Goal: Information Seeking & Learning: Learn about a topic

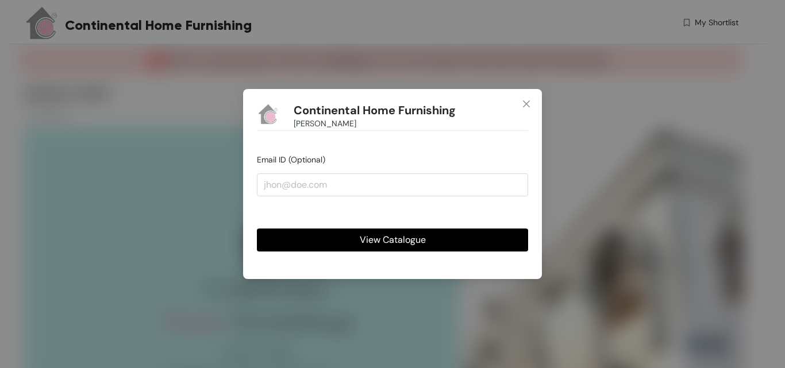
click at [415, 236] on span "View Catalogue" at bounding box center [393, 240] width 66 height 14
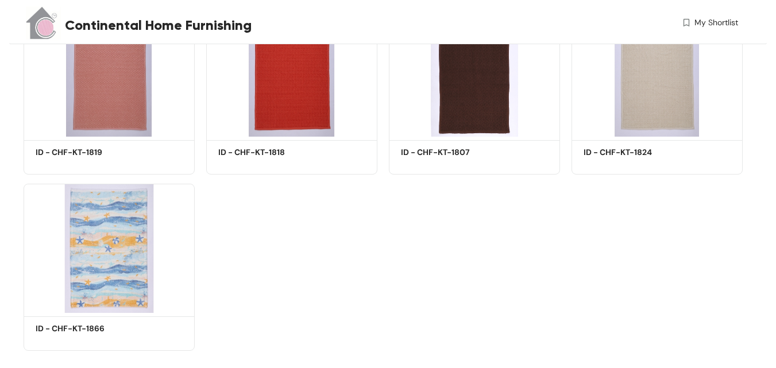
scroll to position [1441, 0]
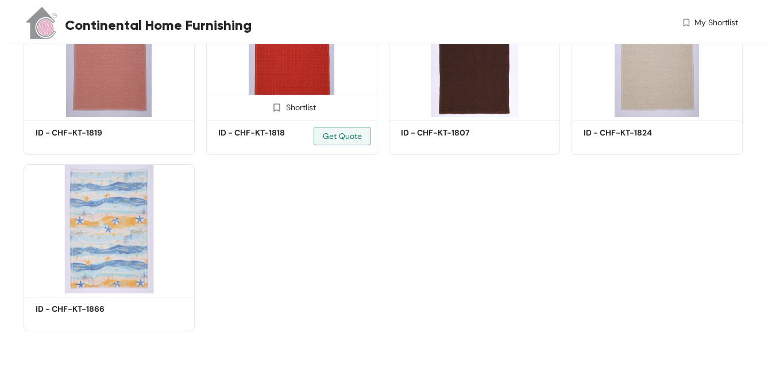
click at [311, 77] on img at bounding box center [291, 52] width 171 height 129
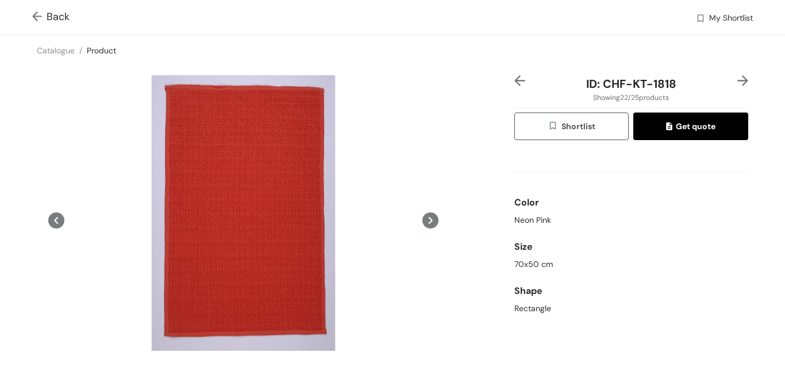
click at [428, 218] on icon at bounding box center [430, 221] width 16 height 16
click at [427, 221] on icon at bounding box center [430, 221] width 16 height 16
click at [514, 79] on img at bounding box center [519, 80] width 11 height 11
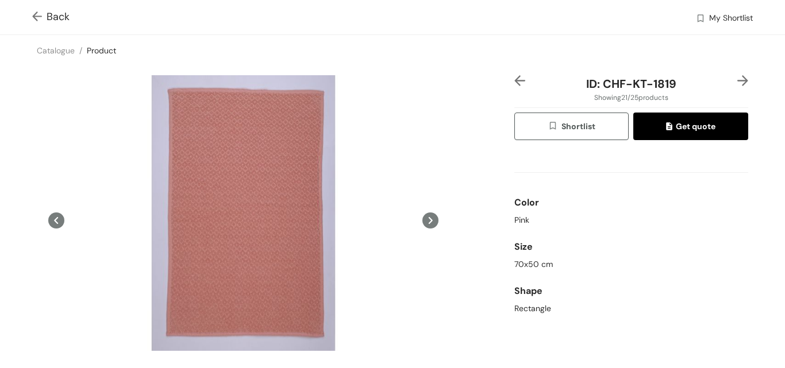
click at [737, 78] on img at bounding box center [742, 80] width 11 height 11
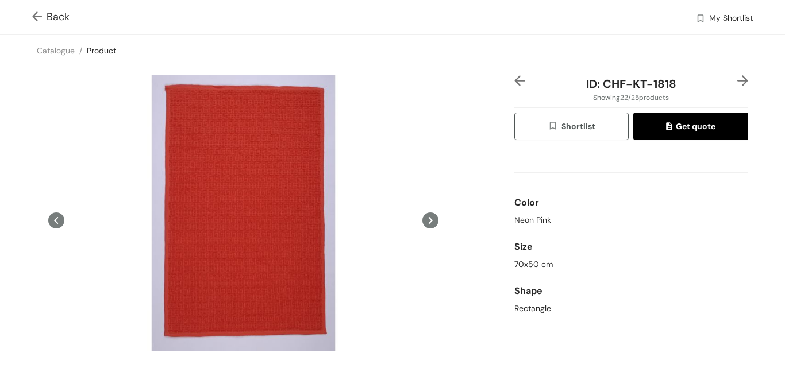
click at [737, 78] on img at bounding box center [742, 80] width 11 height 11
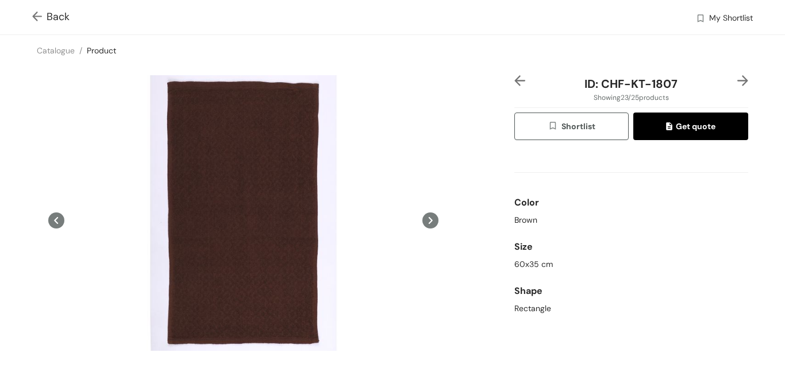
click at [737, 81] on img at bounding box center [742, 80] width 11 height 11
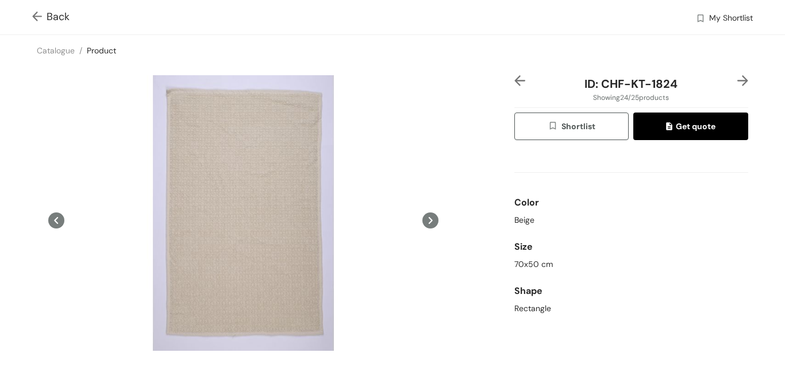
click at [737, 80] on img at bounding box center [742, 80] width 11 height 11
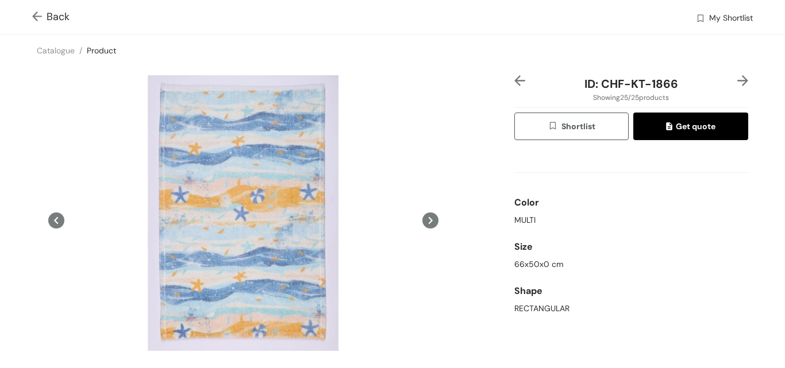
click at [737, 78] on img at bounding box center [742, 80] width 11 height 11
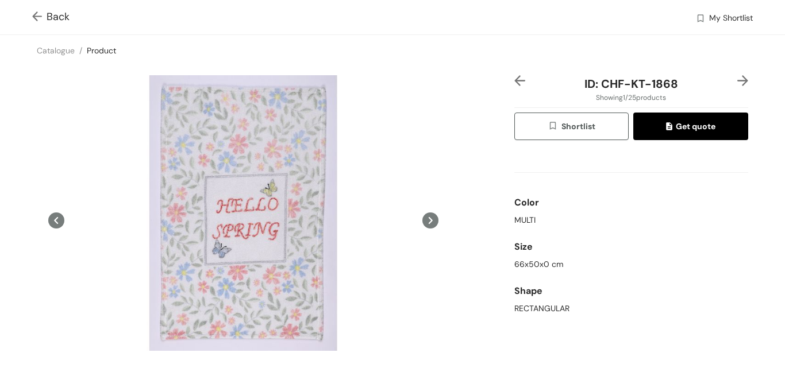
click at [737, 78] on img at bounding box center [742, 80] width 11 height 11
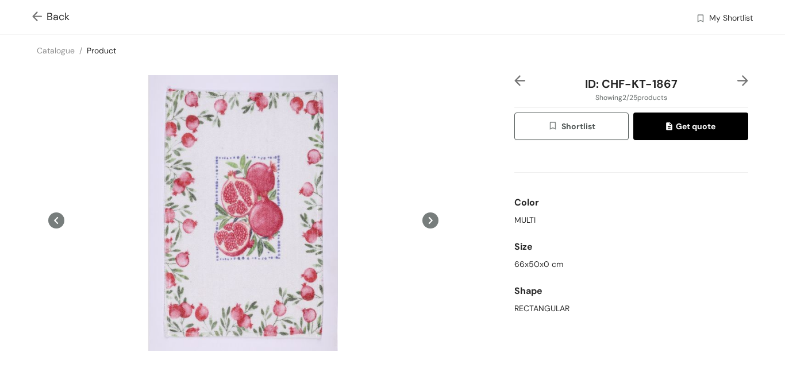
click at [30, 13] on div "Back My Shortlist" at bounding box center [392, 17] width 785 height 34
click at [38, 18] on img at bounding box center [39, 17] width 14 height 12
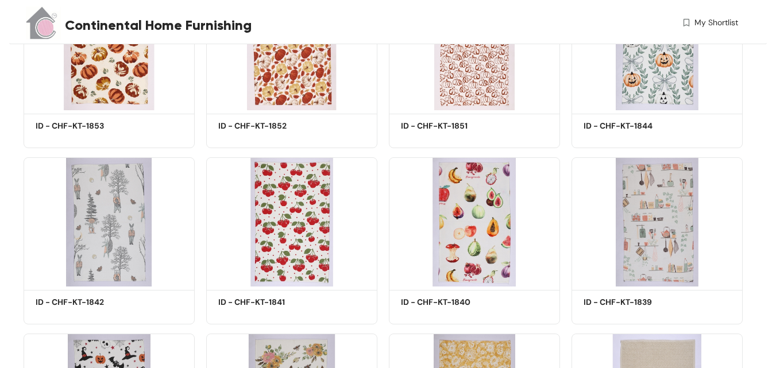
scroll to position [809, 0]
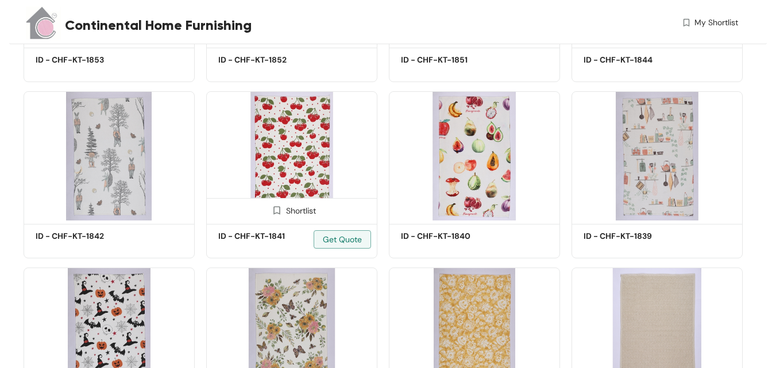
click at [303, 144] on img at bounding box center [291, 155] width 171 height 129
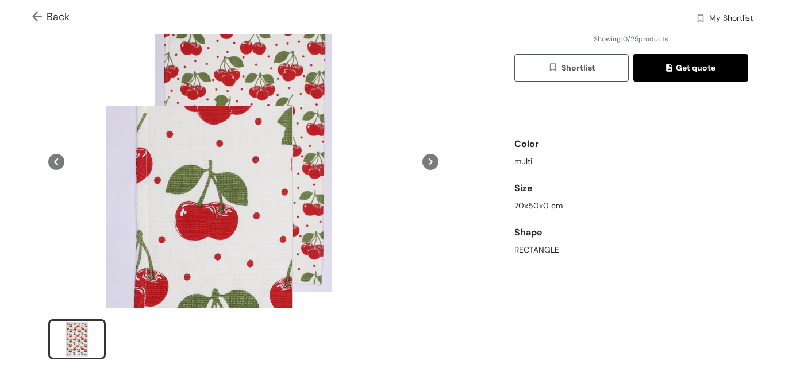
scroll to position [115, 0]
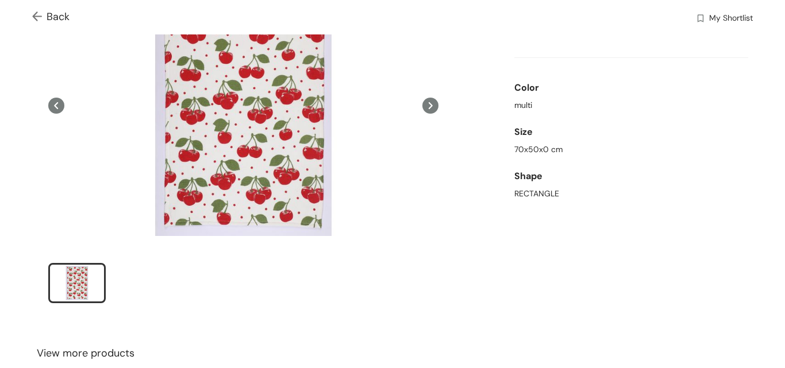
click at [469, 250] on div "ID: CHF-KT-1841 Showing 10 / 25 products Shortlist Get quote Color multi Size 7…" at bounding box center [392, 139] width 789 height 376
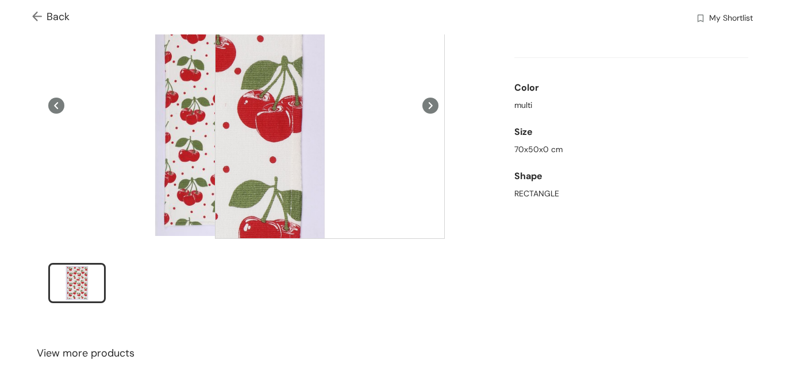
scroll to position [0, 0]
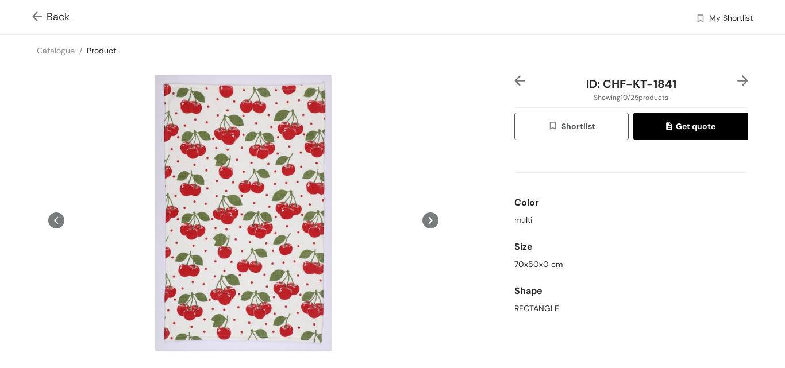
click at [737, 78] on img at bounding box center [742, 80] width 11 height 11
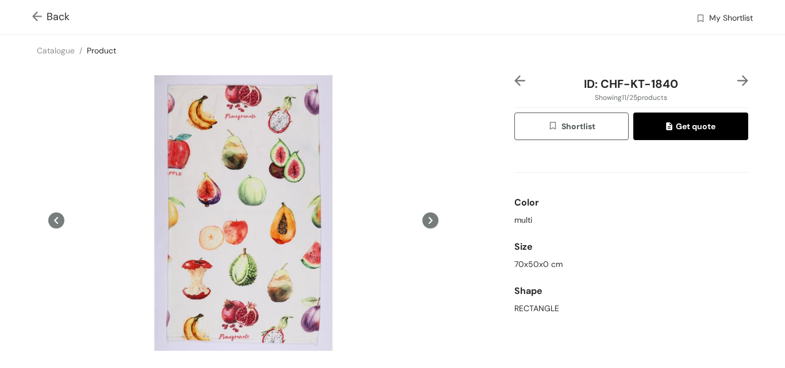
click at [737, 82] on img at bounding box center [742, 80] width 11 height 11
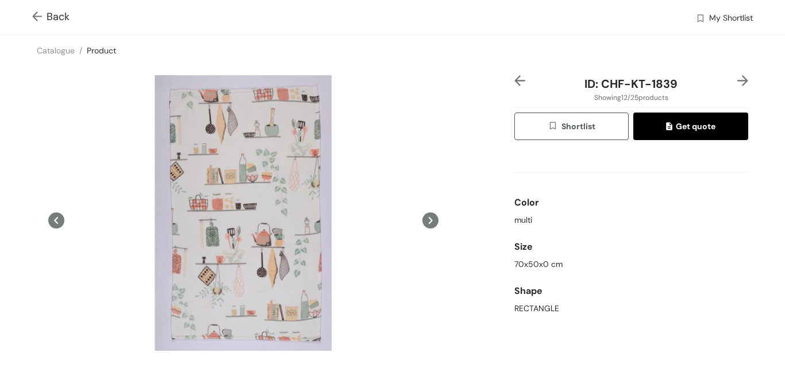
click at [737, 79] on img at bounding box center [742, 80] width 11 height 11
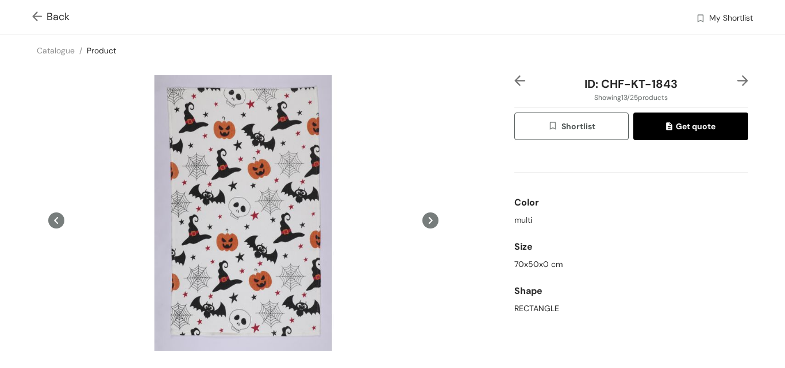
click at [737, 78] on img at bounding box center [742, 80] width 11 height 11
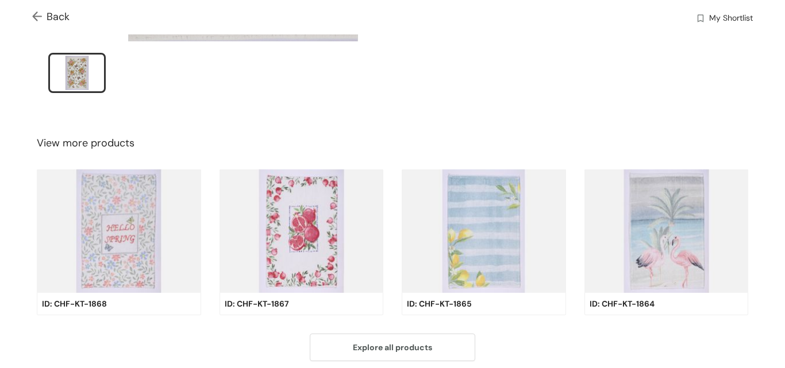
scroll to position [369, 0]
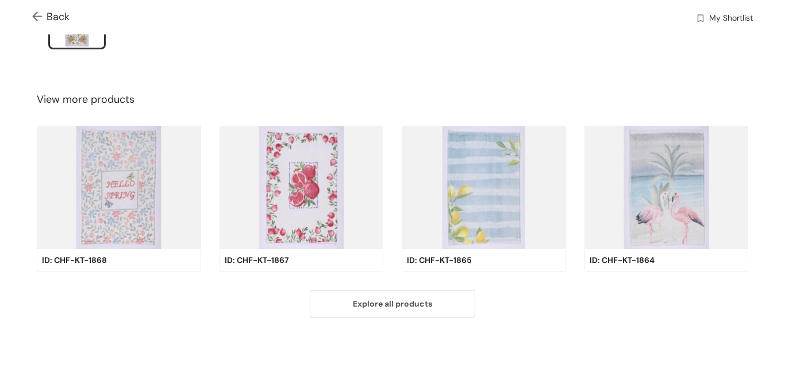
click at [505, 177] on img at bounding box center [483, 188] width 164 height 124
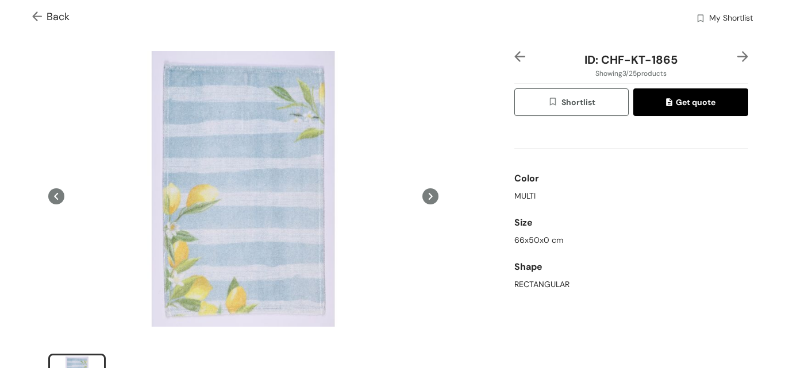
scroll to position [0, 0]
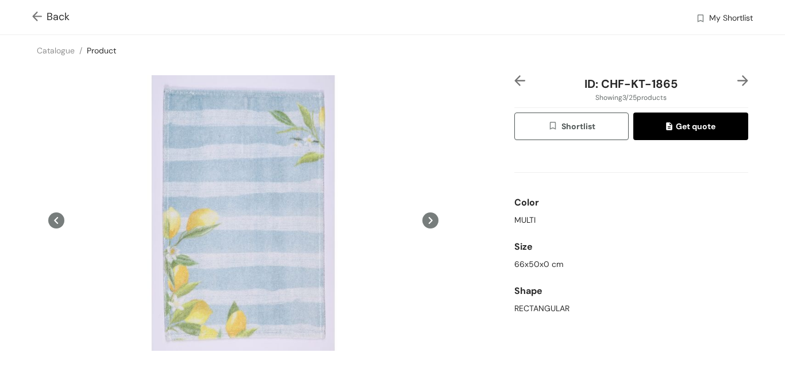
click at [737, 83] on img at bounding box center [742, 80] width 11 height 11
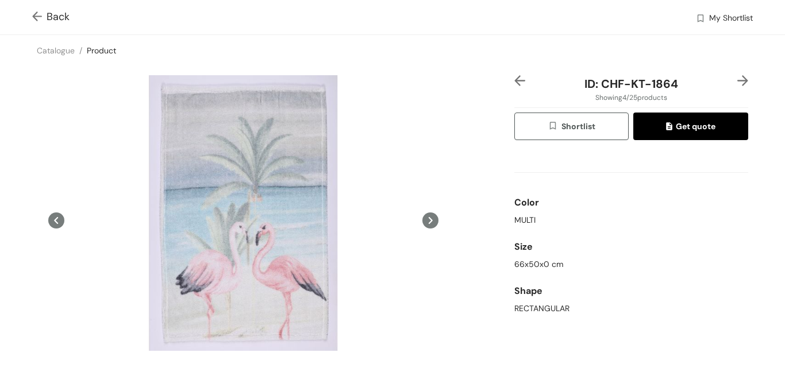
click at [737, 83] on img at bounding box center [742, 80] width 11 height 11
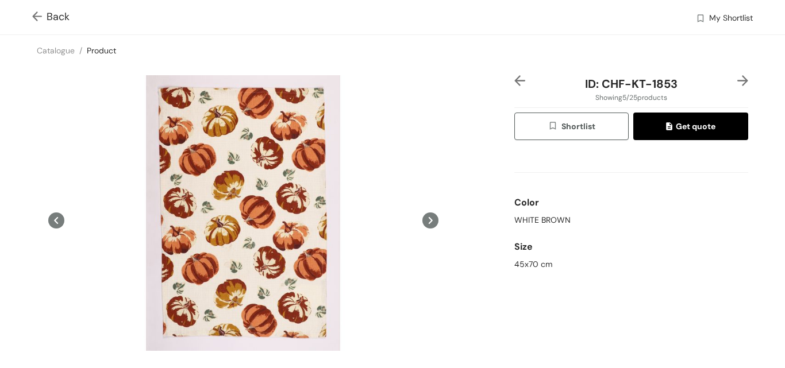
click at [737, 81] on img at bounding box center [742, 80] width 11 height 11
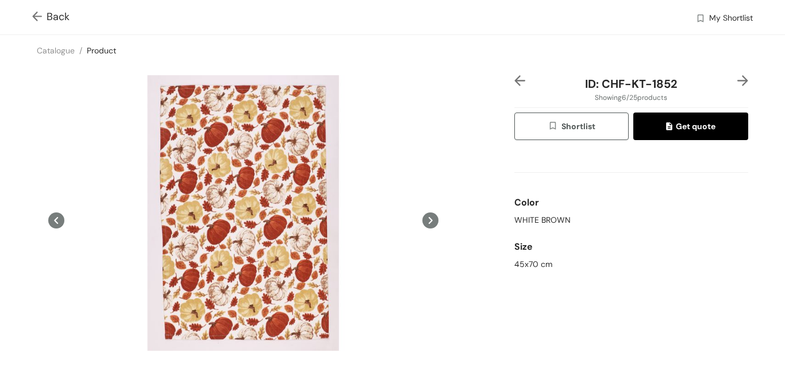
click at [463, 160] on div "ID: CHF-KT-1852 Showing 6 / 25 products Shortlist Get quote Color WHITE BROWN S…" at bounding box center [392, 254] width 789 height 376
click at [737, 78] on img at bounding box center [742, 80] width 11 height 11
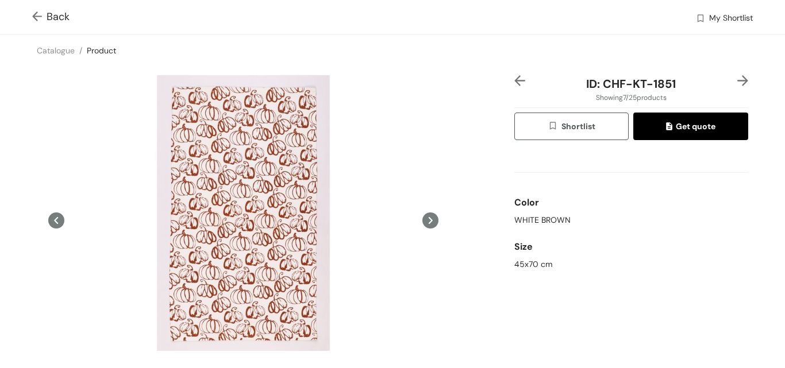
click at [737, 80] on img at bounding box center [742, 80] width 11 height 11
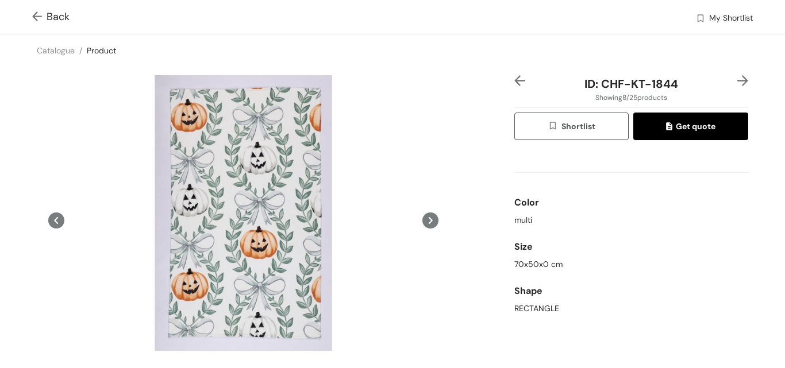
click at [737, 79] on img at bounding box center [742, 80] width 11 height 11
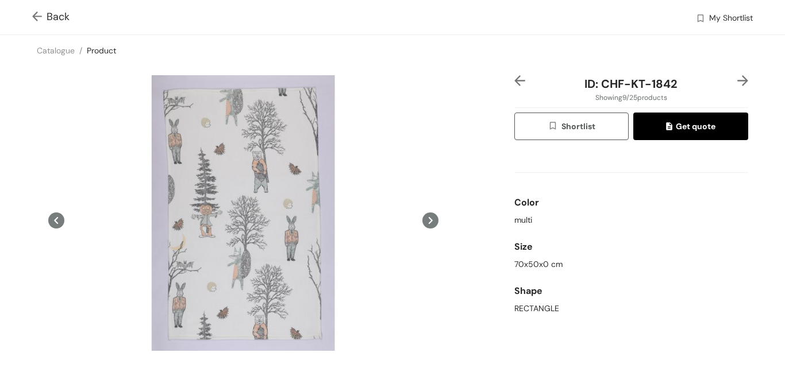
click at [737, 79] on img at bounding box center [742, 80] width 11 height 11
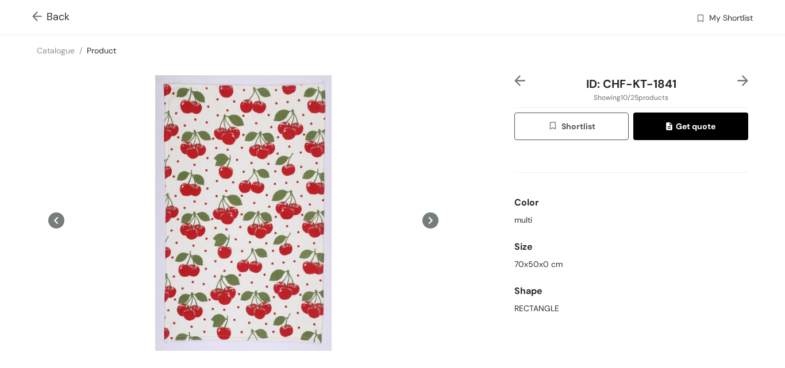
click at [737, 79] on img at bounding box center [742, 80] width 11 height 11
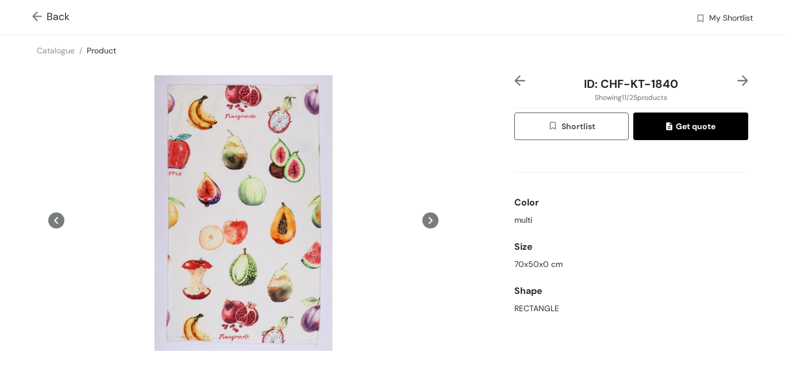
click at [737, 79] on img at bounding box center [742, 80] width 11 height 11
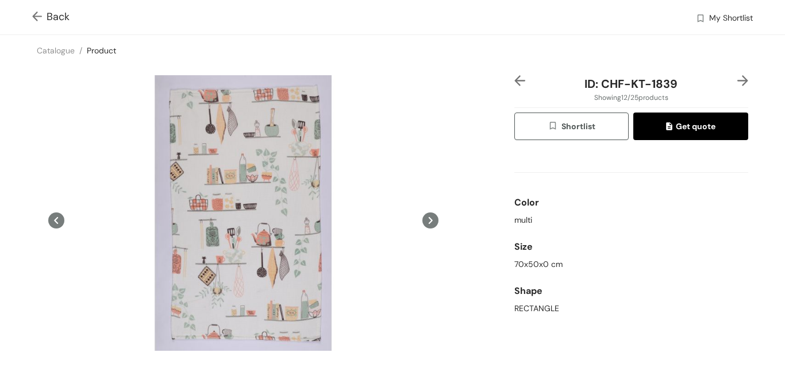
click at [737, 79] on img at bounding box center [742, 80] width 11 height 11
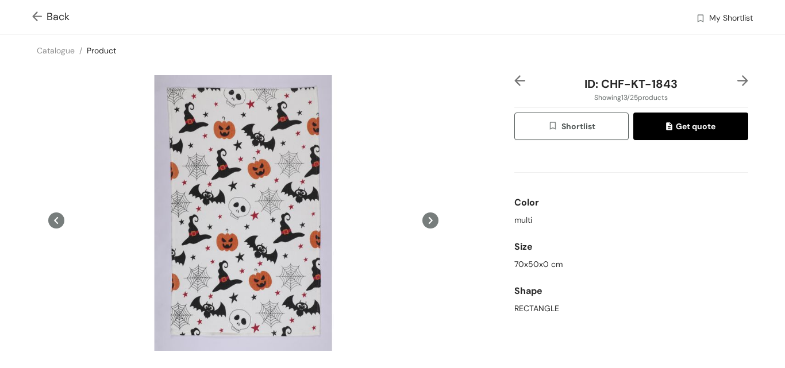
click at [737, 79] on img at bounding box center [742, 80] width 11 height 11
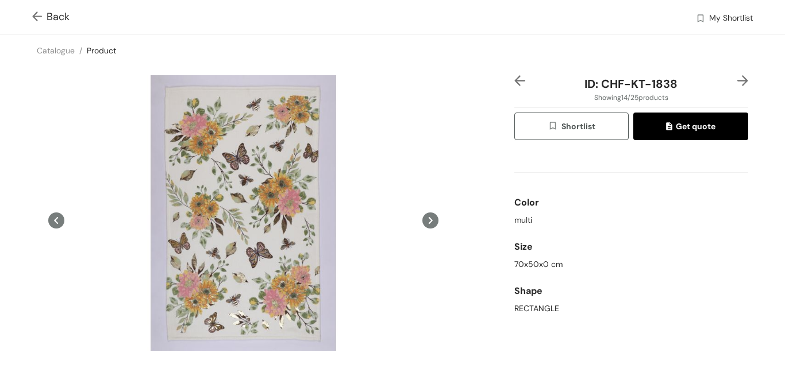
click at [737, 79] on img at bounding box center [742, 80] width 11 height 11
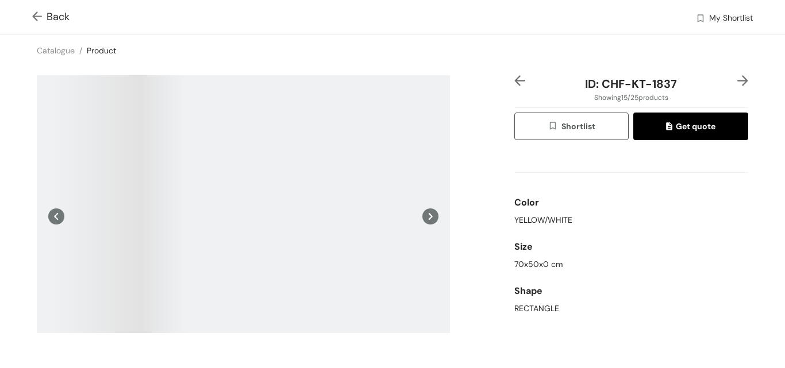
click at [737, 79] on img at bounding box center [742, 80] width 11 height 11
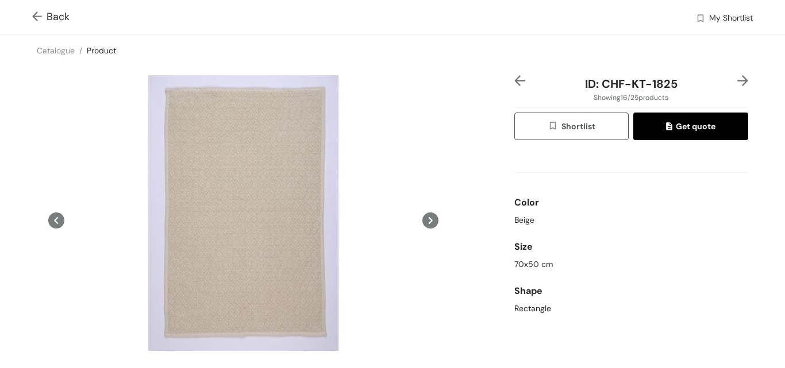
click at [737, 79] on img at bounding box center [742, 80] width 11 height 11
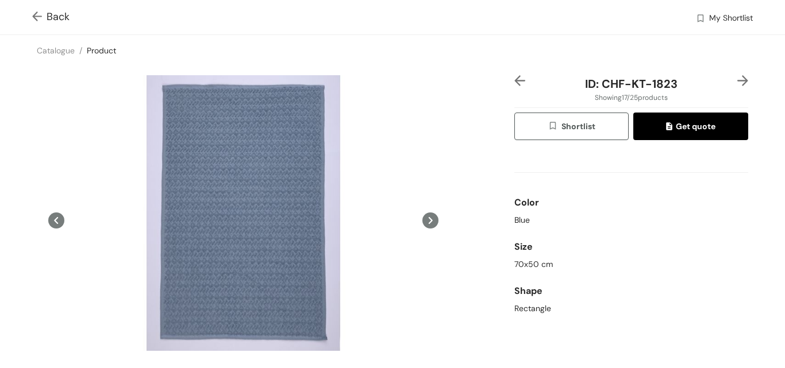
click at [737, 78] on img at bounding box center [742, 80] width 11 height 11
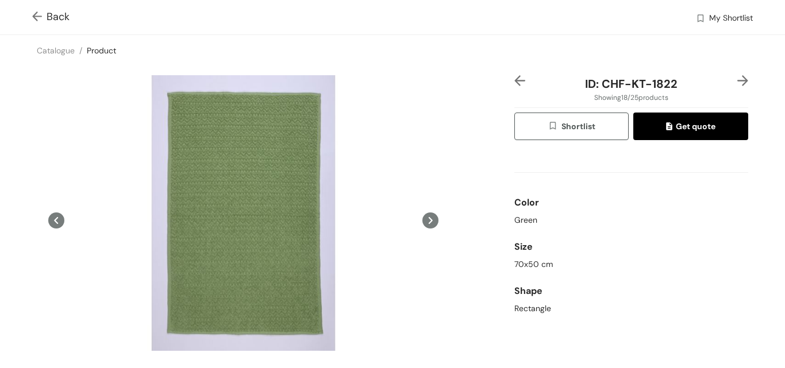
click at [737, 78] on img at bounding box center [742, 80] width 11 height 11
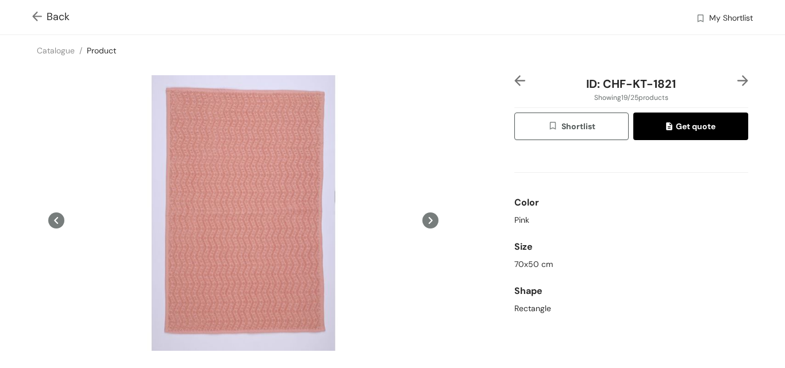
click at [737, 80] on img at bounding box center [742, 80] width 11 height 11
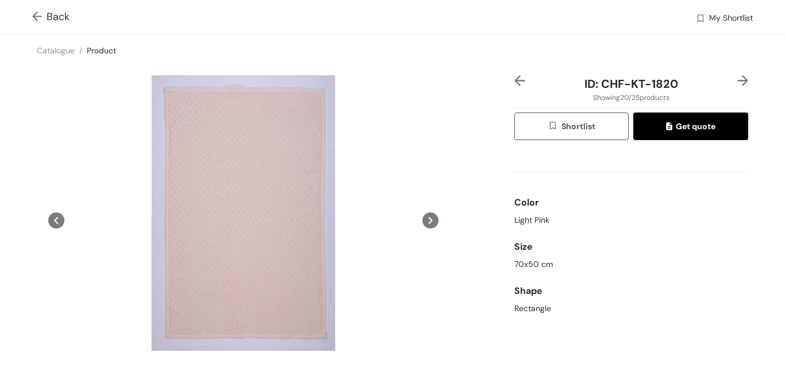
click at [737, 80] on img at bounding box center [742, 80] width 11 height 11
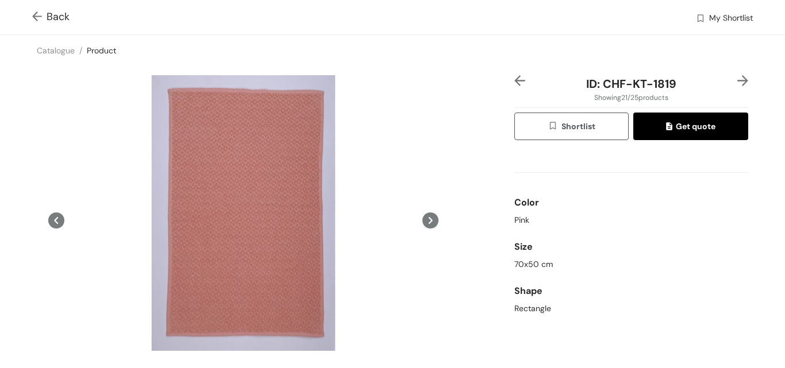
click at [737, 78] on img at bounding box center [742, 80] width 11 height 11
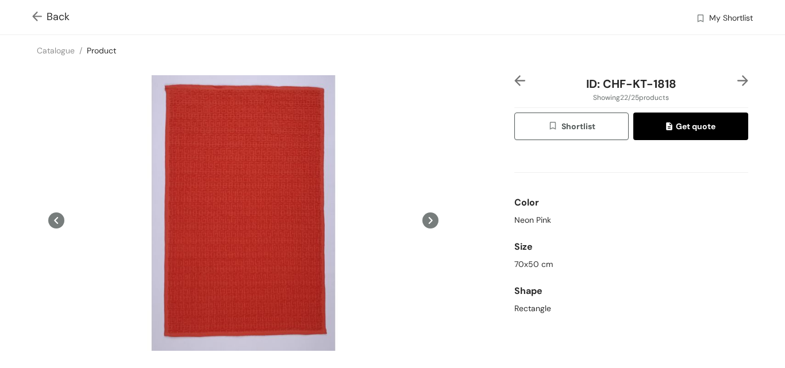
click at [740, 78] on div "ID: CHF-KT-1818 Showing 22 / 25 products Shortlist Get quote Color Neon Pink Si…" at bounding box center [631, 253] width 238 height 357
click at [738, 78] on img at bounding box center [742, 80] width 11 height 11
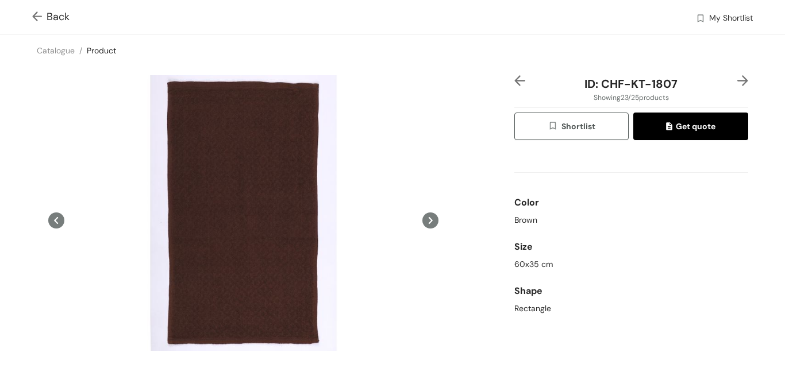
click at [737, 82] on img at bounding box center [742, 80] width 11 height 11
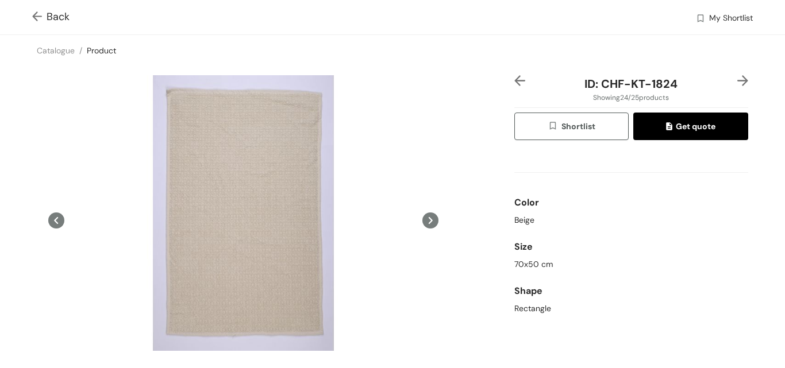
click at [737, 79] on img at bounding box center [742, 80] width 11 height 11
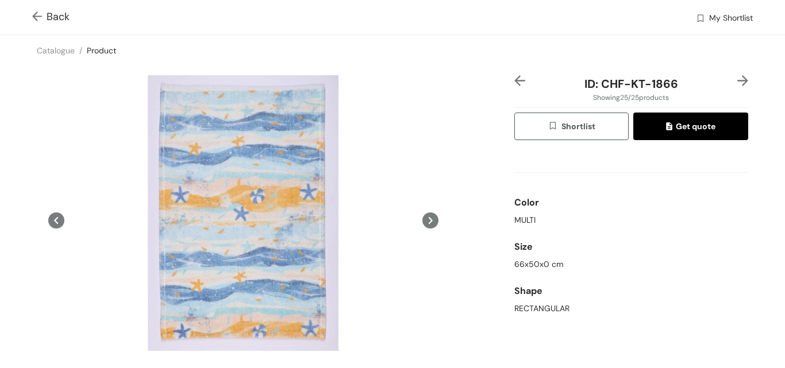
click at [737, 79] on img at bounding box center [742, 80] width 11 height 11
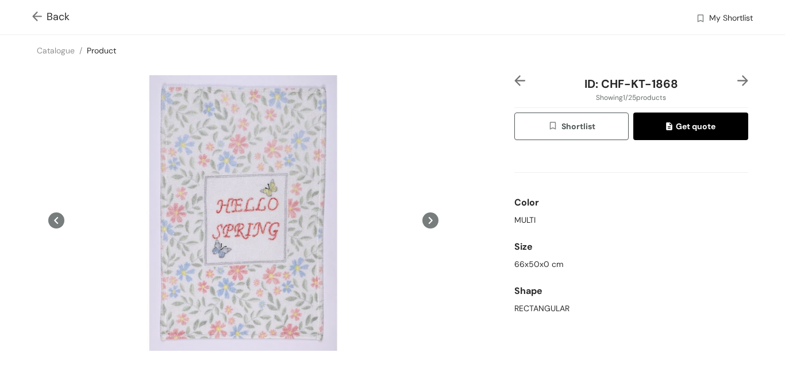
click at [737, 79] on img at bounding box center [742, 80] width 11 height 11
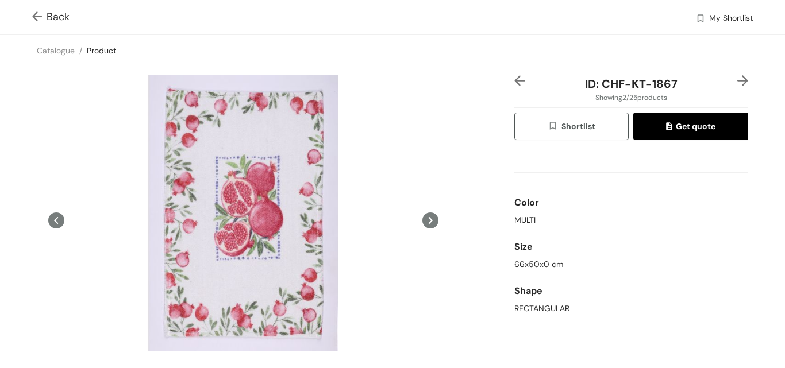
click at [737, 79] on img at bounding box center [742, 80] width 11 height 11
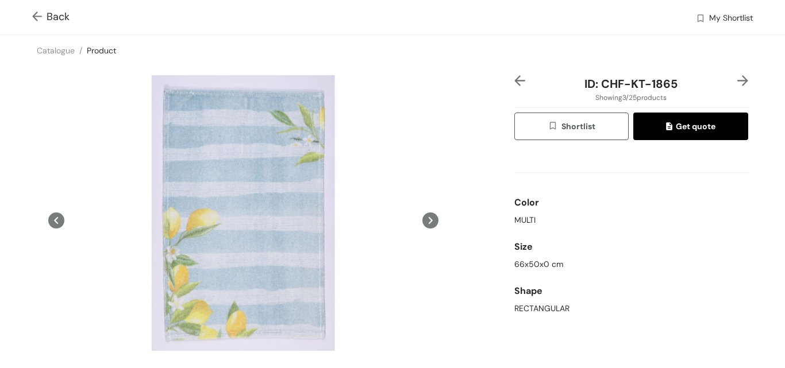
click at [737, 79] on img at bounding box center [742, 80] width 11 height 11
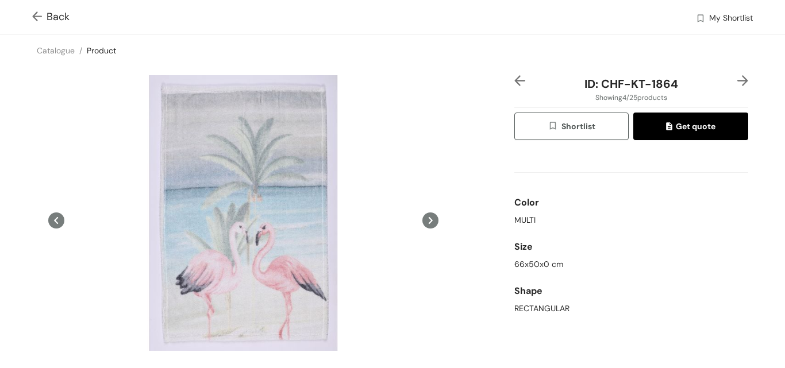
click at [737, 79] on img at bounding box center [742, 80] width 11 height 11
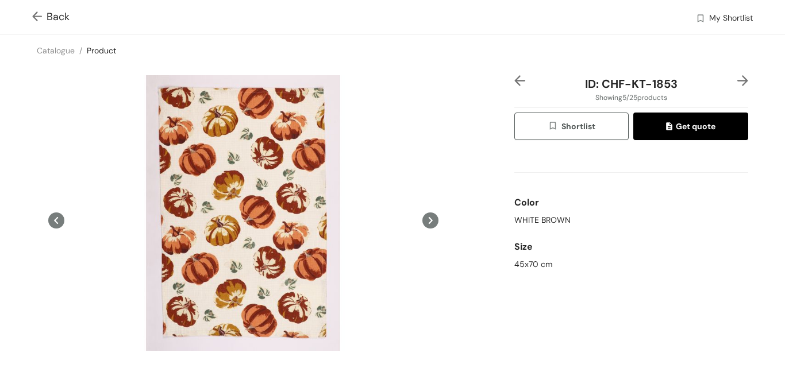
click at [737, 79] on img at bounding box center [742, 80] width 11 height 11
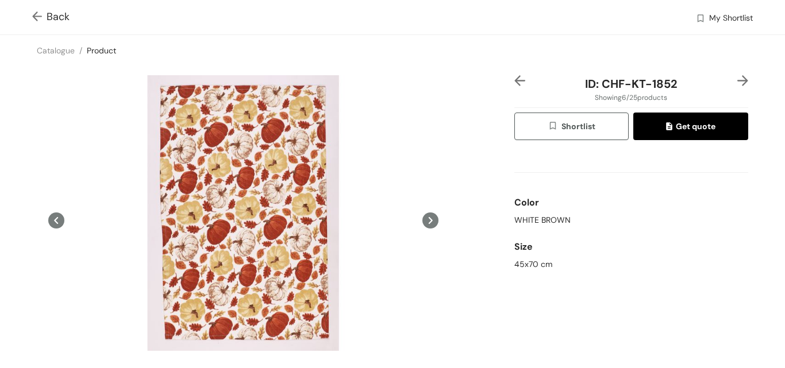
click at [737, 79] on img at bounding box center [742, 80] width 11 height 11
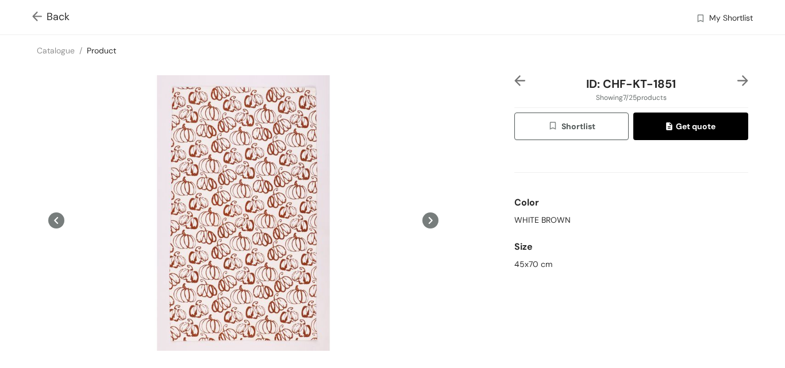
click at [737, 79] on img at bounding box center [742, 80] width 11 height 11
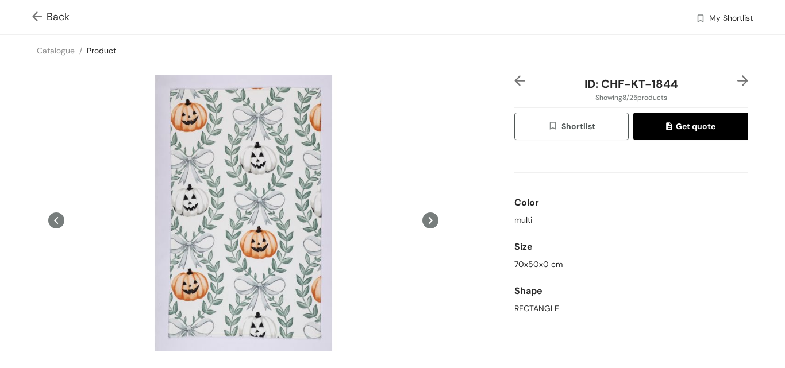
click at [737, 79] on img at bounding box center [742, 80] width 11 height 11
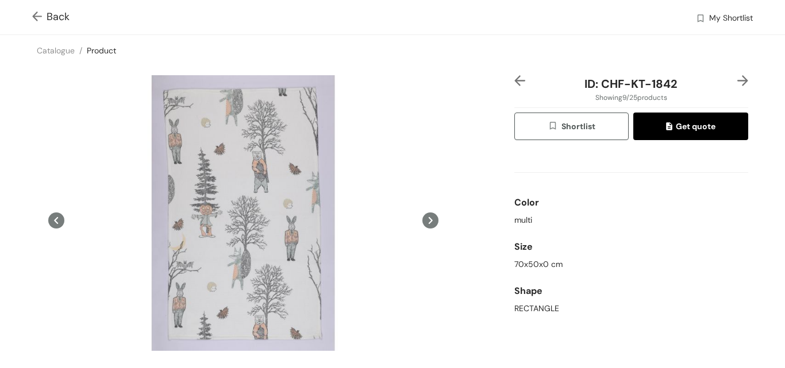
click at [737, 79] on img at bounding box center [742, 80] width 11 height 11
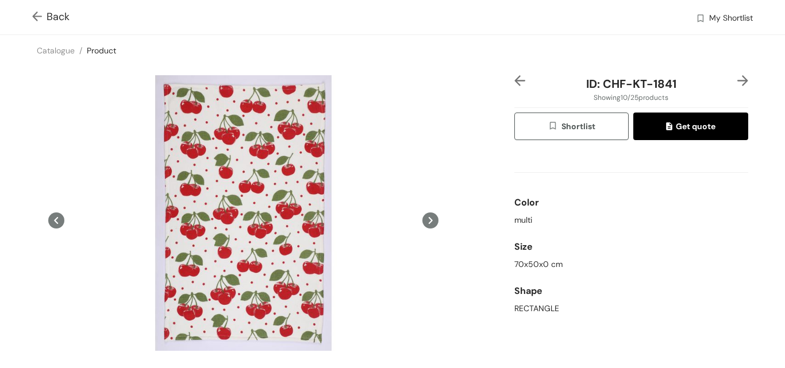
click at [737, 79] on img at bounding box center [742, 80] width 11 height 11
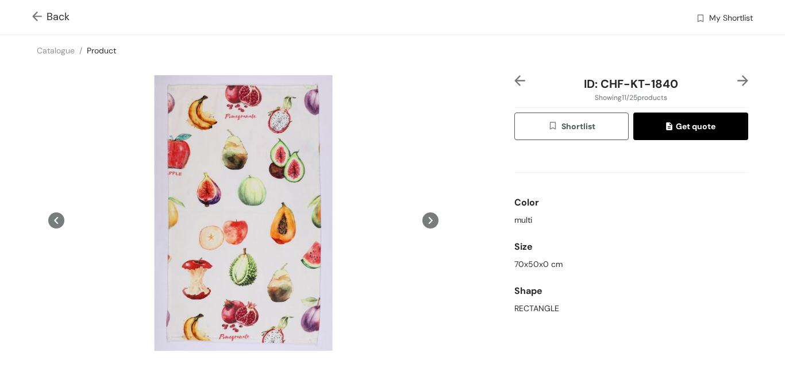
click at [737, 79] on img at bounding box center [742, 80] width 11 height 11
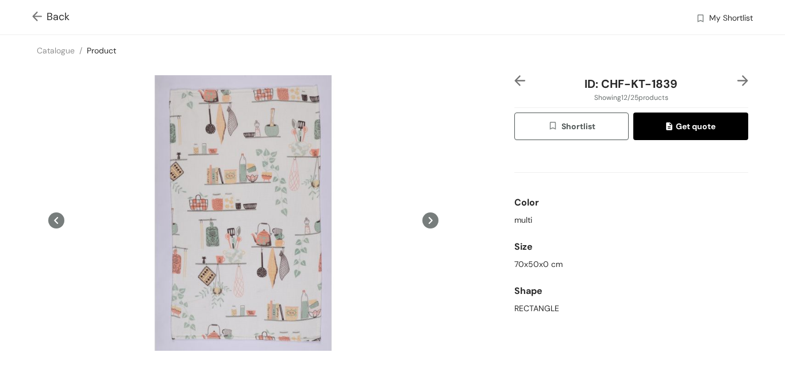
click at [737, 79] on img at bounding box center [742, 80] width 11 height 11
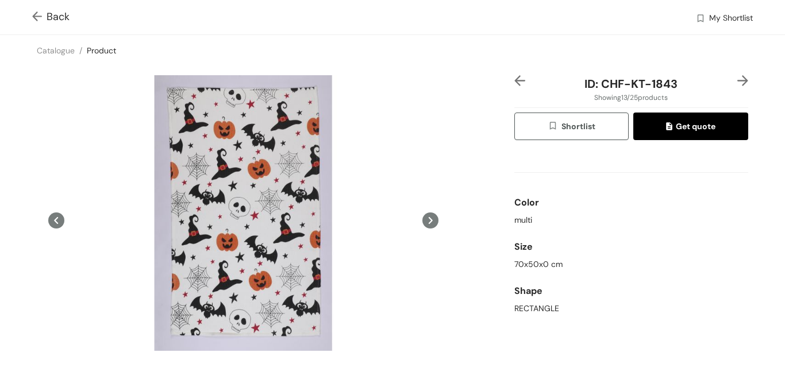
click at [737, 79] on img at bounding box center [742, 80] width 11 height 11
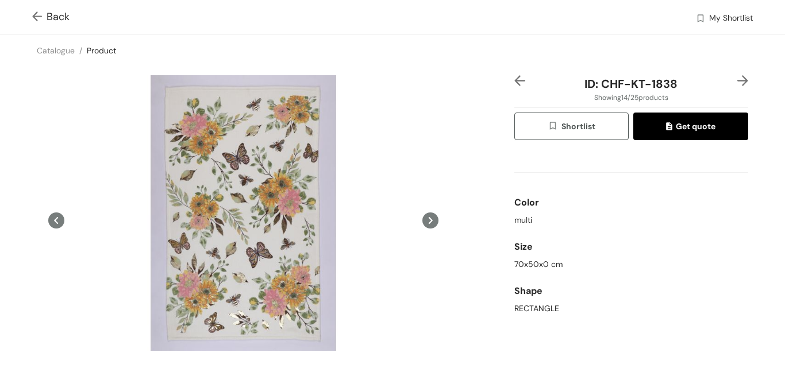
click at [737, 79] on img at bounding box center [742, 80] width 11 height 11
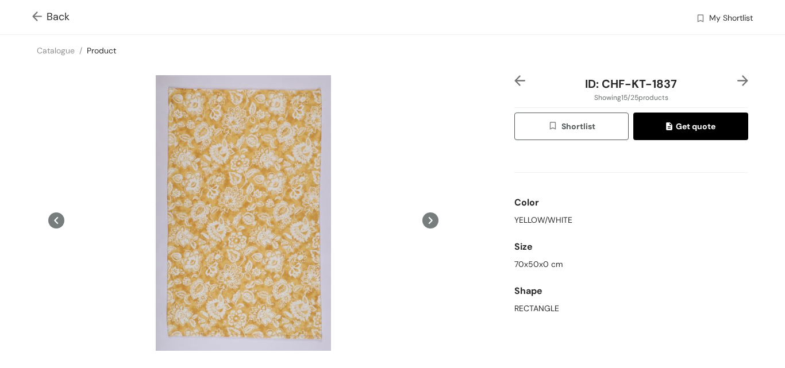
click at [737, 79] on img at bounding box center [742, 80] width 11 height 11
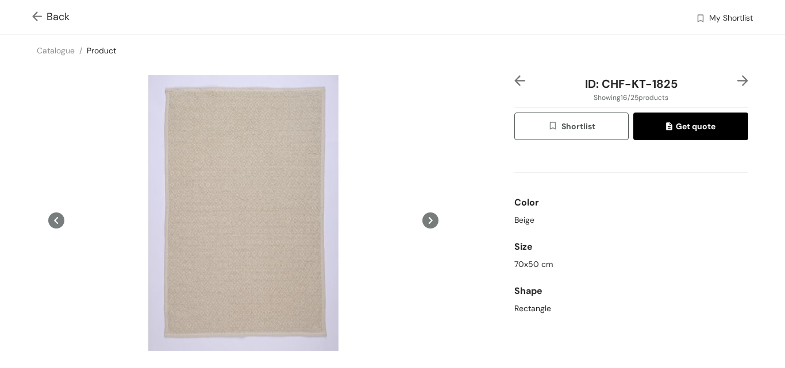
click at [737, 79] on img at bounding box center [742, 80] width 11 height 11
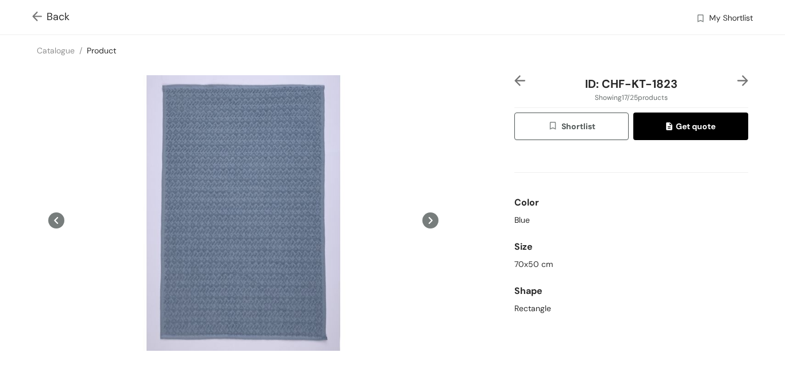
click at [737, 79] on img at bounding box center [742, 80] width 11 height 11
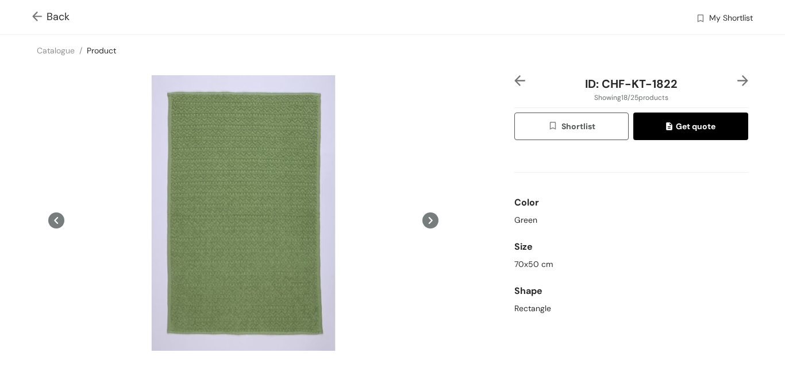
click at [737, 79] on img at bounding box center [742, 80] width 11 height 11
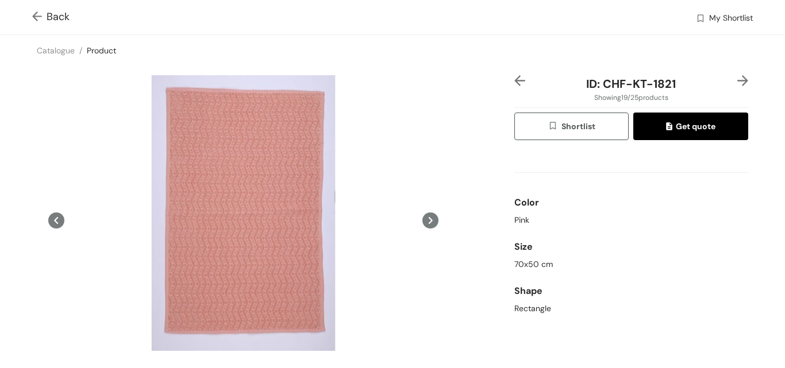
click at [737, 79] on img at bounding box center [742, 80] width 11 height 11
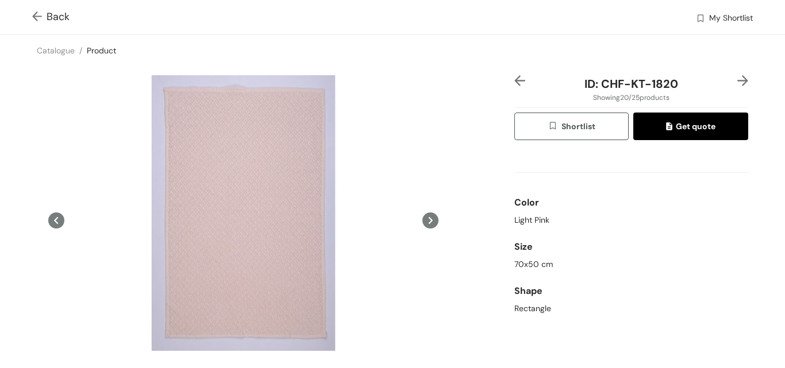
click at [737, 79] on img at bounding box center [742, 80] width 11 height 11
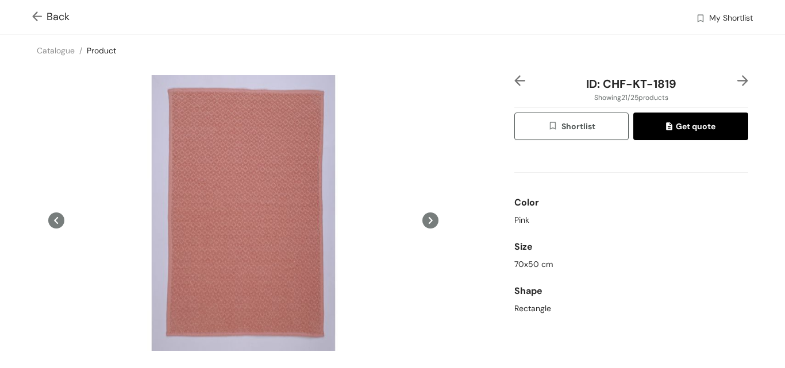
click at [737, 79] on img at bounding box center [742, 80] width 11 height 11
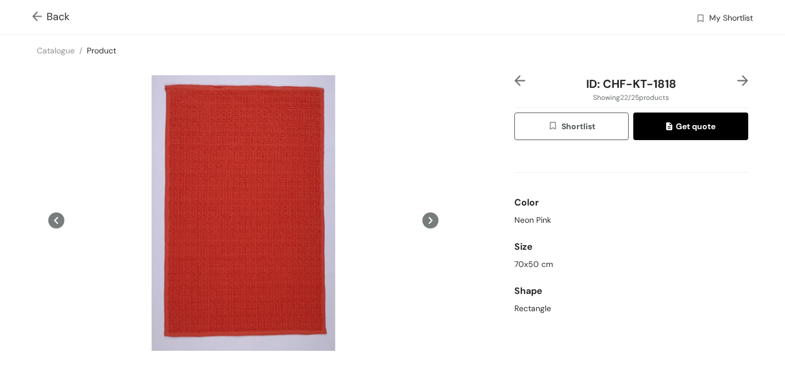
click at [737, 79] on img at bounding box center [742, 80] width 11 height 11
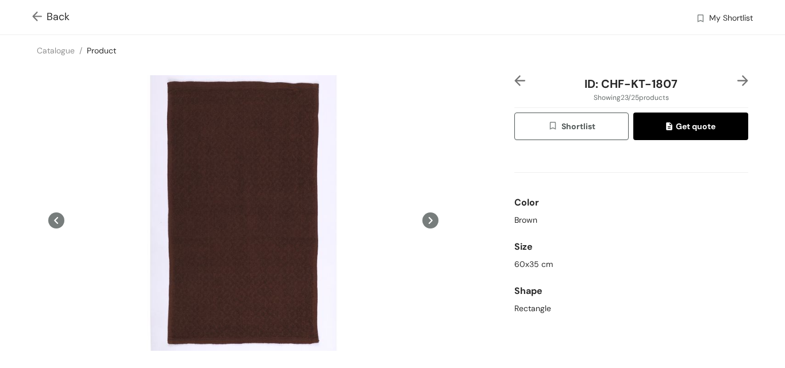
click at [737, 79] on img at bounding box center [742, 80] width 11 height 11
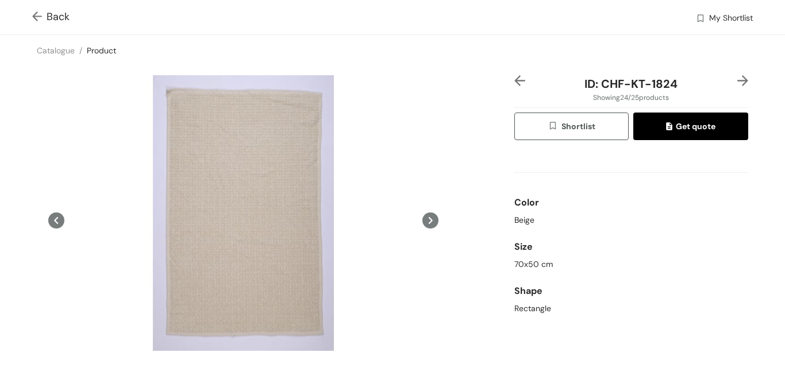
click at [737, 79] on img at bounding box center [742, 80] width 11 height 11
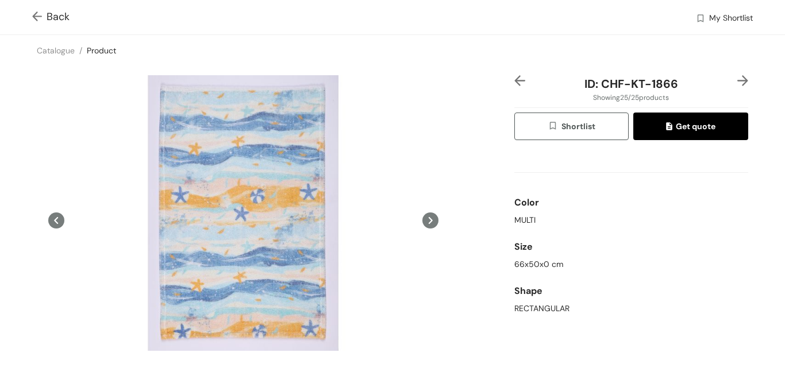
click at [737, 79] on img at bounding box center [742, 80] width 11 height 11
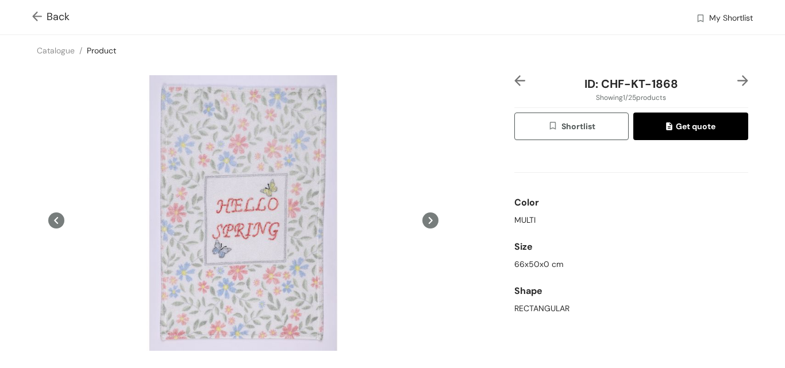
click at [737, 79] on img at bounding box center [742, 80] width 11 height 11
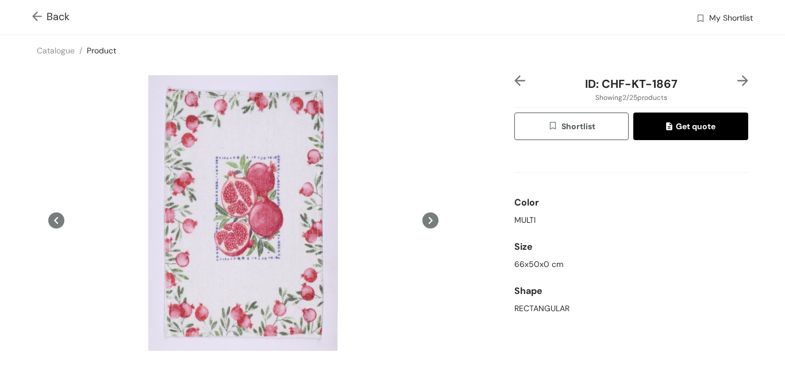
click at [737, 79] on img at bounding box center [742, 80] width 11 height 11
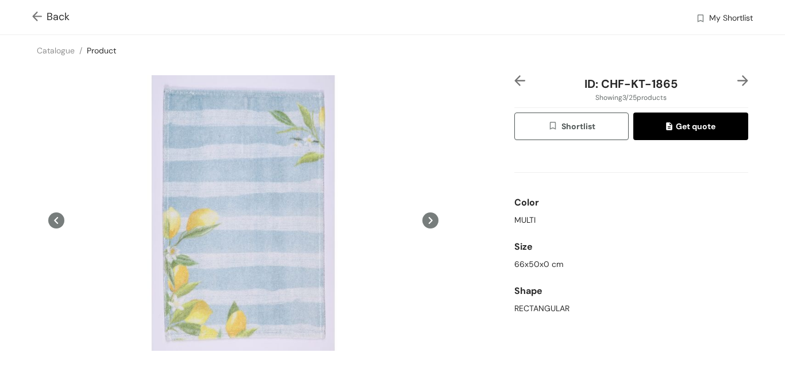
click at [737, 79] on img at bounding box center [742, 80] width 11 height 11
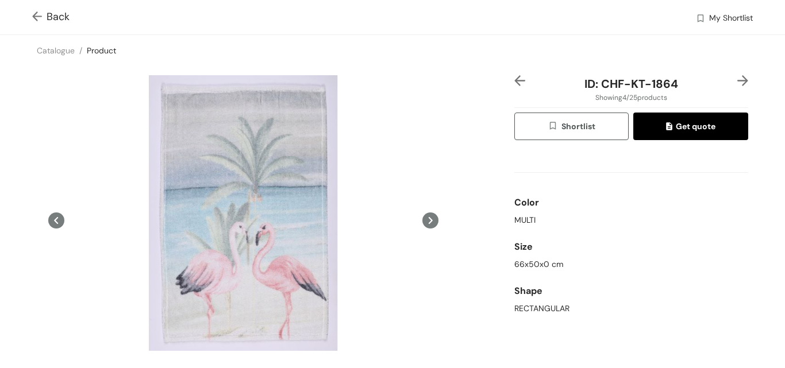
click at [737, 79] on img at bounding box center [742, 80] width 11 height 11
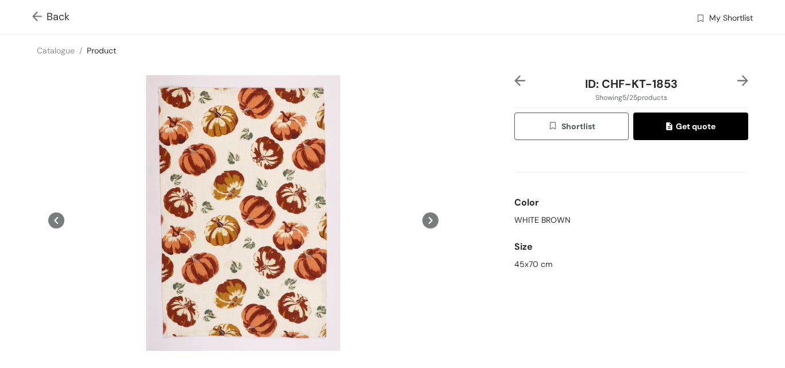
click at [737, 79] on img at bounding box center [742, 80] width 11 height 11
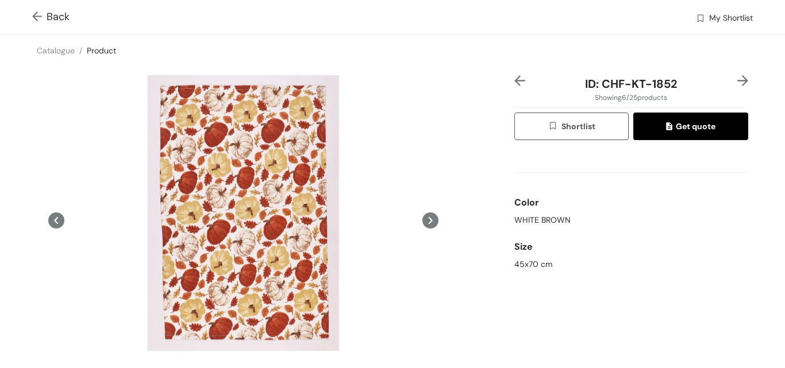
click at [737, 79] on img at bounding box center [742, 80] width 11 height 11
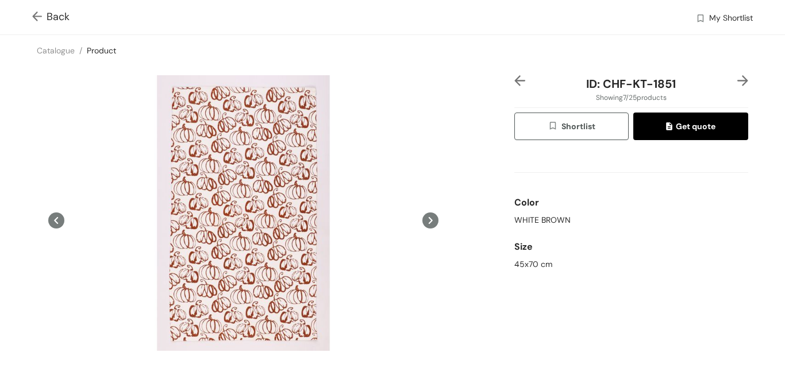
click at [737, 79] on img at bounding box center [742, 80] width 11 height 11
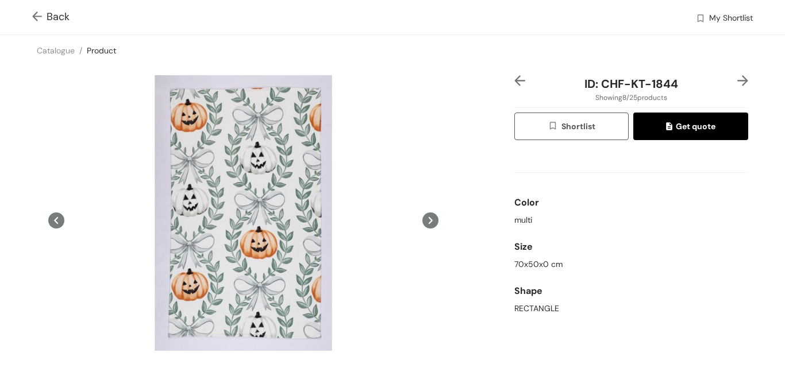
click at [737, 83] on img at bounding box center [742, 80] width 11 height 11
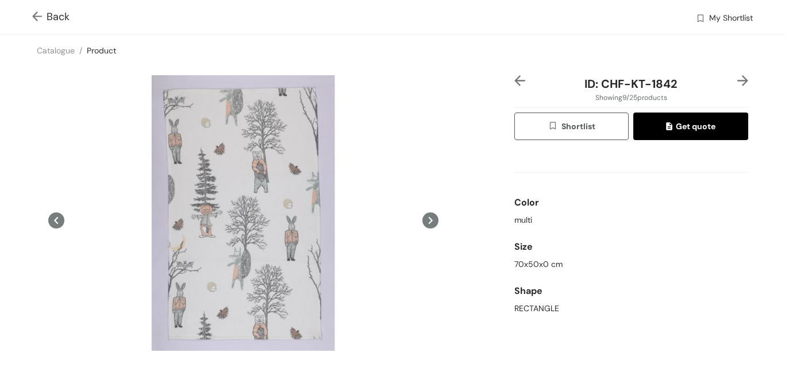
click at [737, 80] on img at bounding box center [742, 80] width 11 height 11
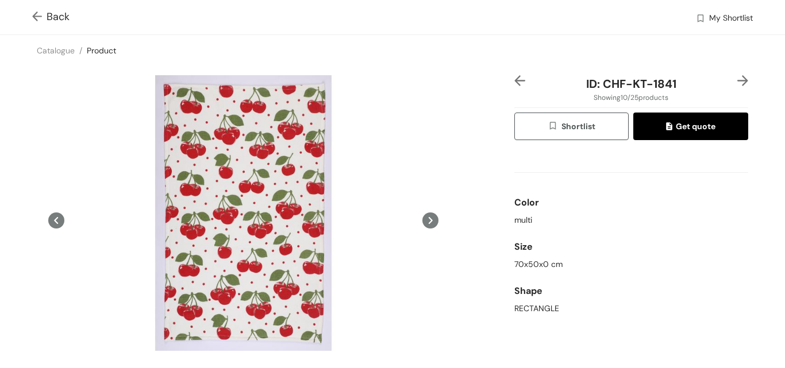
click at [737, 81] on img at bounding box center [742, 80] width 11 height 11
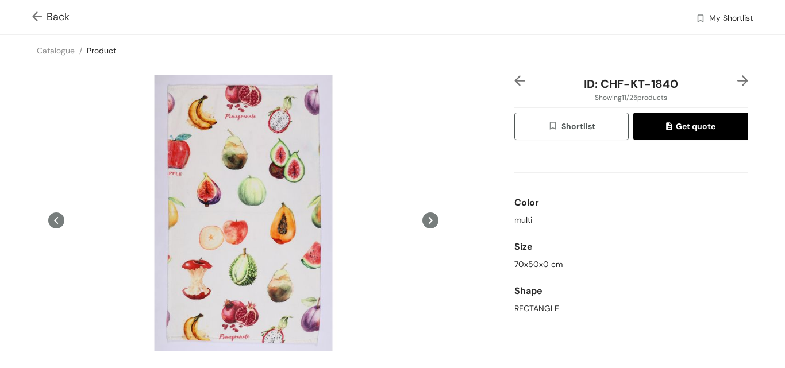
click at [737, 81] on img at bounding box center [742, 80] width 11 height 11
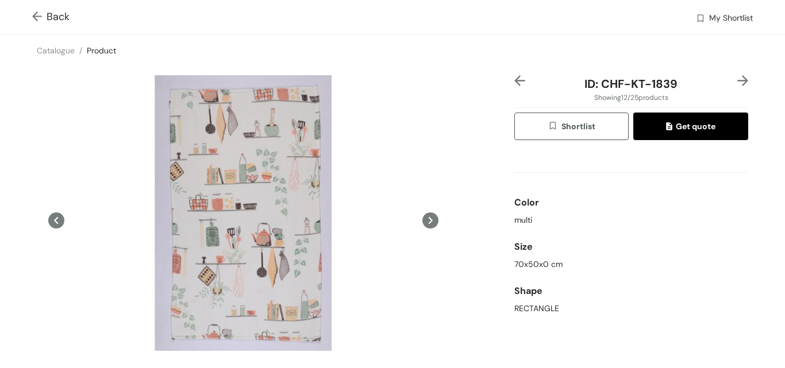
click at [737, 81] on img at bounding box center [742, 80] width 11 height 11
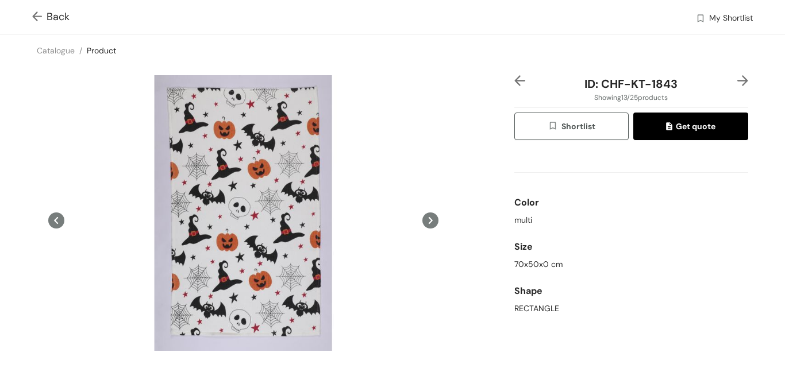
click at [737, 81] on img at bounding box center [742, 80] width 11 height 11
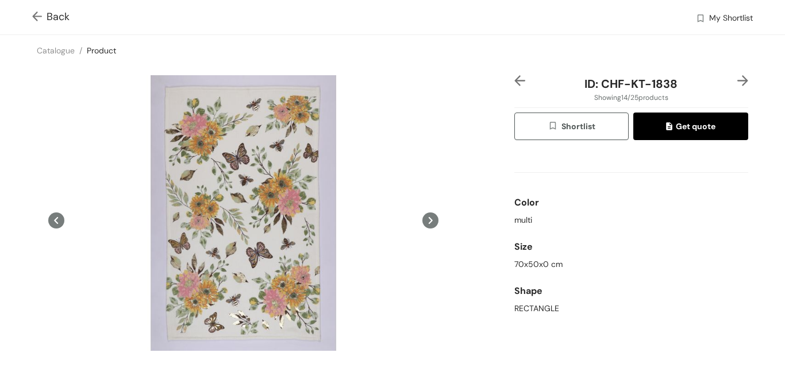
click at [737, 76] on img at bounding box center [742, 80] width 11 height 11
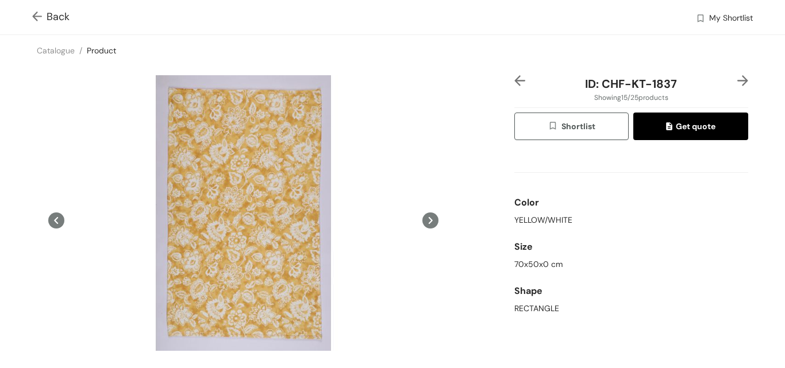
click at [737, 77] on img at bounding box center [742, 80] width 11 height 11
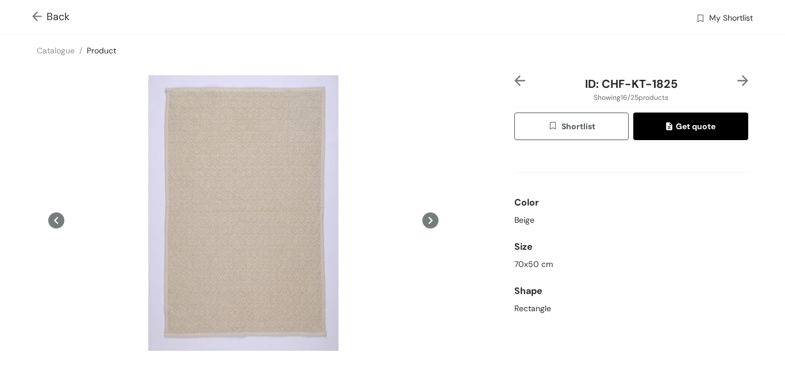
click at [737, 77] on img at bounding box center [742, 80] width 11 height 11
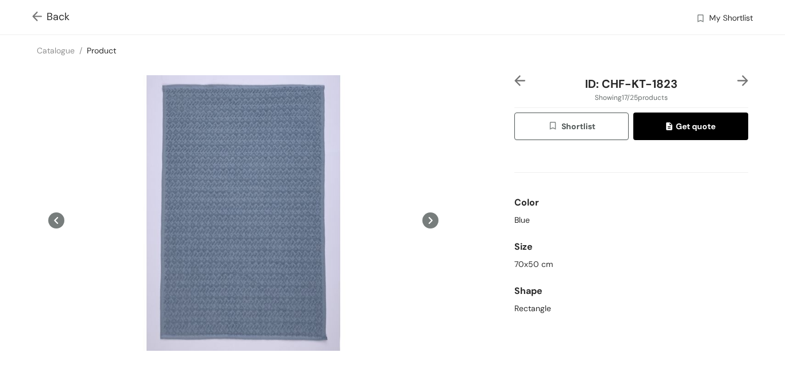
click at [737, 80] on img at bounding box center [742, 80] width 11 height 11
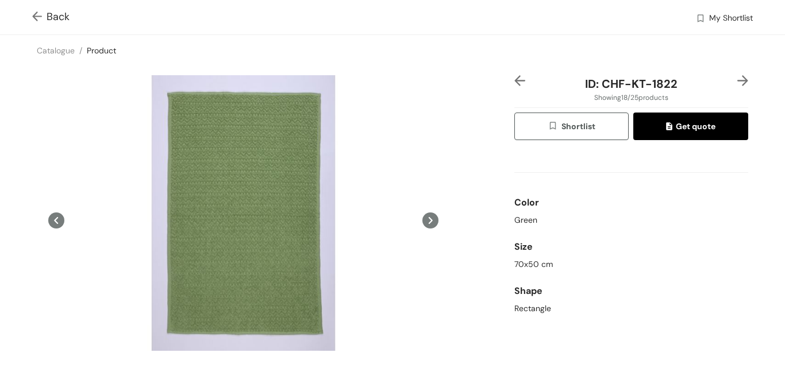
click at [737, 80] on img at bounding box center [742, 80] width 11 height 11
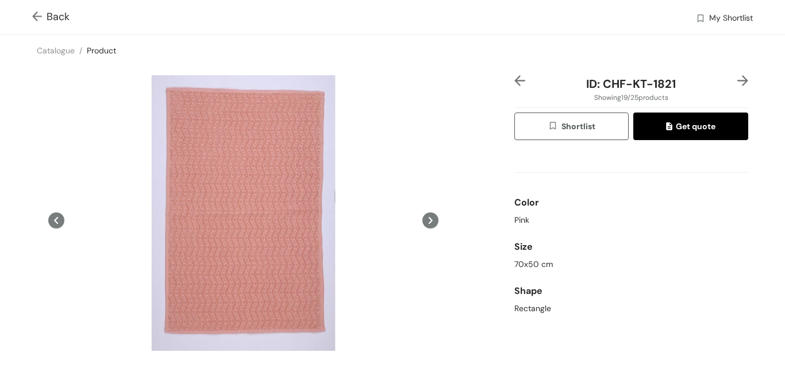
click at [737, 83] on img at bounding box center [742, 80] width 11 height 11
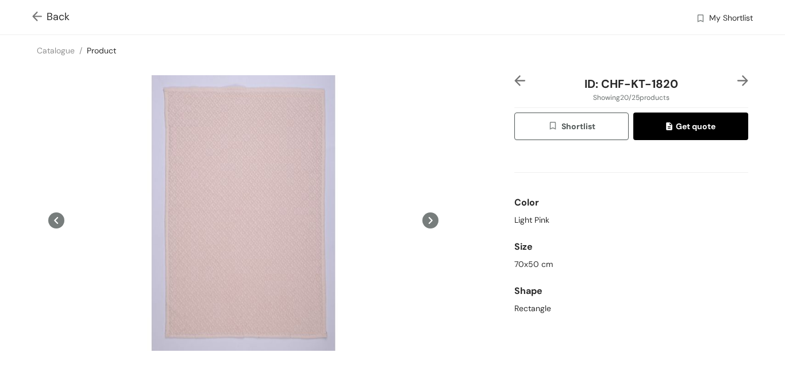
click at [737, 83] on img at bounding box center [742, 80] width 11 height 11
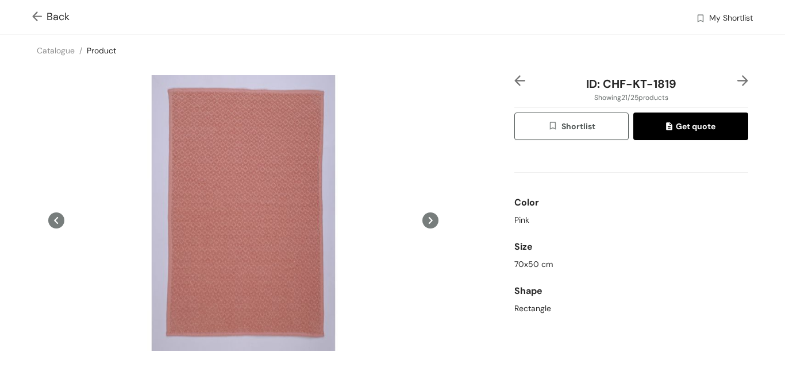
click at [737, 84] on img at bounding box center [742, 80] width 11 height 11
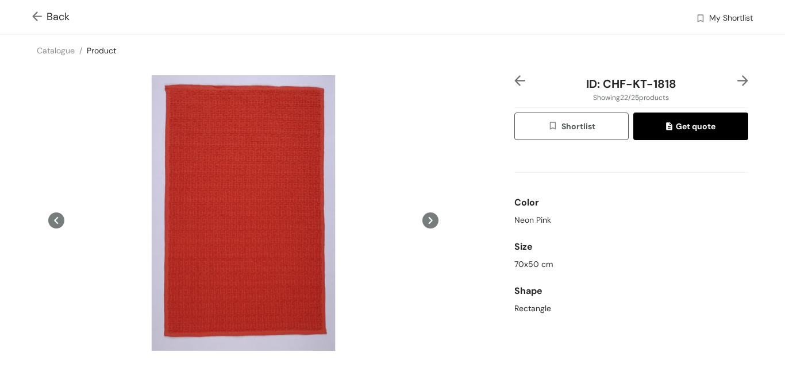
click at [737, 83] on img at bounding box center [742, 80] width 11 height 11
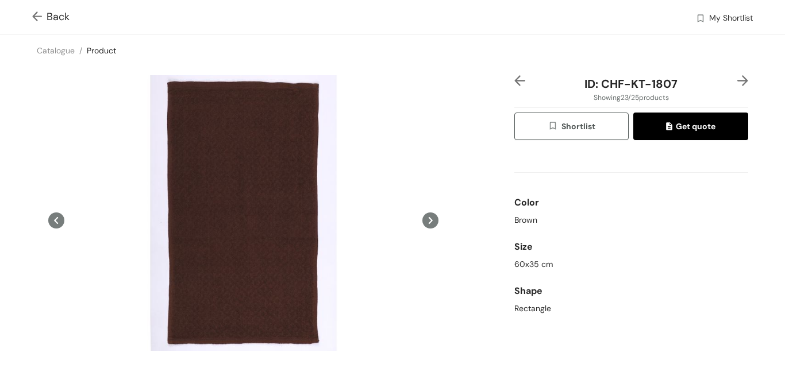
click at [737, 83] on img at bounding box center [742, 80] width 11 height 11
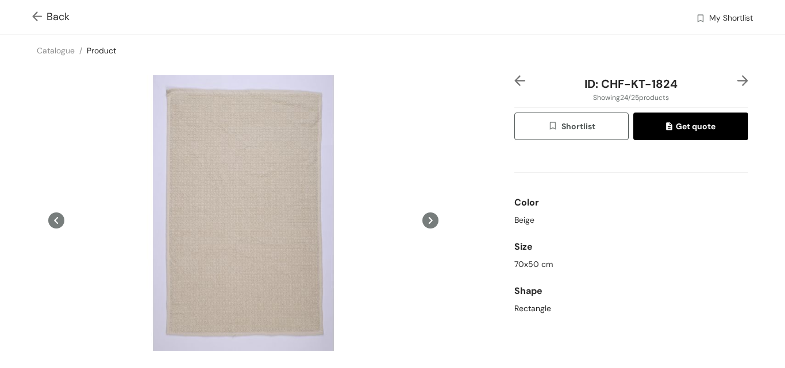
click at [737, 83] on img at bounding box center [742, 80] width 11 height 11
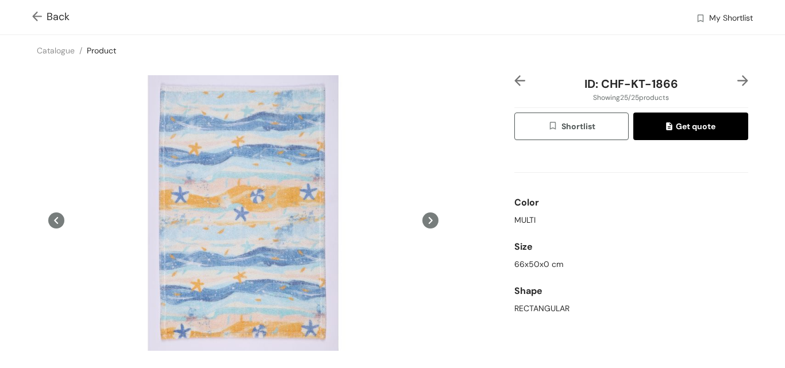
click at [737, 83] on img at bounding box center [742, 80] width 11 height 11
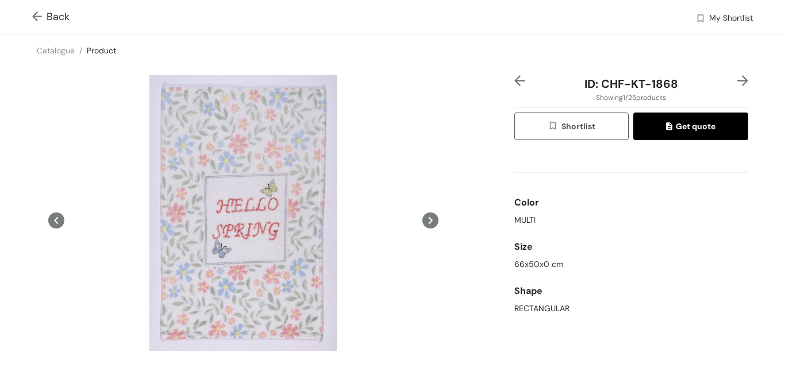
click at [737, 83] on img at bounding box center [742, 80] width 11 height 11
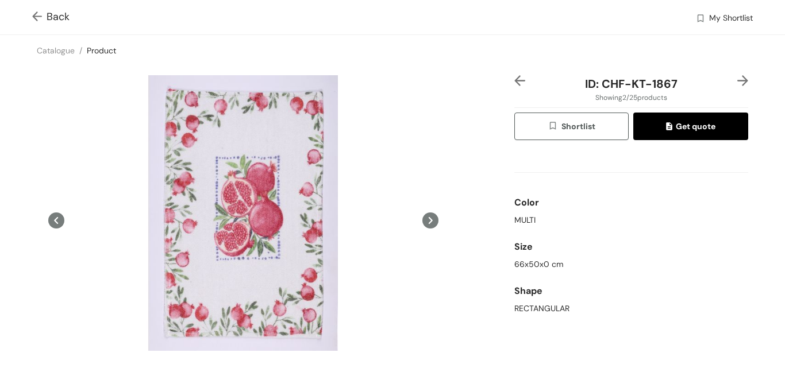
click at [737, 83] on img at bounding box center [742, 80] width 11 height 11
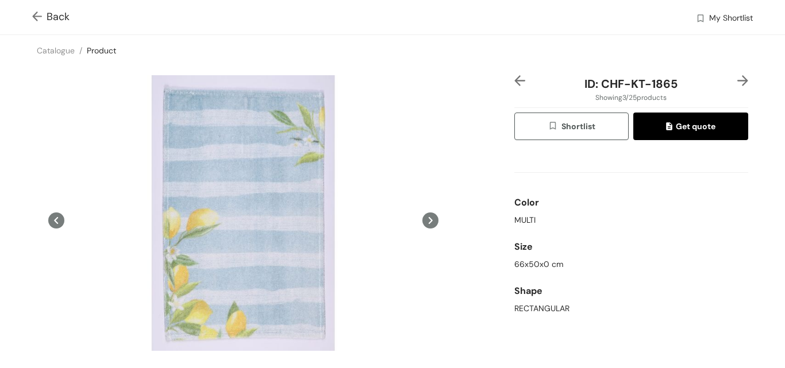
click at [737, 83] on img at bounding box center [742, 80] width 11 height 11
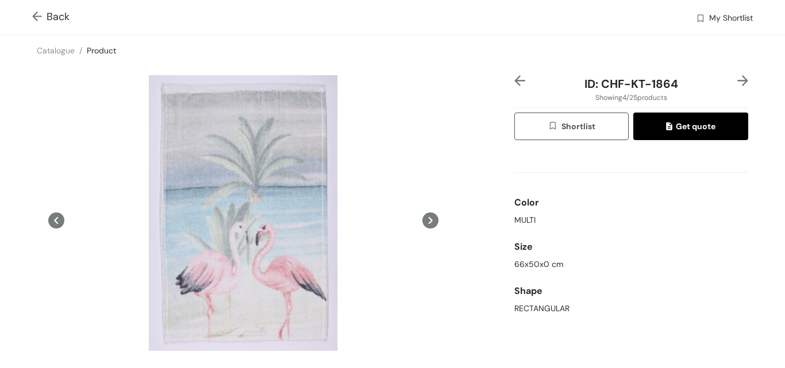
click at [737, 83] on img at bounding box center [742, 80] width 11 height 11
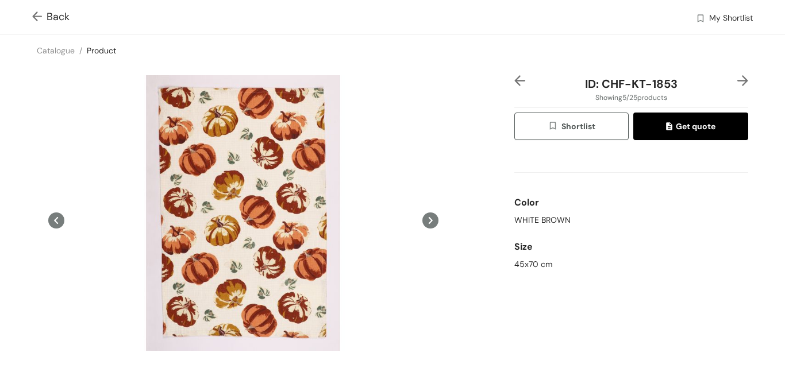
click at [737, 80] on img at bounding box center [742, 80] width 11 height 11
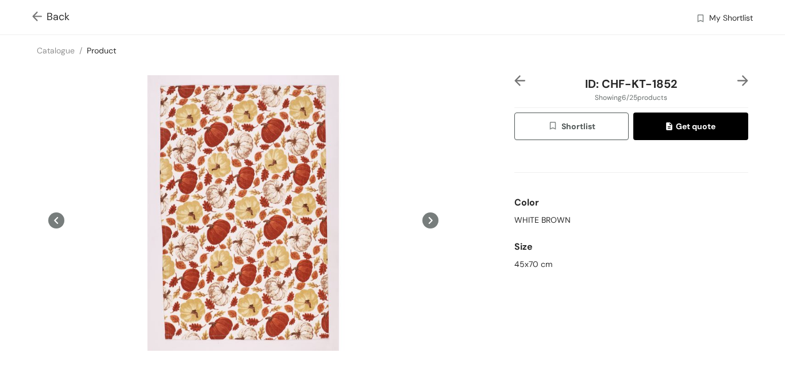
click at [737, 80] on img at bounding box center [742, 80] width 11 height 11
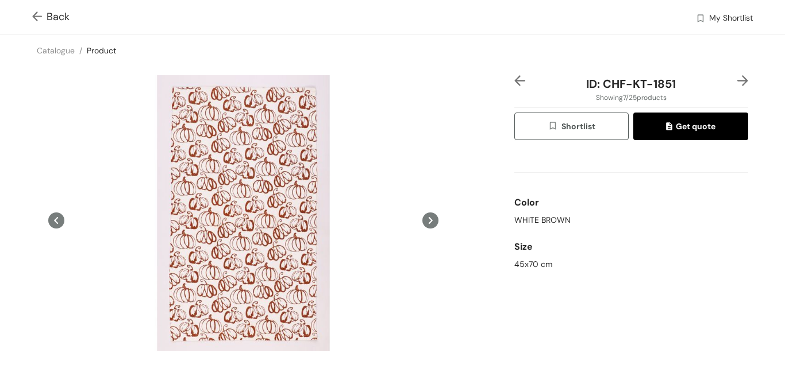
click at [737, 80] on img at bounding box center [742, 80] width 11 height 11
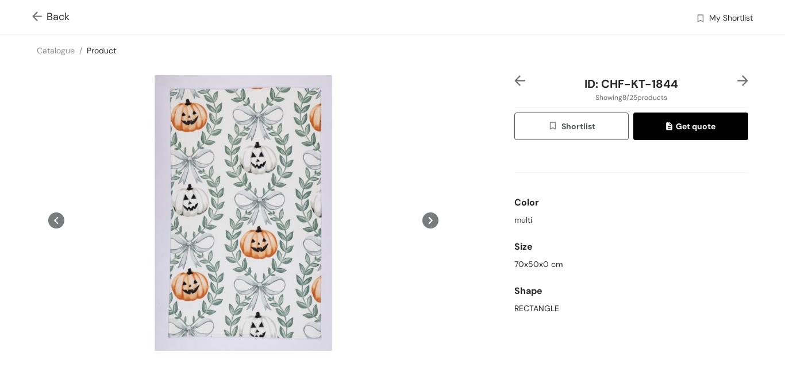
click at [737, 80] on img at bounding box center [742, 80] width 11 height 11
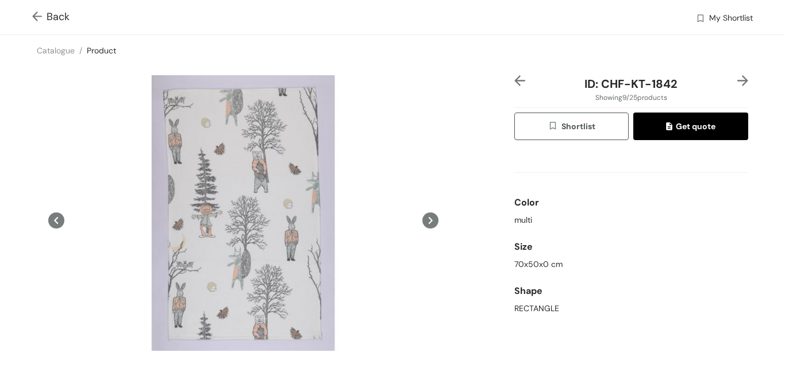
click at [737, 80] on img at bounding box center [742, 80] width 11 height 11
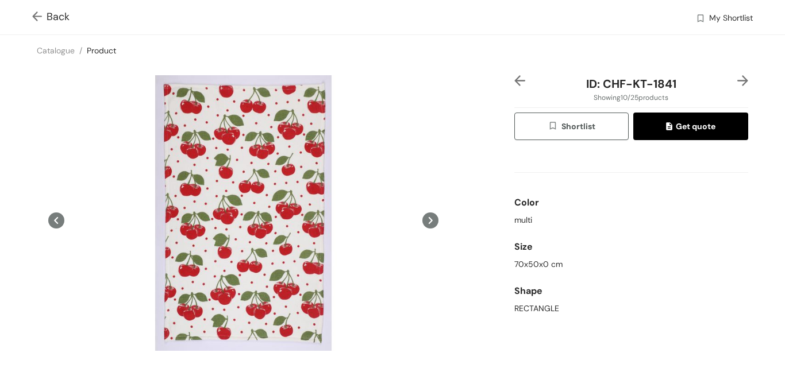
click at [737, 80] on img at bounding box center [742, 80] width 11 height 11
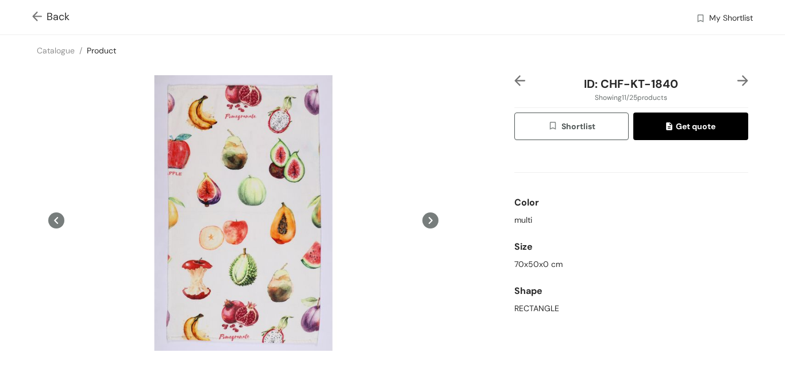
click at [737, 80] on img at bounding box center [742, 80] width 11 height 11
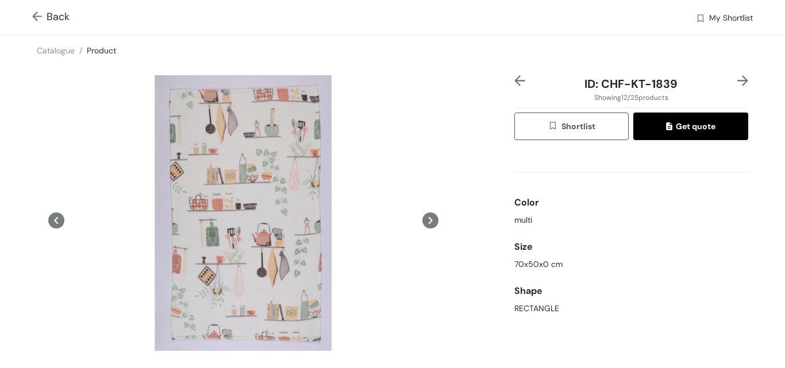
click at [737, 80] on img at bounding box center [742, 80] width 11 height 11
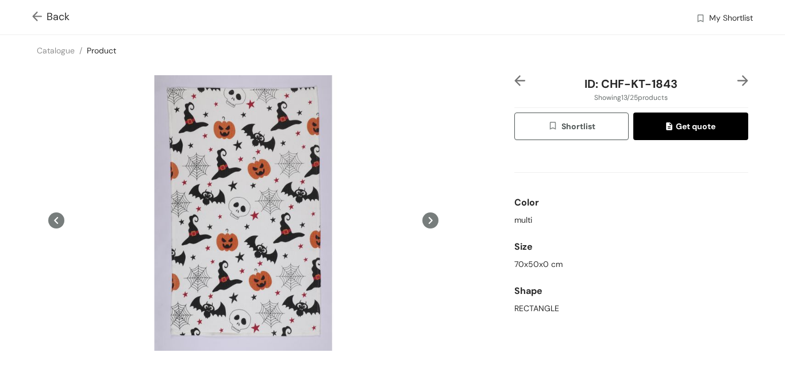
click at [737, 80] on img at bounding box center [742, 80] width 11 height 11
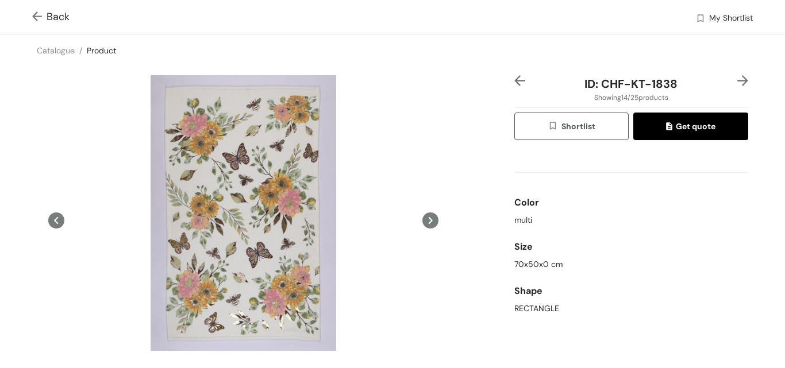
click at [737, 82] on img at bounding box center [742, 80] width 11 height 11
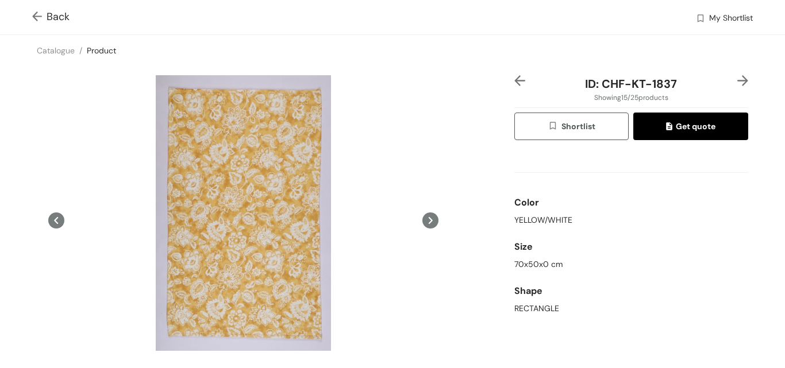
click at [737, 82] on img at bounding box center [742, 80] width 11 height 11
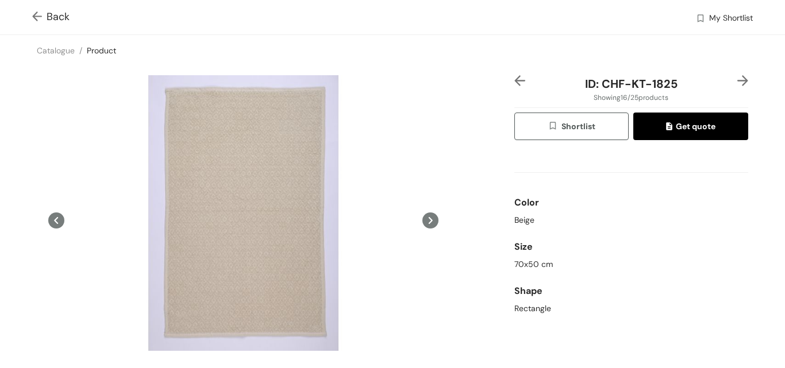
click at [737, 82] on img at bounding box center [742, 80] width 11 height 11
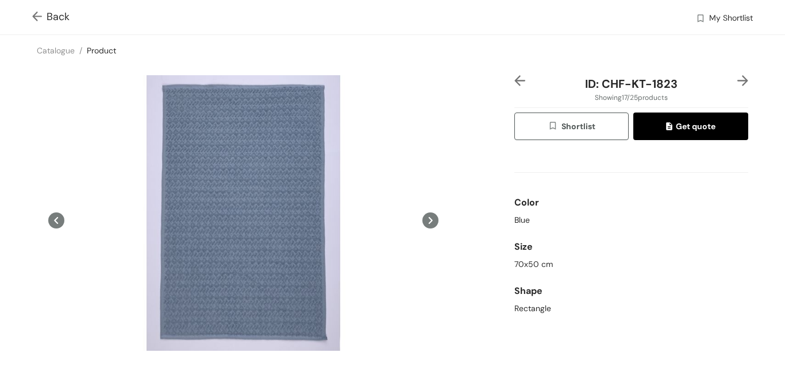
click at [737, 82] on img at bounding box center [742, 80] width 11 height 11
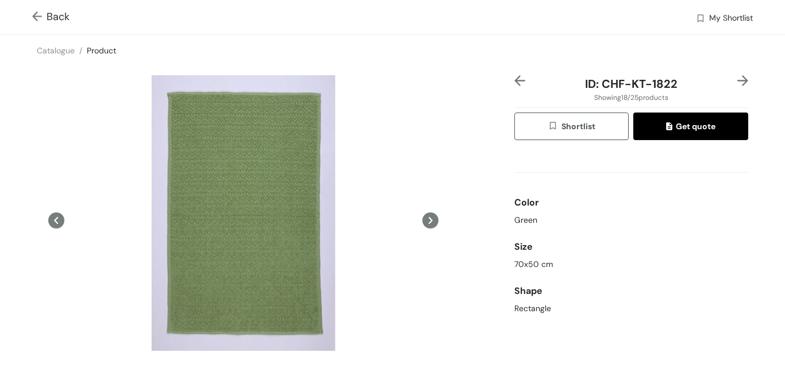
click at [737, 82] on img at bounding box center [742, 80] width 11 height 11
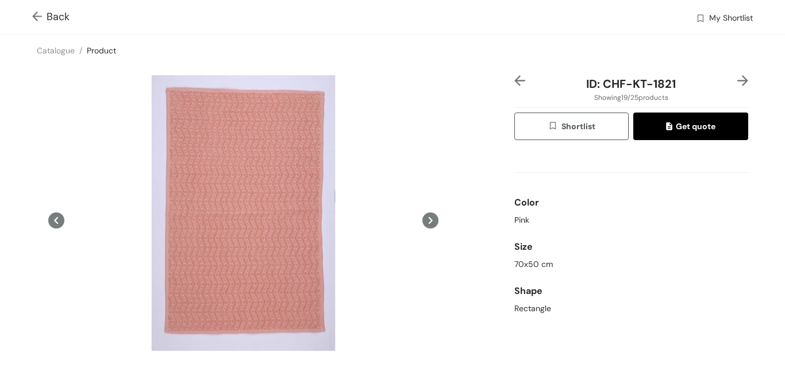
click at [737, 82] on img at bounding box center [742, 80] width 11 height 11
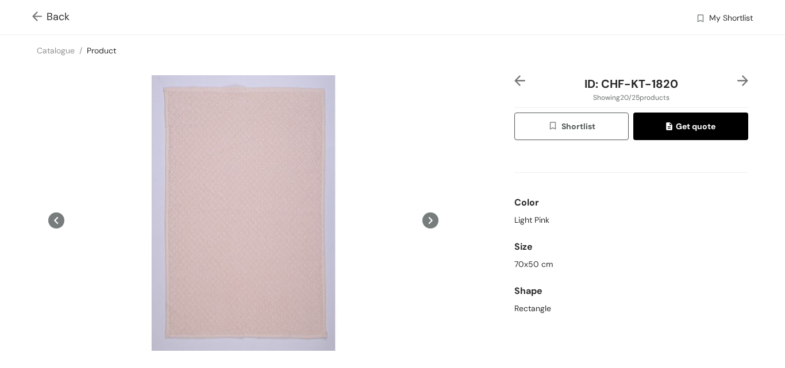
click at [737, 82] on img at bounding box center [742, 80] width 11 height 11
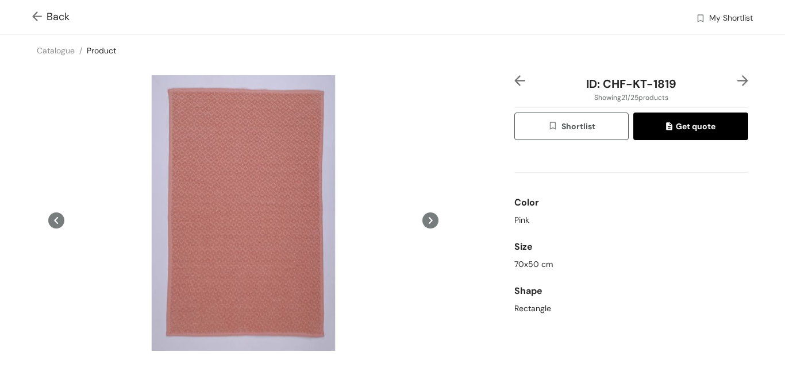
click at [737, 82] on img at bounding box center [742, 80] width 11 height 11
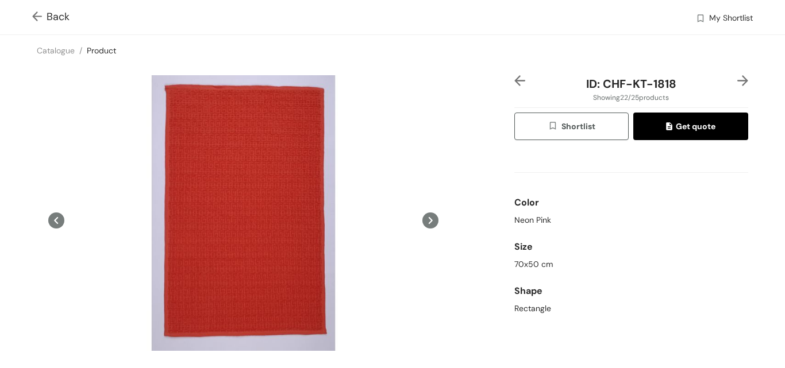
click at [737, 82] on img at bounding box center [742, 80] width 11 height 11
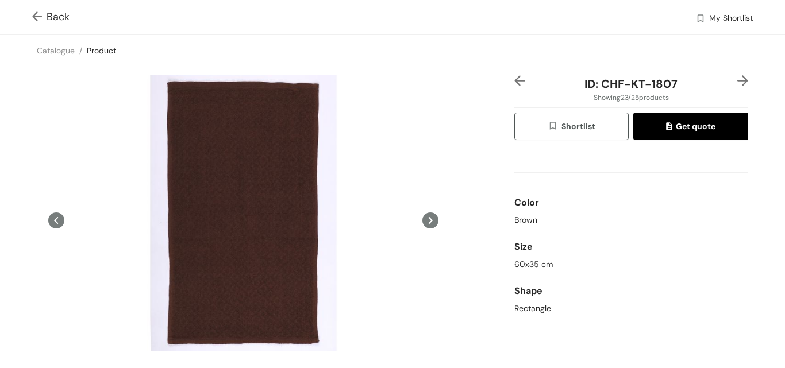
click at [737, 82] on img at bounding box center [742, 80] width 11 height 11
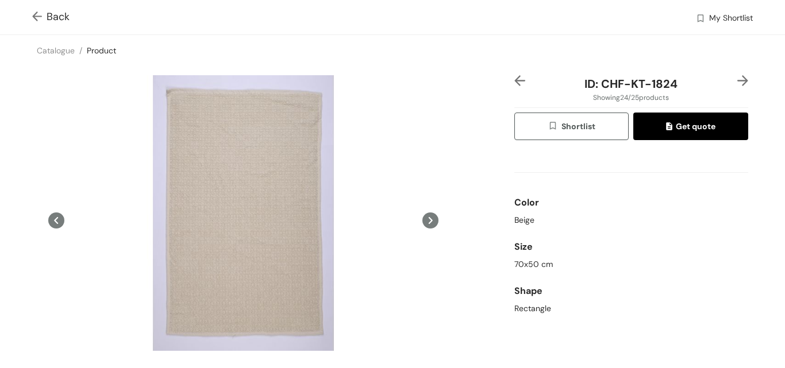
click at [737, 82] on img at bounding box center [742, 80] width 11 height 11
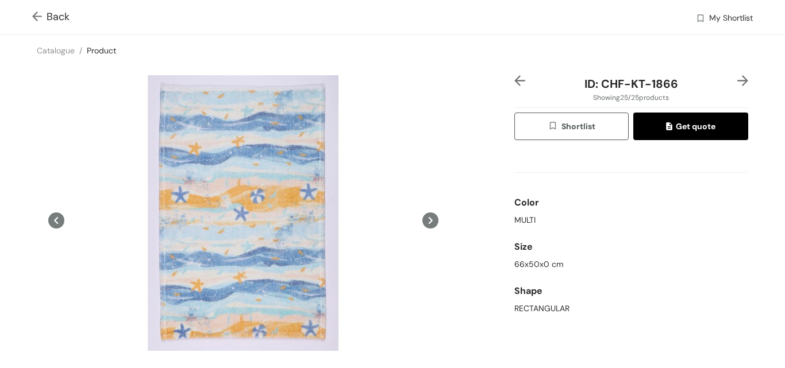
click at [737, 82] on img at bounding box center [742, 80] width 11 height 11
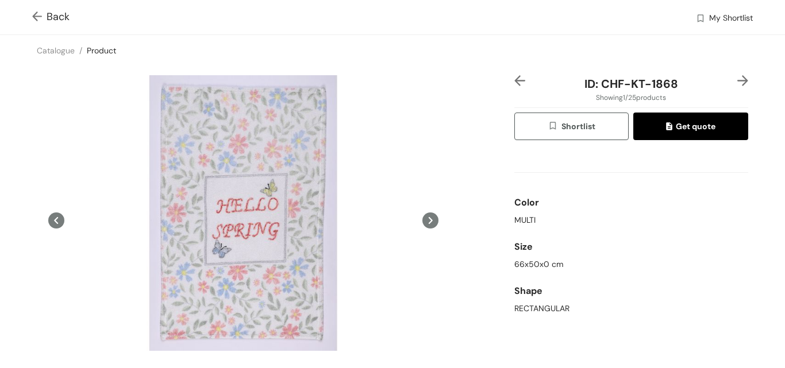
click at [737, 83] on img at bounding box center [742, 80] width 11 height 11
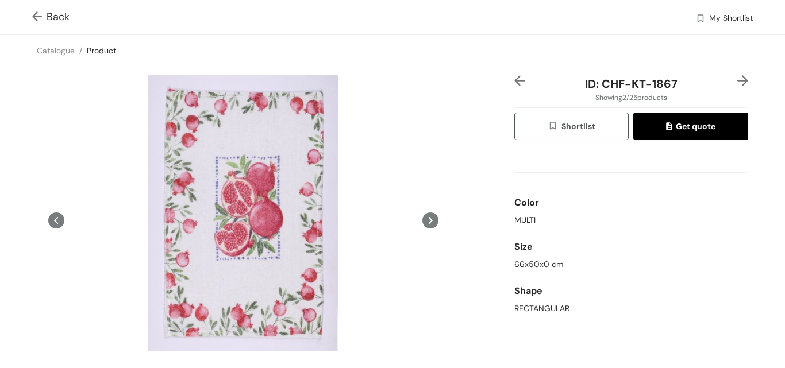
click at [737, 83] on img at bounding box center [742, 80] width 11 height 11
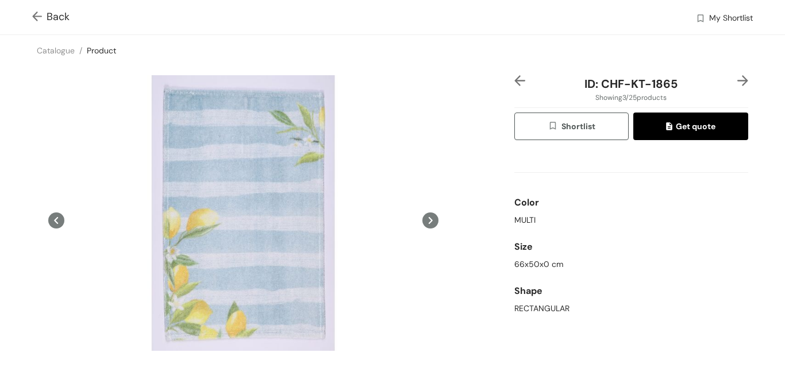
click at [737, 80] on img at bounding box center [742, 80] width 11 height 11
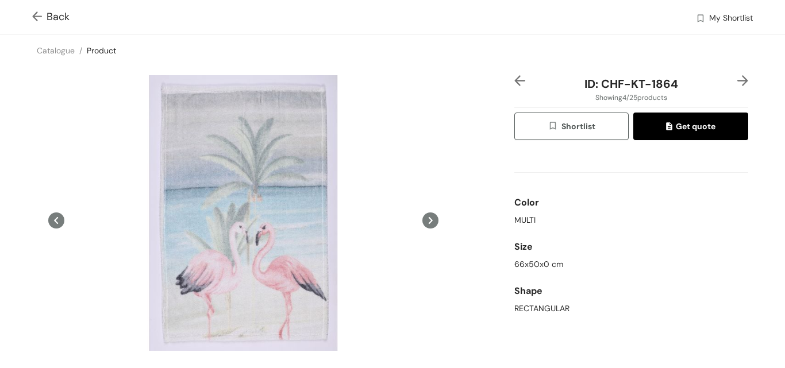
click at [737, 80] on img at bounding box center [742, 80] width 11 height 11
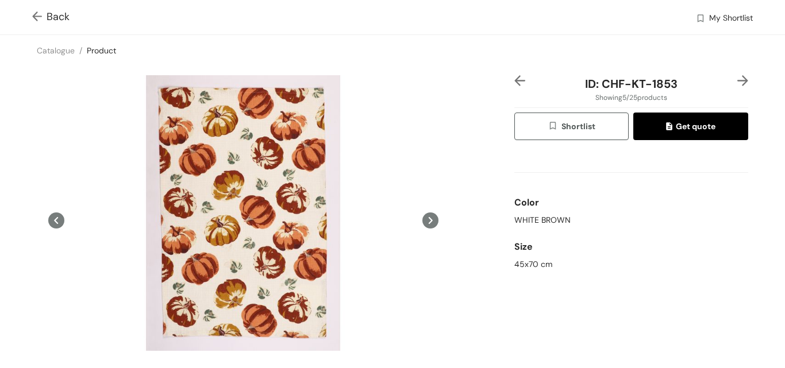
click at [737, 80] on img at bounding box center [742, 80] width 11 height 11
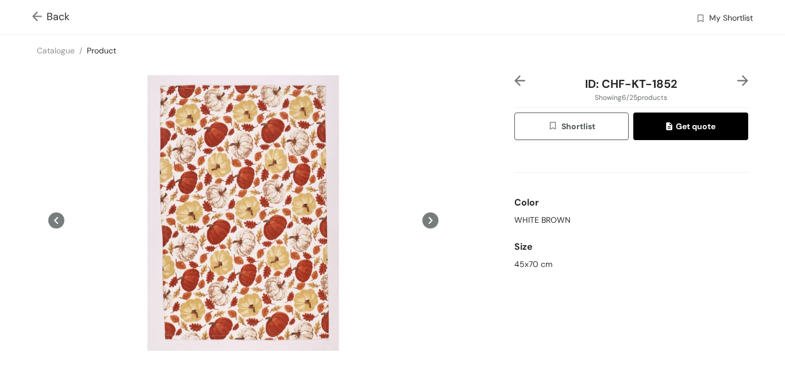
click at [737, 80] on img at bounding box center [742, 80] width 11 height 11
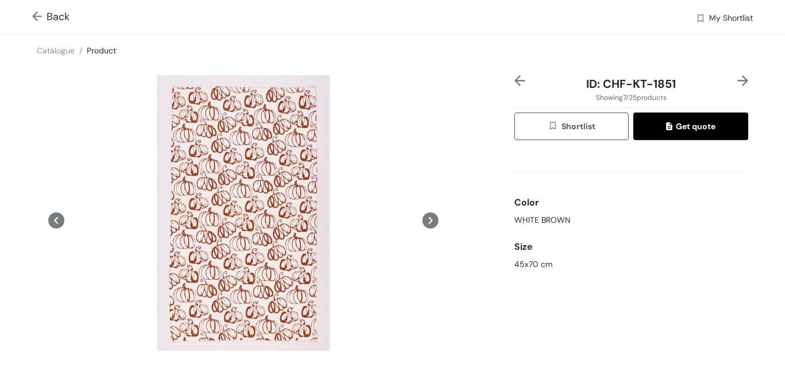
click at [737, 80] on img at bounding box center [742, 80] width 11 height 11
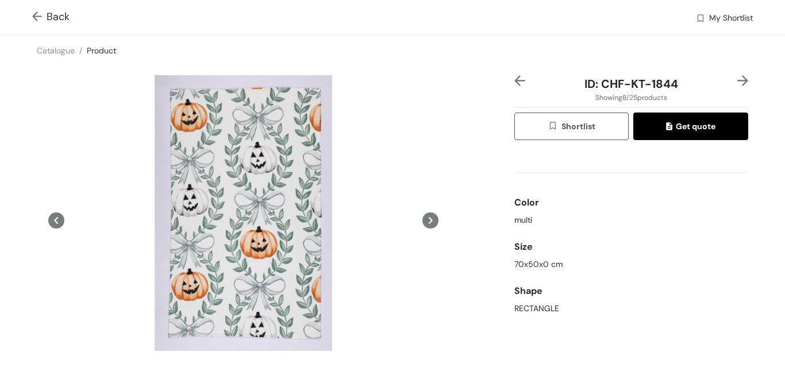
click at [737, 80] on img at bounding box center [742, 80] width 11 height 11
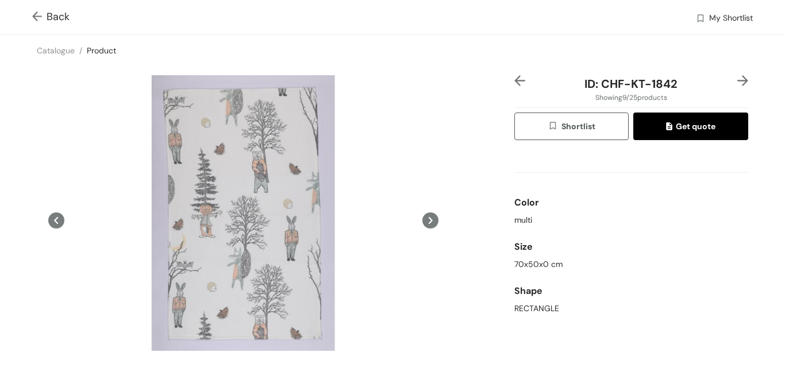
click at [737, 80] on img at bounding box center [742, 80] width 11 height 11
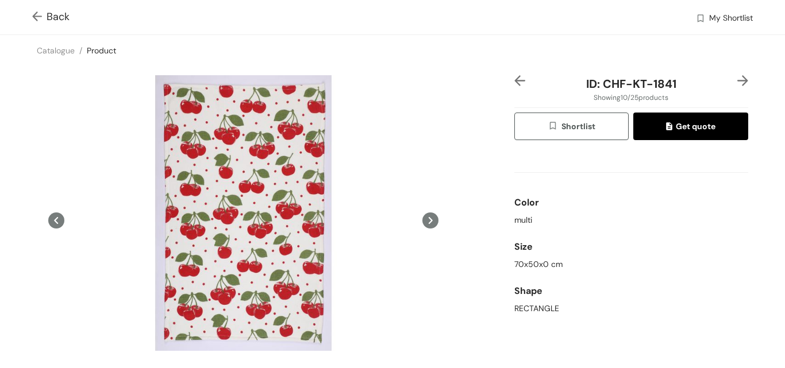
click at [737, 80] on img at bounding box center [742, 80] width 11 height 11
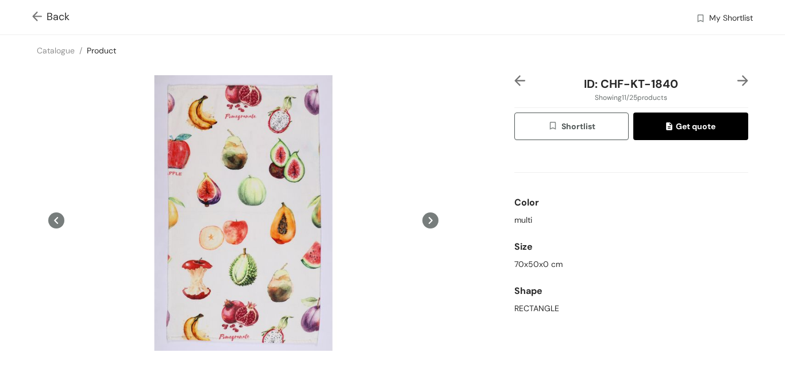
click at [737, 80] on img at bounding box center [742, 80] width 11 height 11
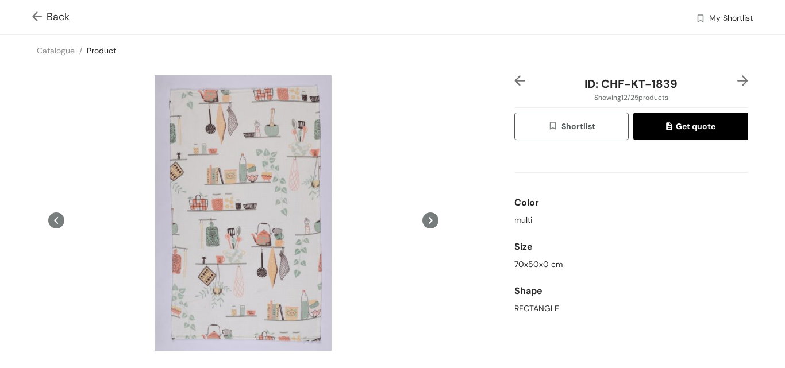
click at [737, 80] on img at bounding box center [742, 80] width 11 height 11
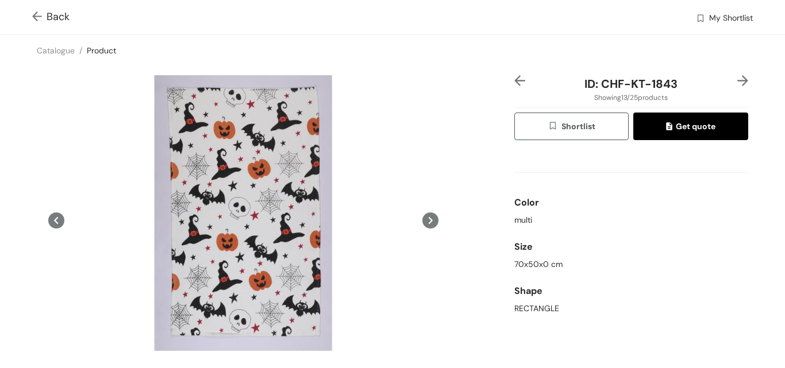
click at [737, 80] on img at bounding box center [742, 80] width 11 height 11
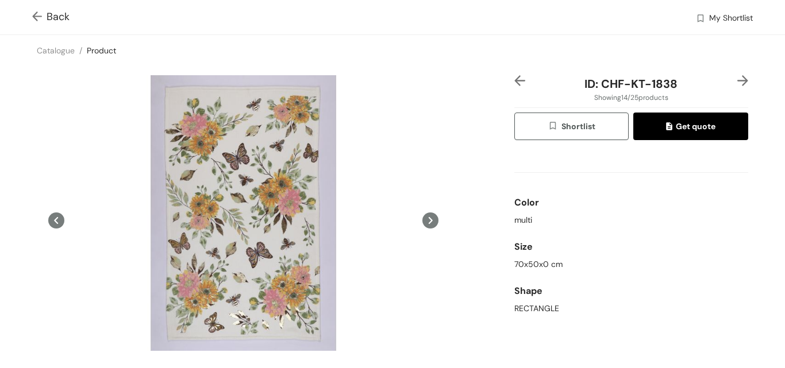
click at [737, 80] on img at bounding box center [742, 80] width 11 height 11
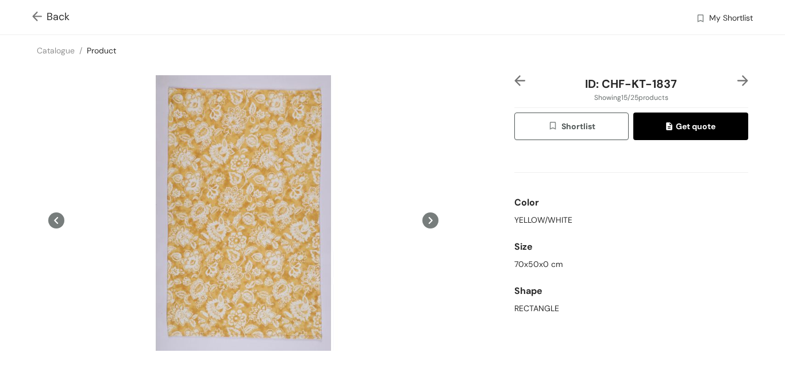
click at [737, 80] on img at bounding box center [742, 80] width 11 height 11
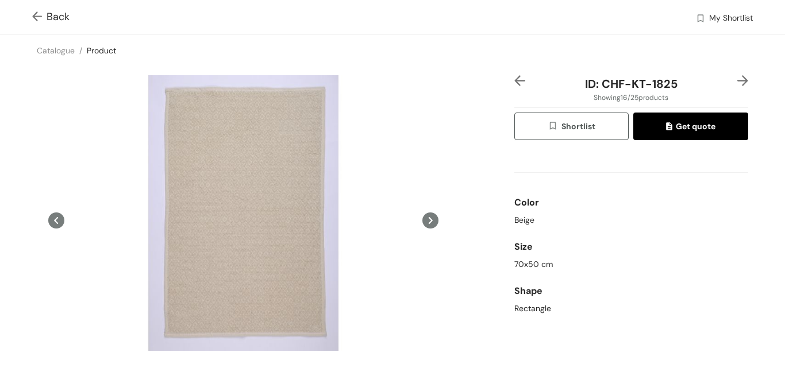
click at [737, 79] on img at bounding box center [742, 80] width 11 height 11
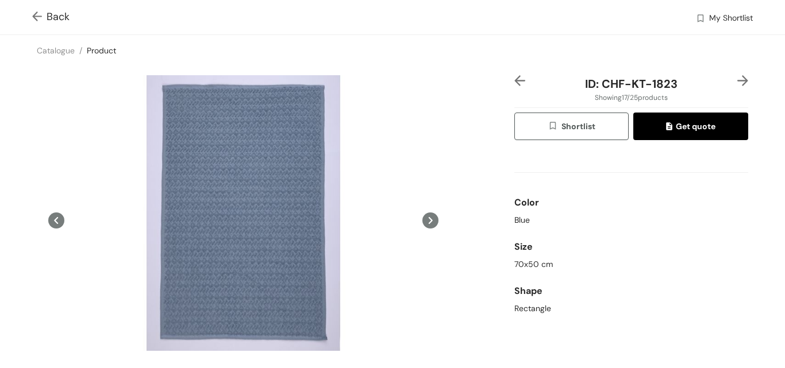
click at [737, 79] on img at bounding box center [742, 80] width 11 height 11
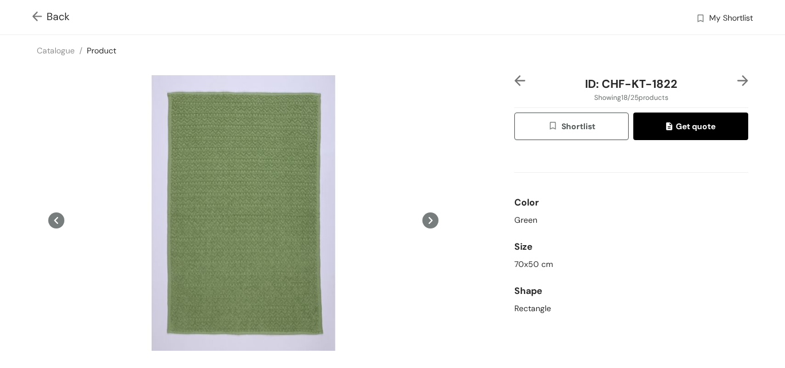
click at [737, 79] on img at bounding box center [742, 80] width 11 height 11
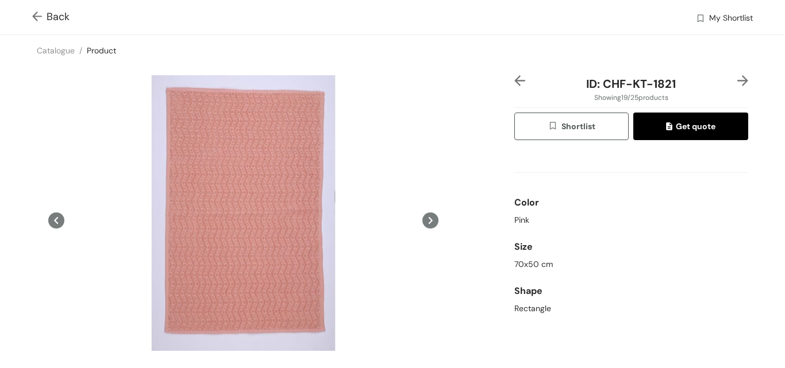
click at [737, 79] on img at bounding box center [742, 80] width 11 height 11
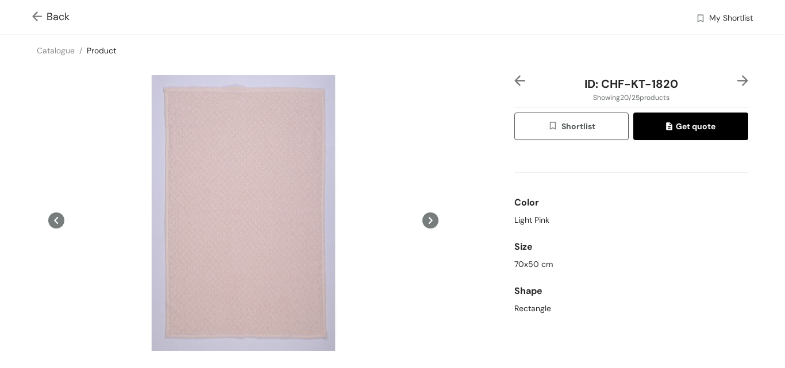
click at [737, 79] on img at bounding box center [742, 80] width 11 height 11
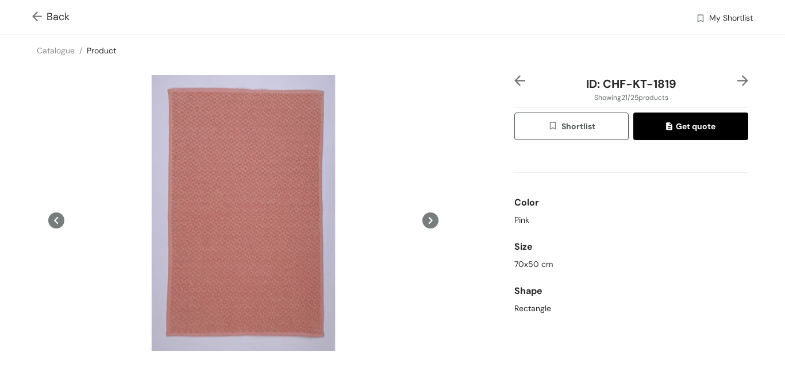
click at [737, 79] on img at bounding box center [742, 80] width 11 height 11
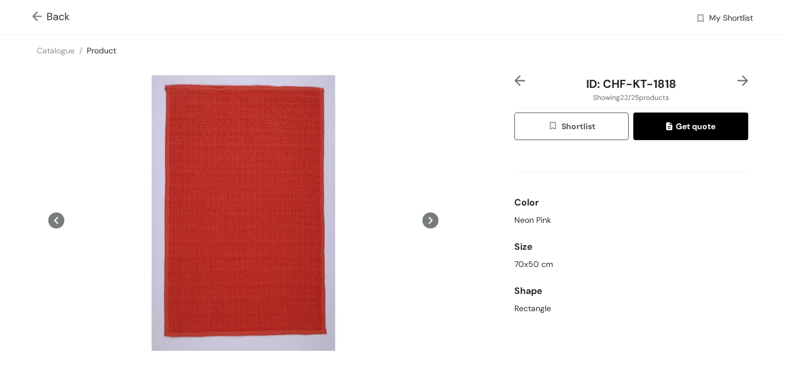
click at [737, 79] on img at bounding box center [742, 80] width 11 height 11
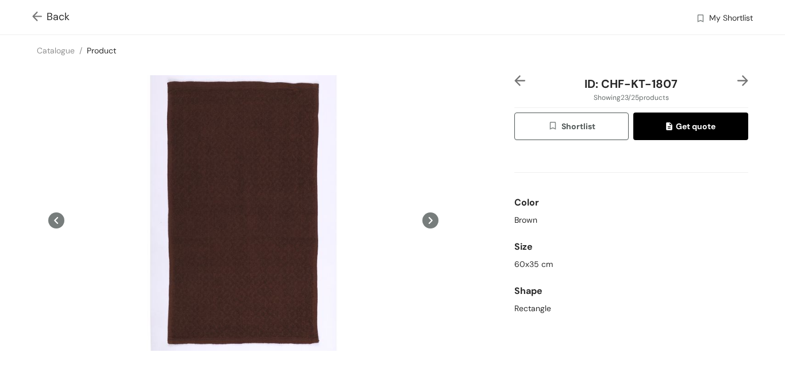
click at [737, 79] on img at bounding box center [742, 80] width 11 height 11
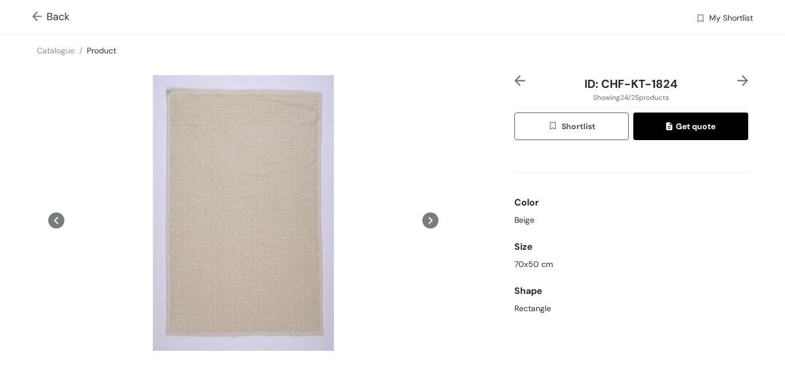
click at [737, 79] on img at bounding box center [742, 80] width 11 height 11
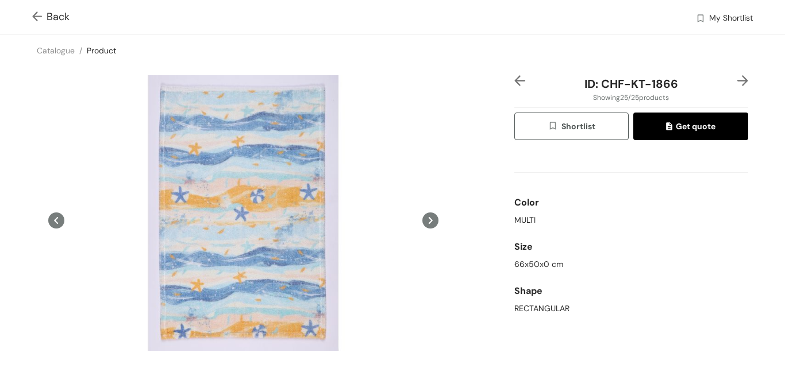
click at [737, 79] on img at bounding box center [742, 80] width 11 height 11
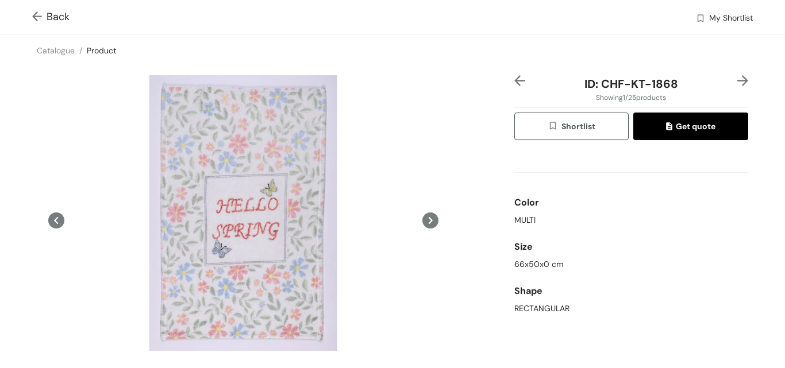
click at [737, 79] on img at bounding box center [742, 80] width 11 height 11
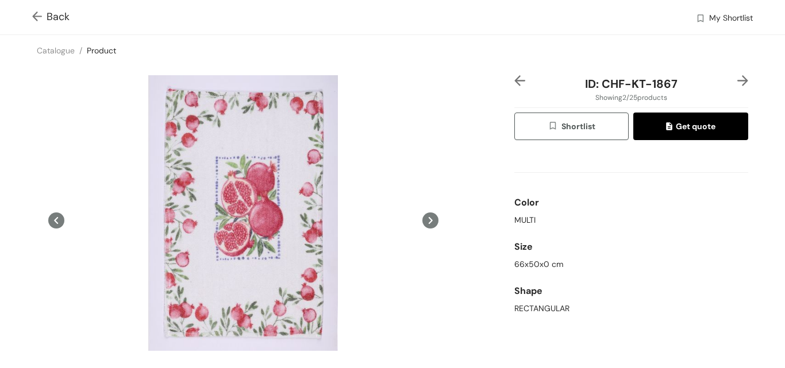
click at [737, 79] on img at bounding box center [742, 80] width 11 height 11
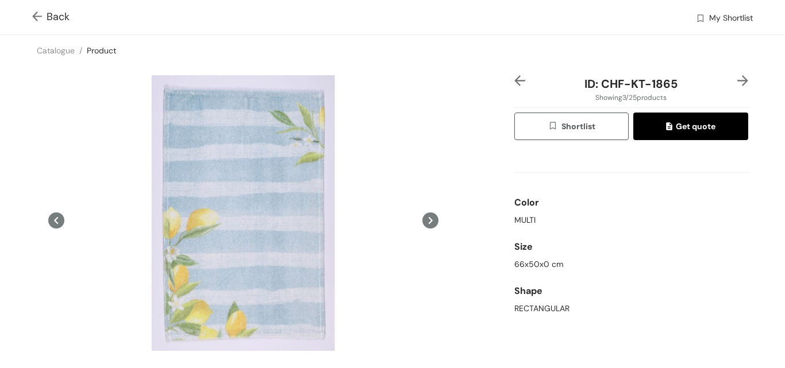
click at [737, 79] on img at bounding box center [742, 80] width 11 height 11
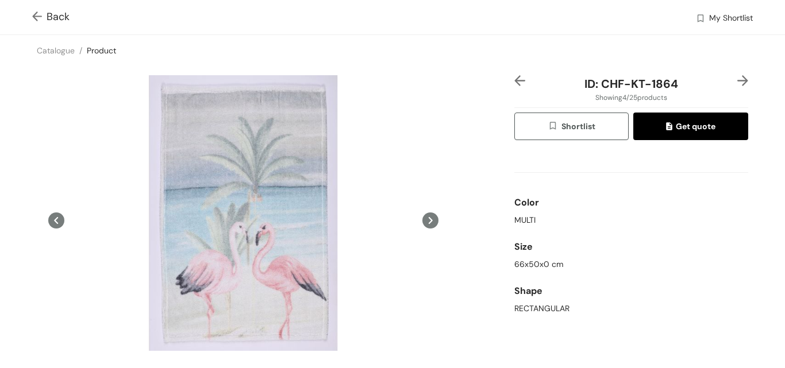
click at [737, 79] on img at bounding box center [742, 80] width 11 height 11
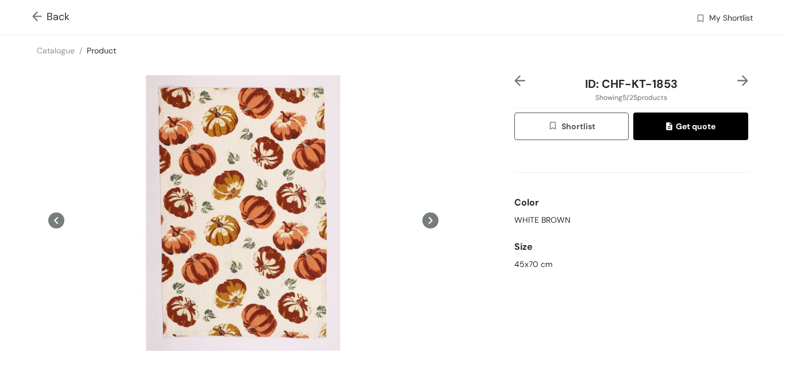
click at [737, 79] on img at bounding box center [742, 80] width 11 height 11
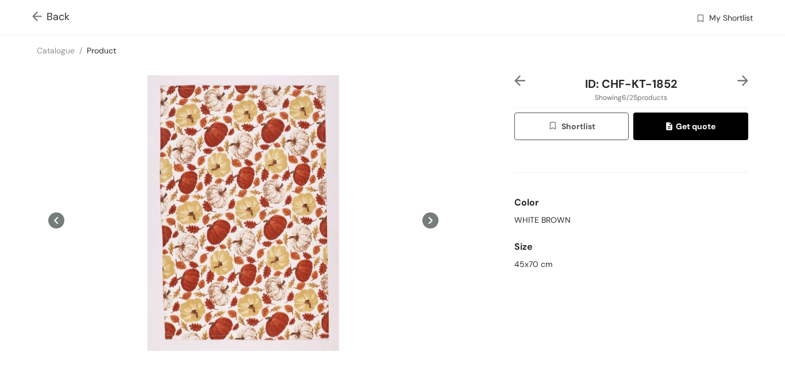
click at [738, 78] on img at bounding box center [742, 80] width 11 height 11
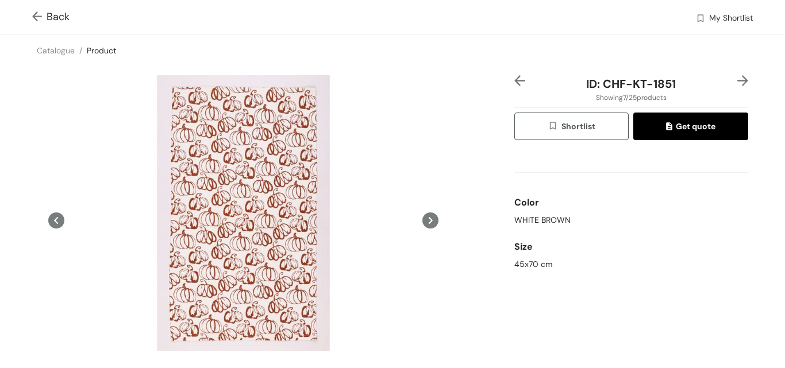
click at [737, 79] on img at bounding box center [742, 80] width 11 height 11
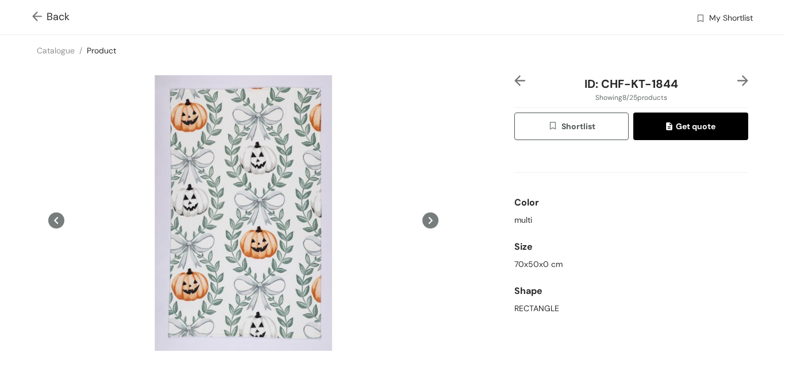
click at [737, 79] on img at bounding box center [742, 80] width 11 height 11
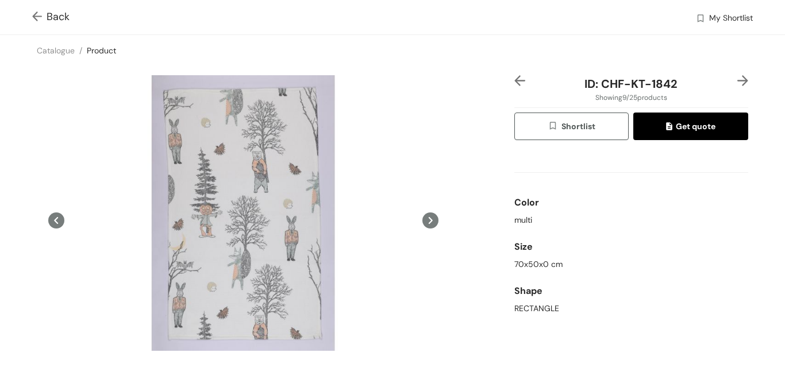
click at [737, 79] on img at bounding box center [742, 80] width 11 height 11
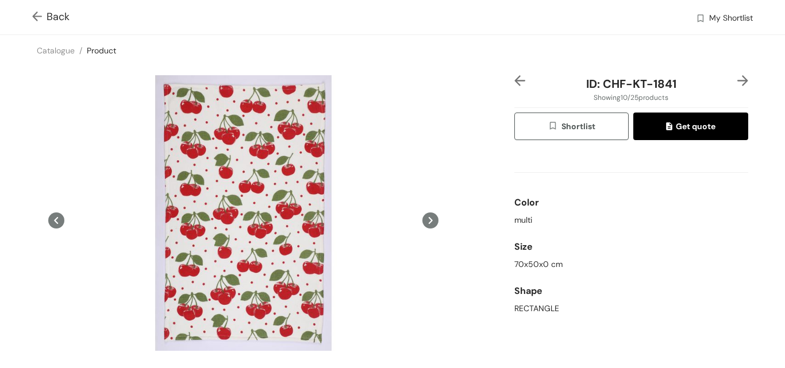
click at [737, 79] on img at bounding box center [742, 80] width 11 height 11
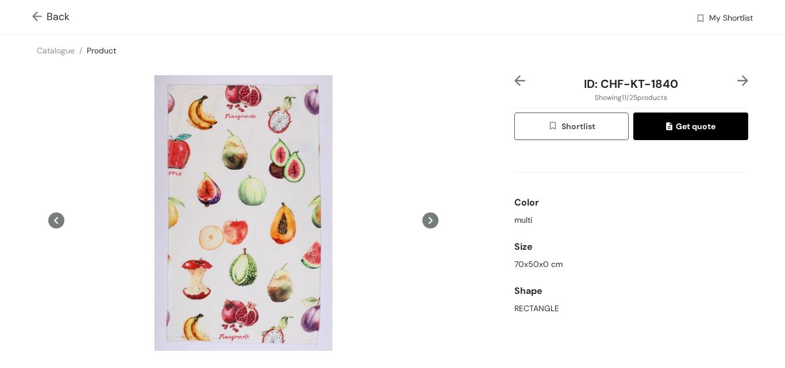
click at [737, 79] on img at bounding box center [742, 80] width 11 height 11
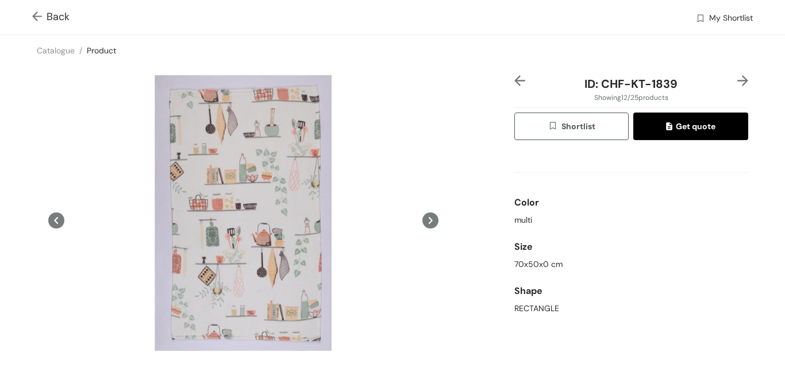
click at [737, 79] on img at bounding box center [742, 80] width 11 height 11
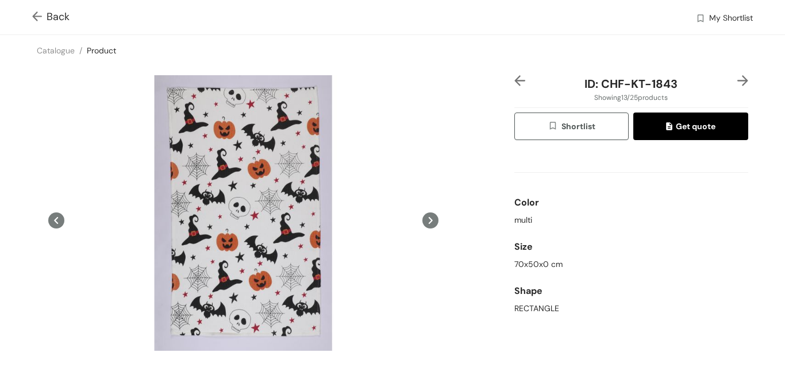
click at [737, 79] on img at bounding box center [742, 80] width 11 height 11
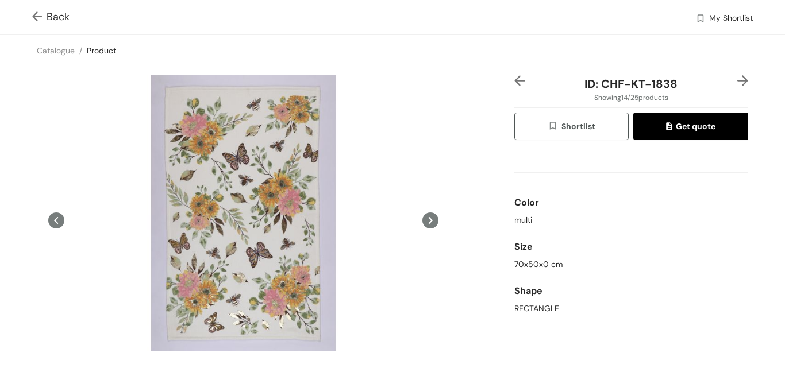
click at [737, 79] on img at bounding box center [742, 80] width 11 height 11
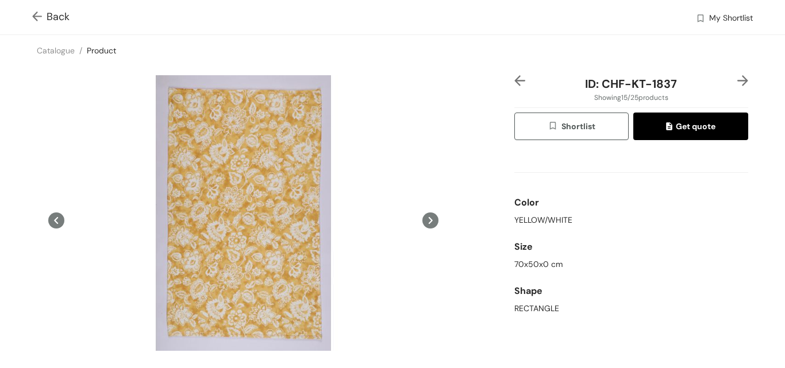
click at [737, 79] on img at bounding box center [742, 80] width 11 height 11
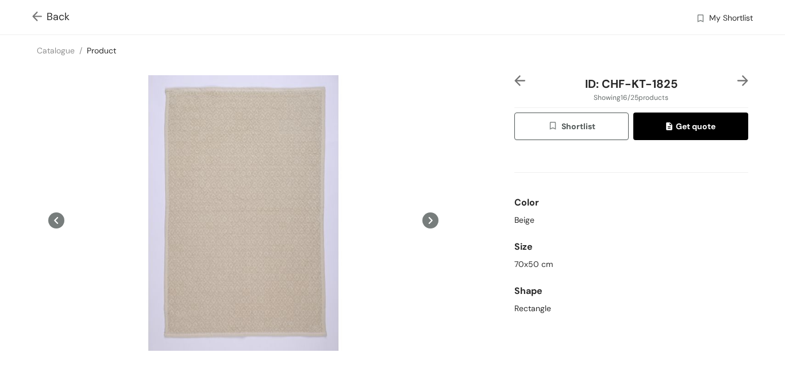
click at [737, 79] on img at bounding box center [742, 80] width 11 height 11
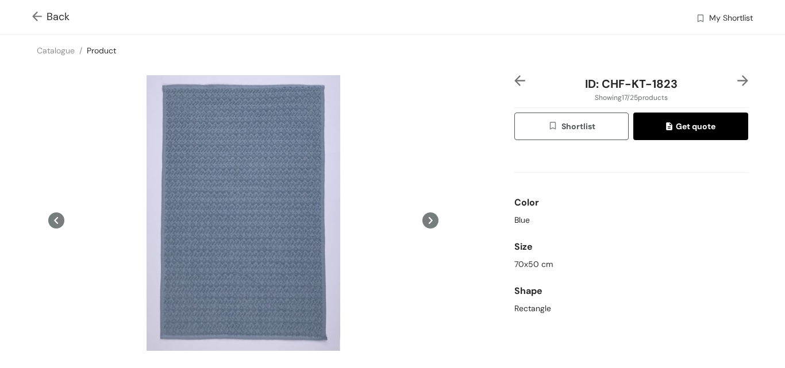
click at [737, 79] on img at bounding box center [742, 80] width 11 height 11
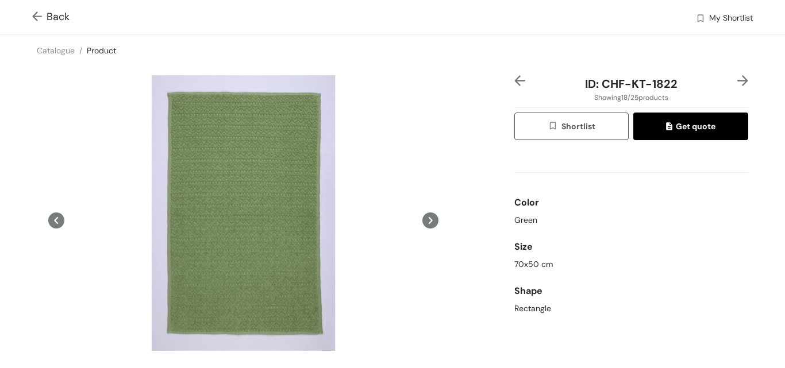
click at [737, 79] on img at bounding box center [742, 80] width 11 height 11
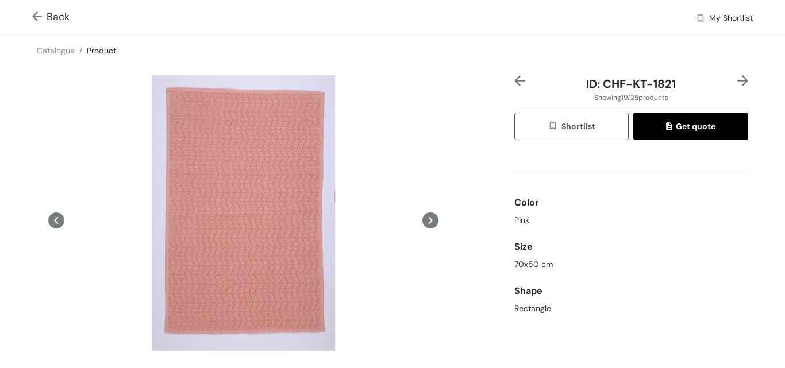
click at [737, 79] on img at bounding box center [742, 80] width 11 height 11
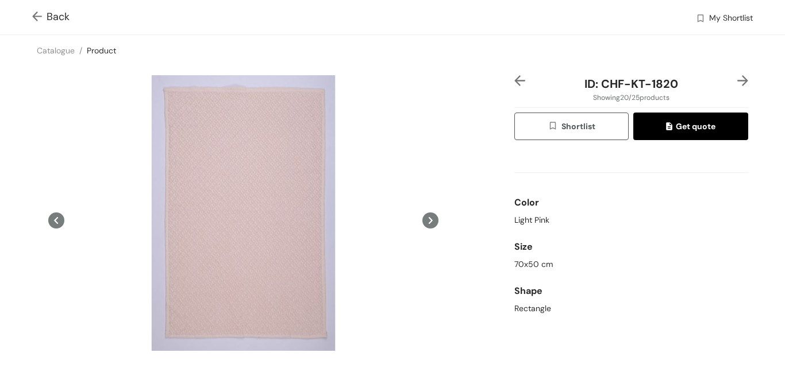
click at [737, 79] on img at bounding box center [742, 80] width 11 height 11
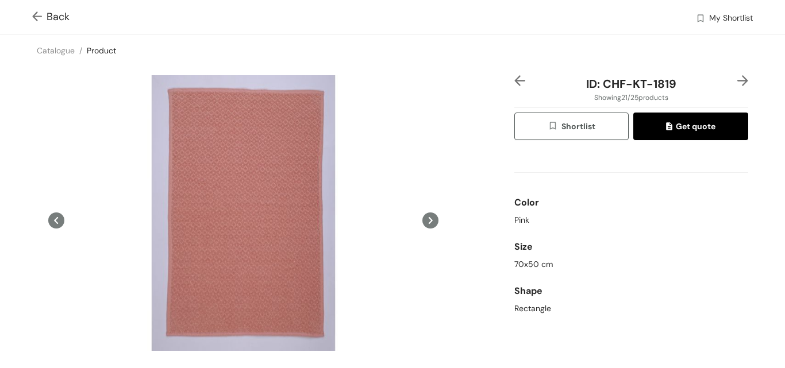
click at [737, 79] on img at bounding box center [742, 80] width 11 height 11
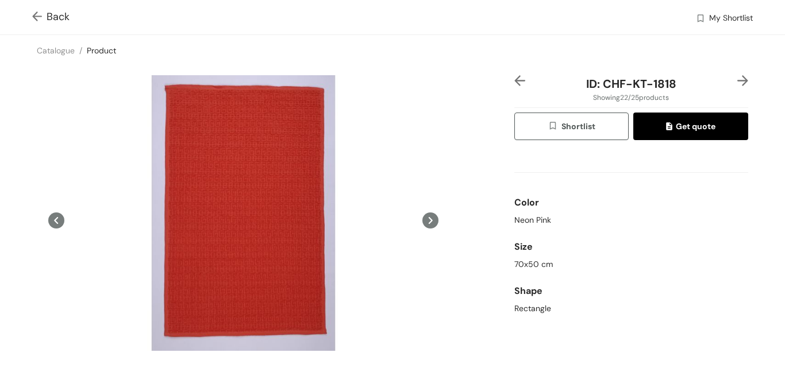
click at [737, 79] on img at bounding box center [742, 80] width 11 height 11
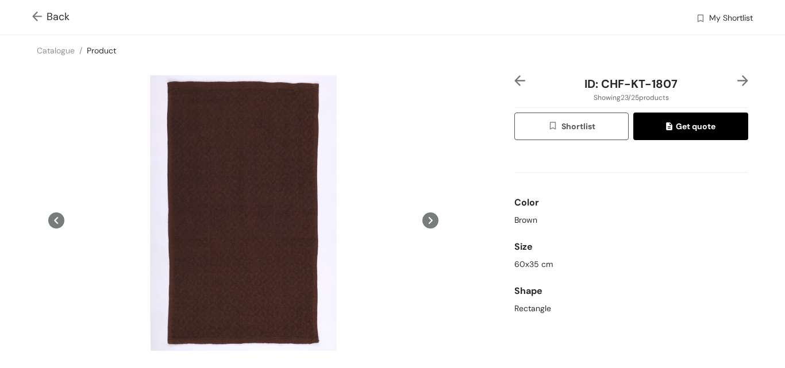
click at [737, 78] on img at bounding box center [742, 80] width 11 height 11
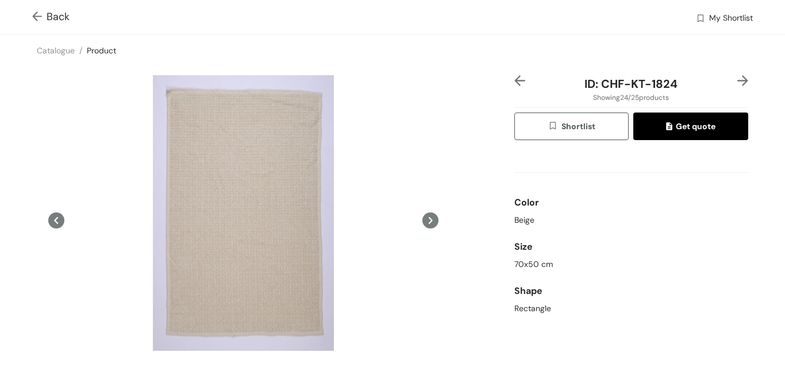
click at [737, 78] on img at bounding box center [742, 80] width 11 height 11
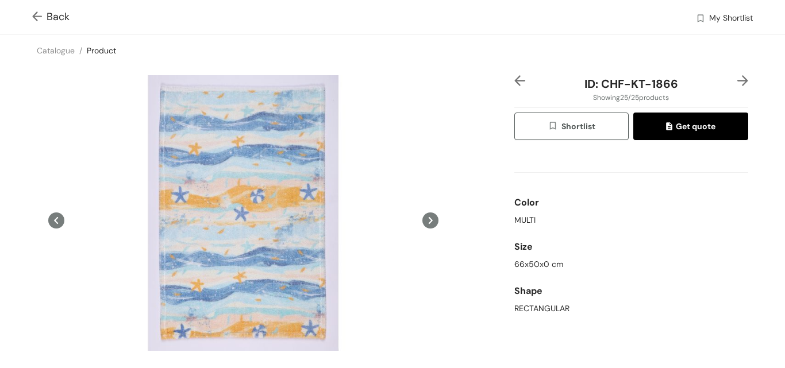
click at [737, 78] on img at bounding box center [742, 80] width 11 height 11
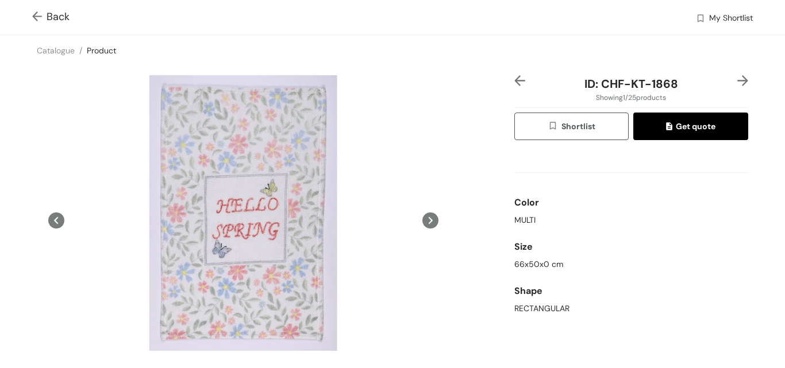
click at [737, 78] on img at bounding box center [742, 80] width 11 height 11
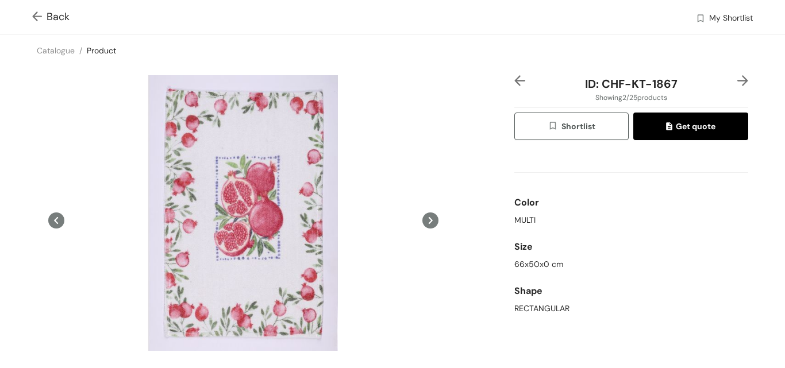
click at [737, 78] on img at bounding box center [742, 80] width 11 height 11
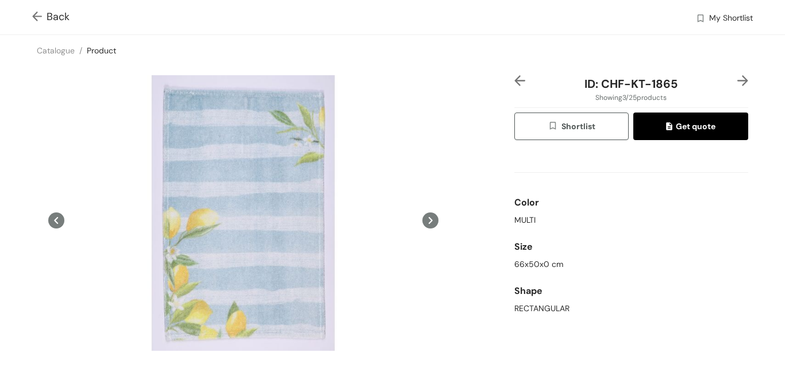
click at [737, 78] on img at bounding box center [742, 80] width 11 height 11
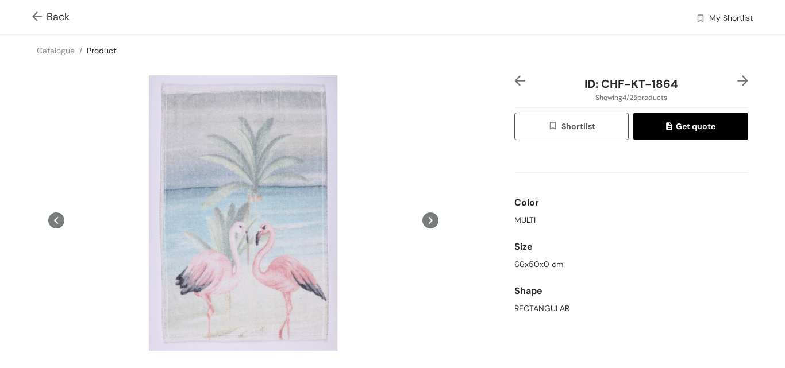
click at [737, 78] on img at bounding box center [742, 80] width 11 height 11
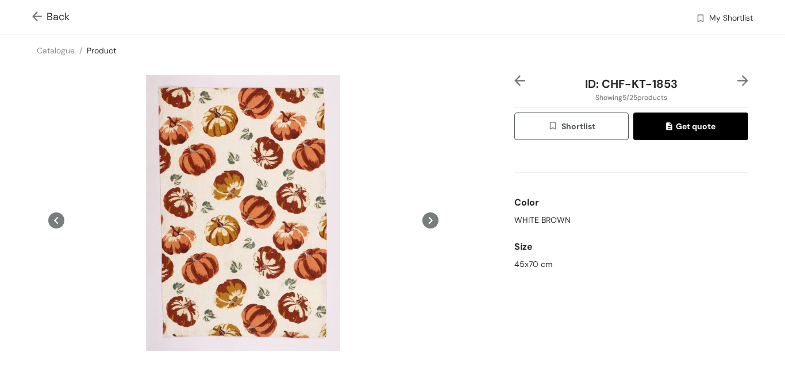
click at [737, 78] on img at bounding box center [742, 80] width 11 height 11
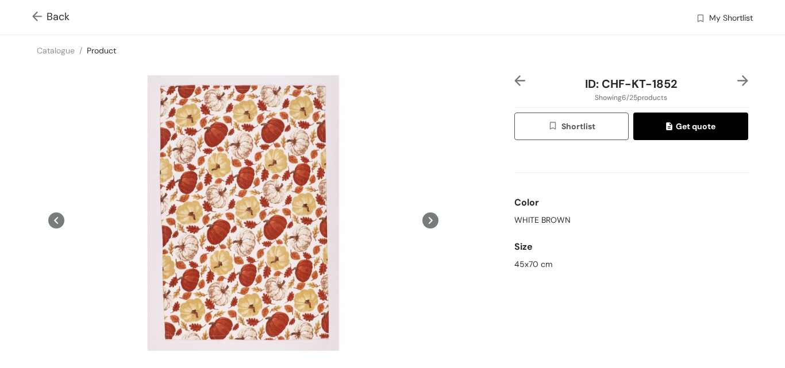
click at [737, 81] on img at bounding box center [742, 80] width 11 height 11
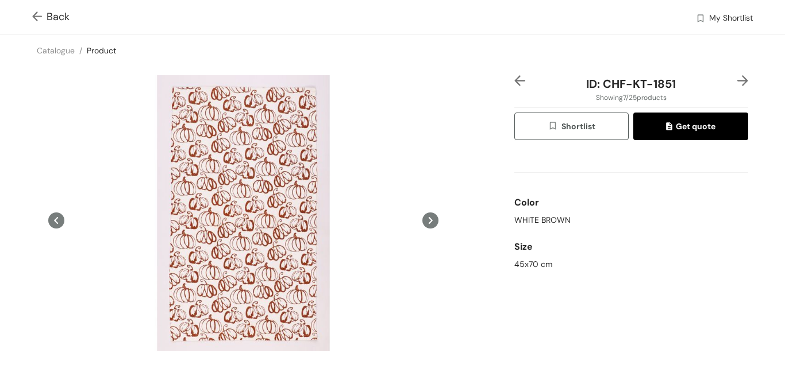
click at [737, 81] on img at bounding box center [742, 80] width 11 height 11
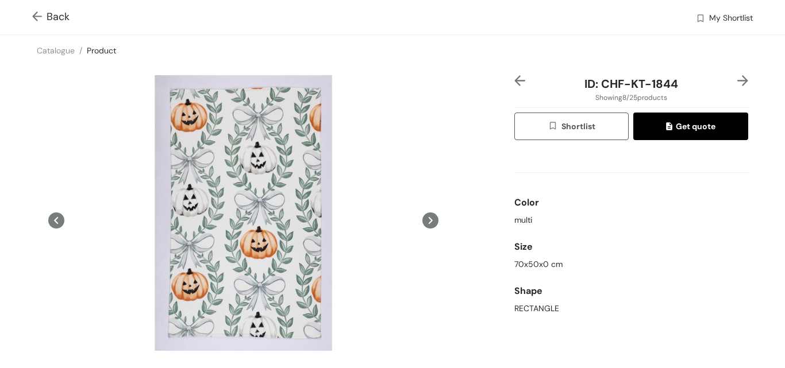
click at [737, 81] on img at bounding box center [742, 80] width 11 height 11
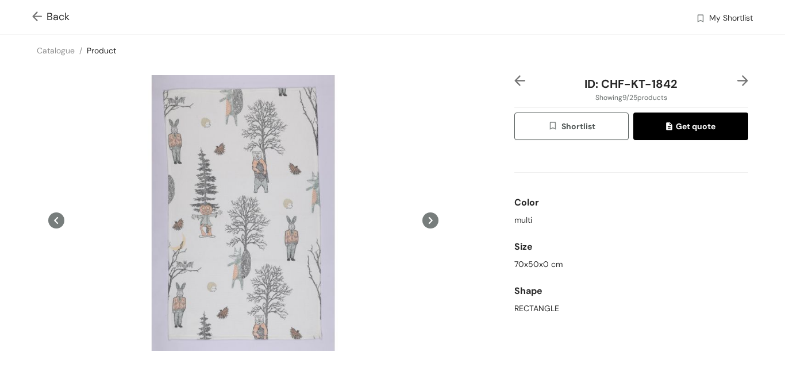
click at [737, 81] on img at bounding box center [742, 80] width 11 height 11
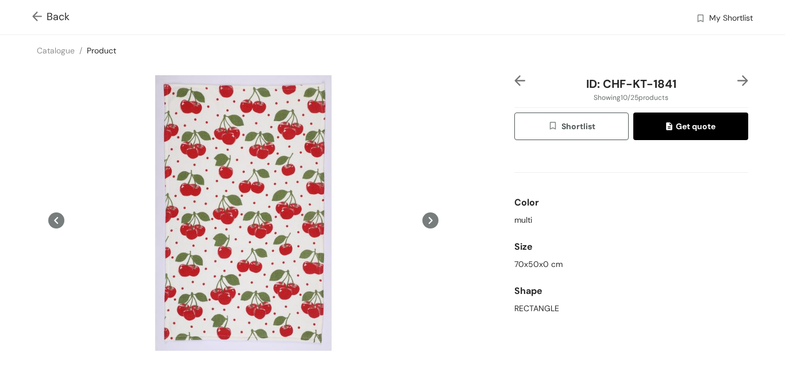
click at [737, 81] on img at bounding box center [742, 80] width 11 height 11
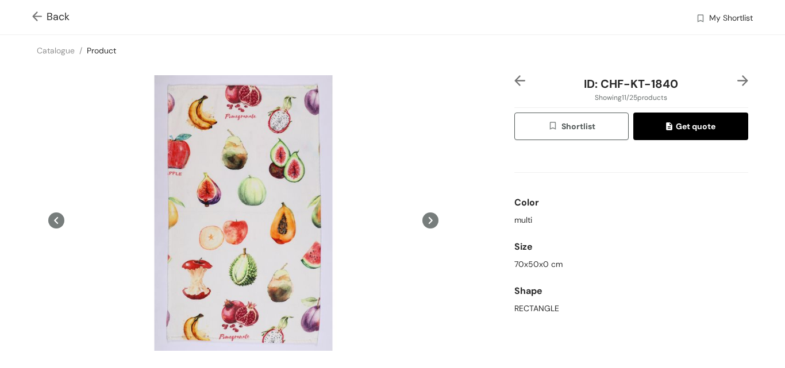
click at [737, 81] on img at bounding box center [742, 80] width 11 height 11
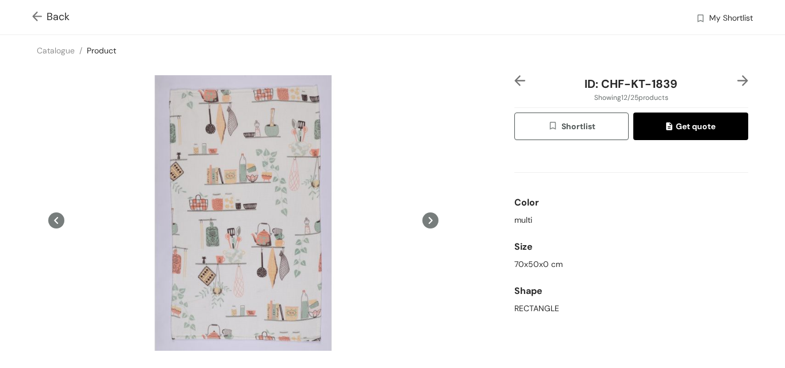
click at [737, 81] on img at bounding box center [742, 80] width 11 height 11
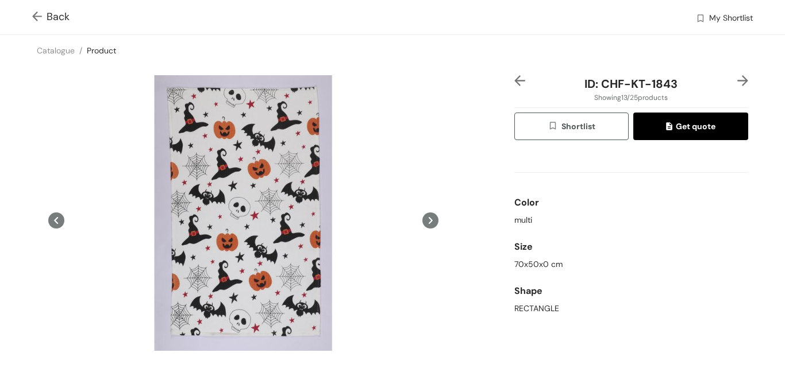
click at [737, 81] on img at bounding box center [742, 80] width 11 height 11
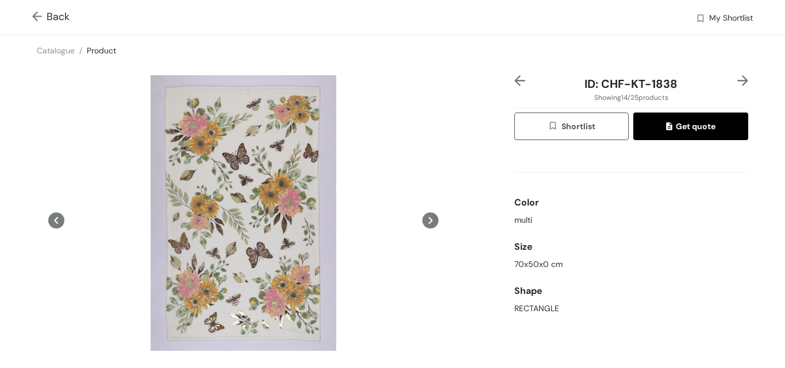
click at [737, 81] on img at bounding box center [742, 80] width 11 height 11
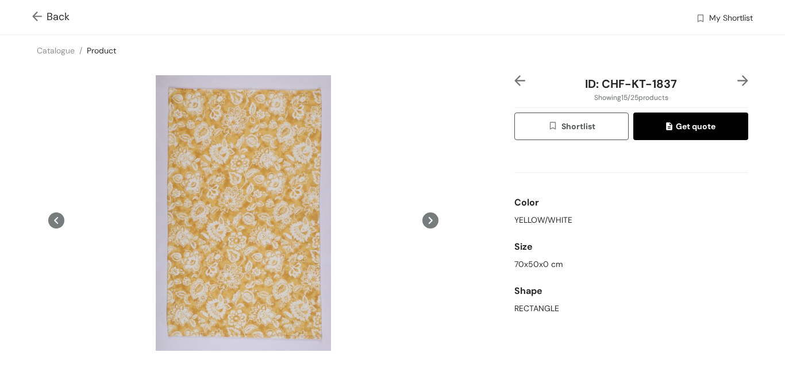
click at [737, 81] on img at bounding box center [742, 80] width 11 height 11
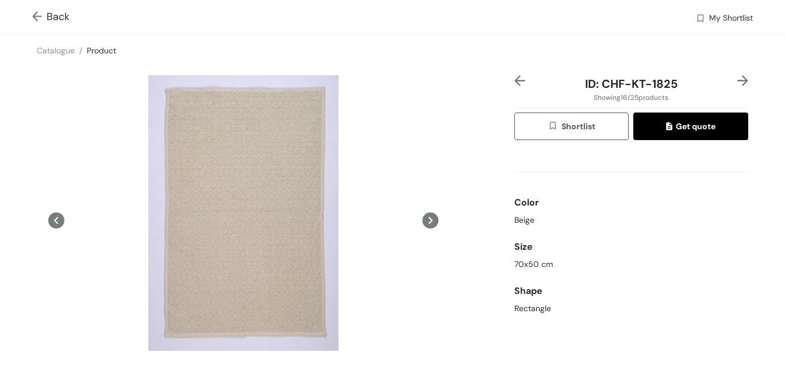
click at [737, 81] on img at bounding box center [742, 80] width 11 height 11
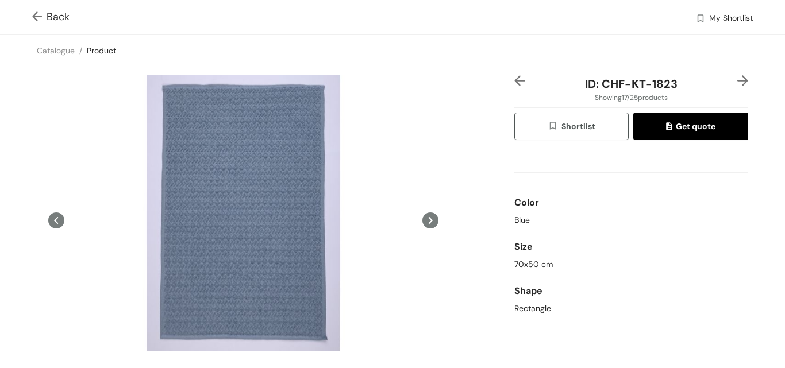
click at [737, 81] on img at bounding box center [742, 80] width 11 height 11
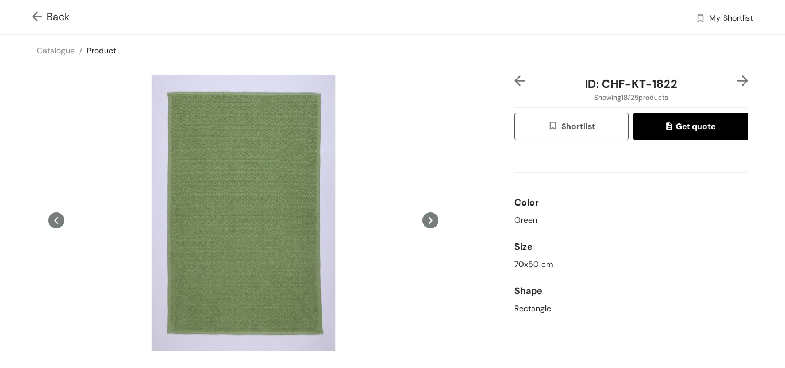
click at [737, 81] on img at bounding box center [742, 80] width 11 height 11
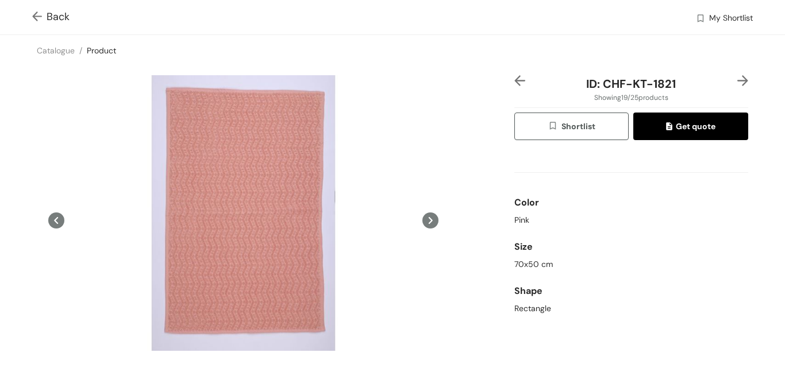
click at [737, 81] on img at bounding box center [742, 80] width 11 height 11
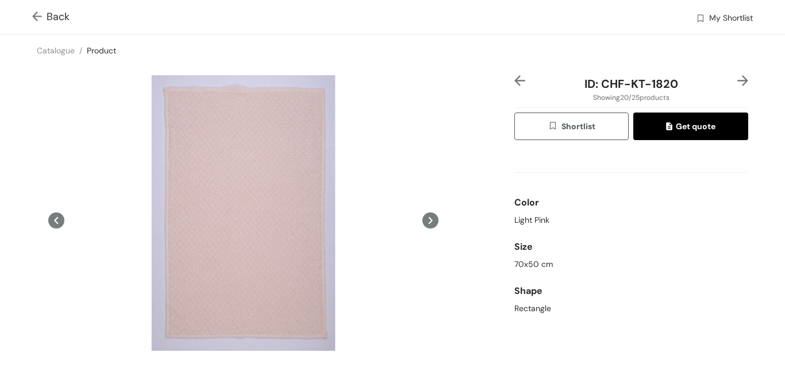
click at [737, 81] on img at bounding box center [742, 80] width 11 height 11
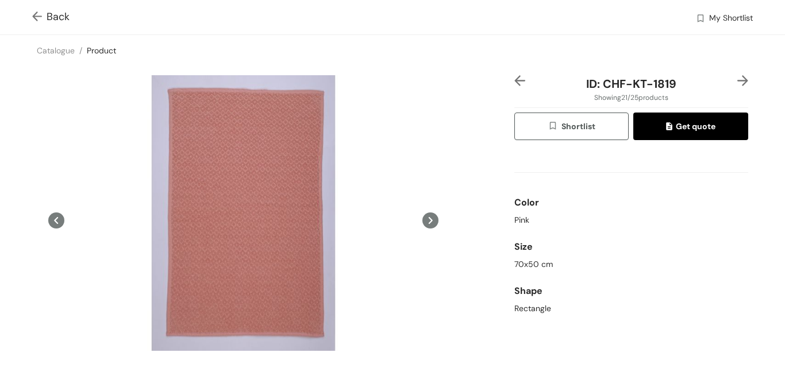
click at [737, 81] on img at bounding box center [742, 80] width 11 height 11
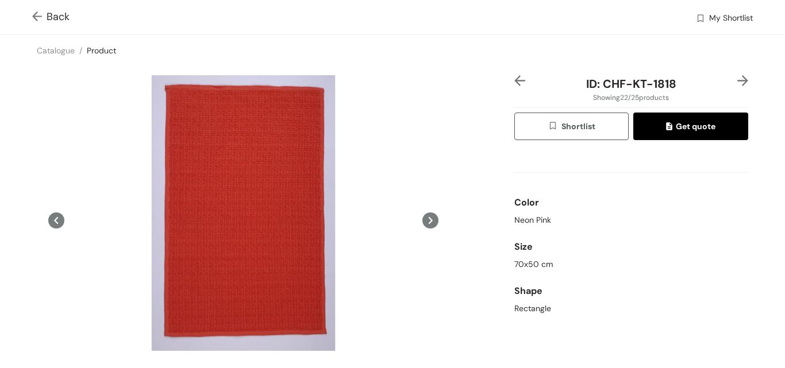
click at [737, 81] on img at bounding box center [742, 80] width 11 height 11
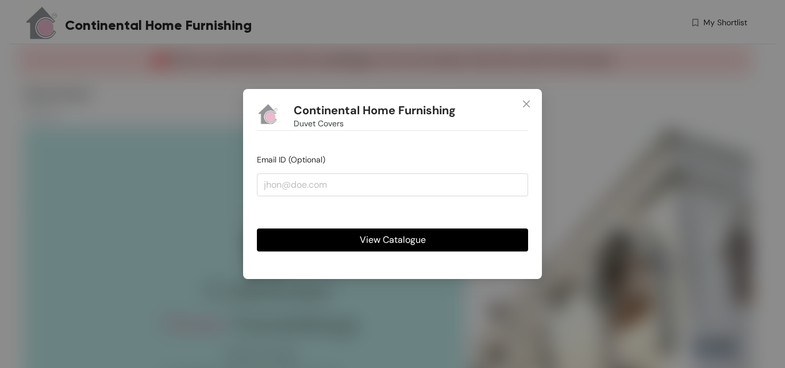
click at [421, 239] on span "View Catalogue" at bounding box center [393, 240] width 66 height 14
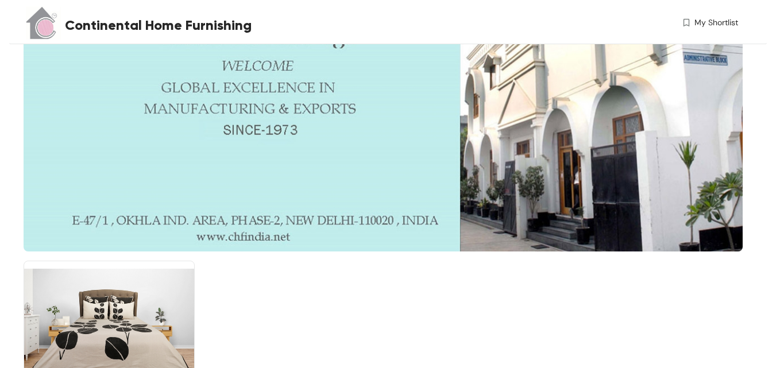
scroll to position [384, 0]
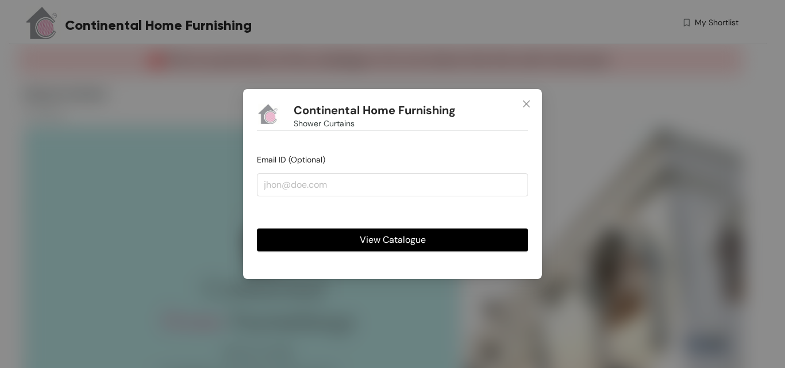
click at [375, 240] on span "View Catalogue" at bounding box center [393, 240] width 66 height 14
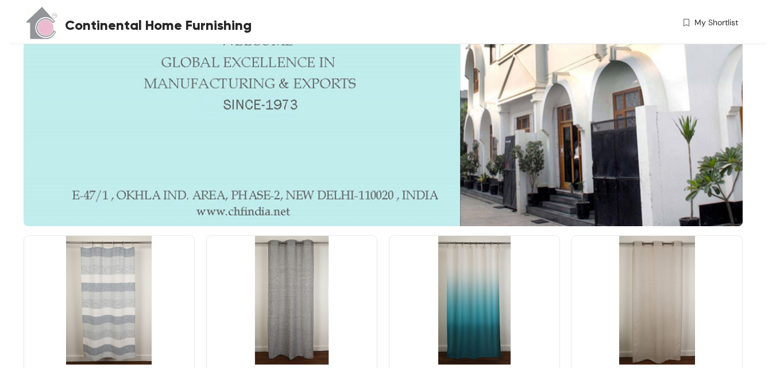
scroll to position [384, 0]
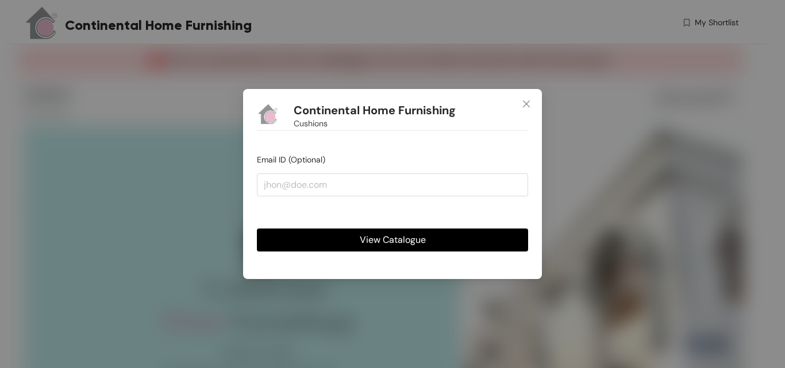
click at [375, 234] on span "View Catalogue" at bounding box center [393, 240] width 66 height 14
drag, startPoint x: 428, startPoint y: 240, endPoint x: 464, endPoint y: 237, distance: 36.4
click at [428, 242] on button "View Catalogue" at bounding box center [392, 240] width 271 height 23
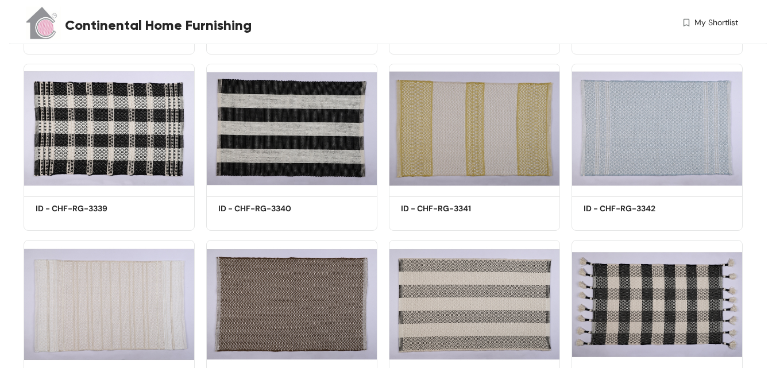
scroll to position [748, 0]
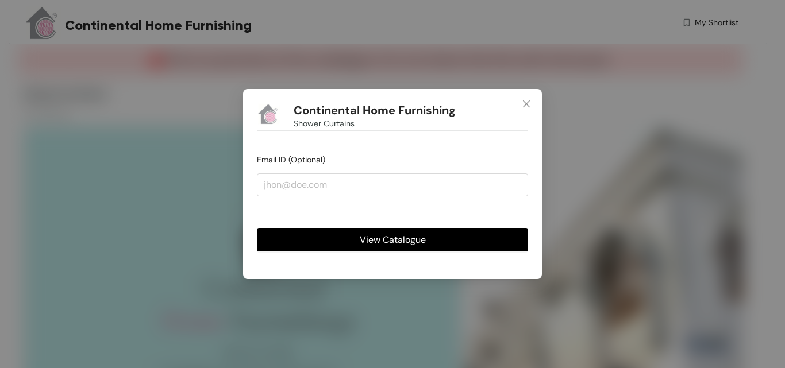
click at [416, 237] on span "View Catalogue" at bounding box center [393, 240] width 66 height 14
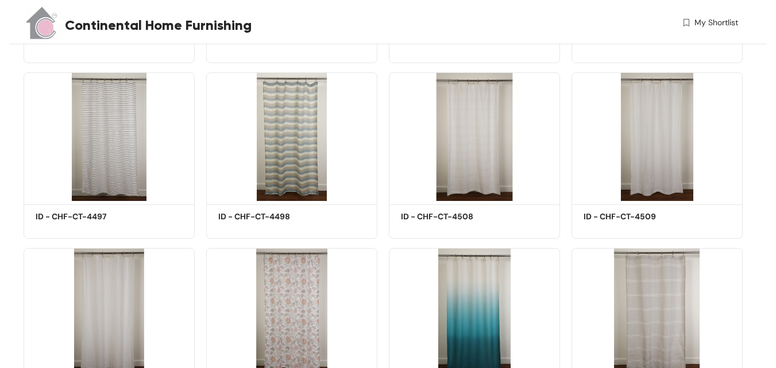
scroll to position [1088, 0]
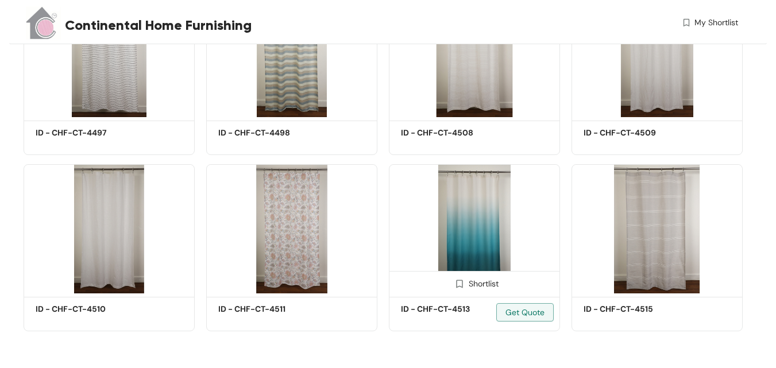
click at [486, 198] on img at bounding box center [474, 228] width 171 height 129
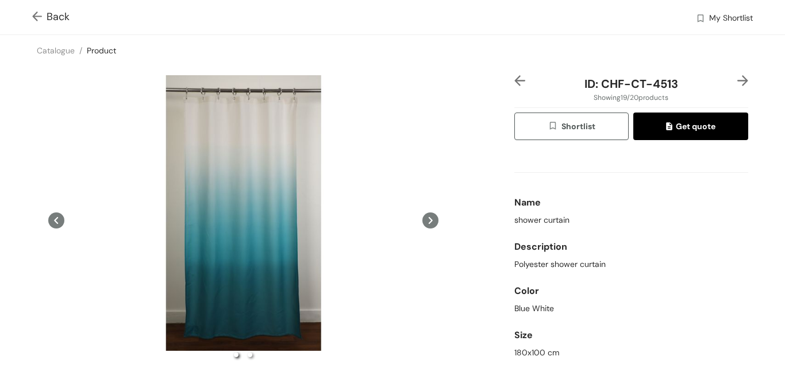
click at [423, 219] on icon at bounding box center [430, 221] width 16 height 16
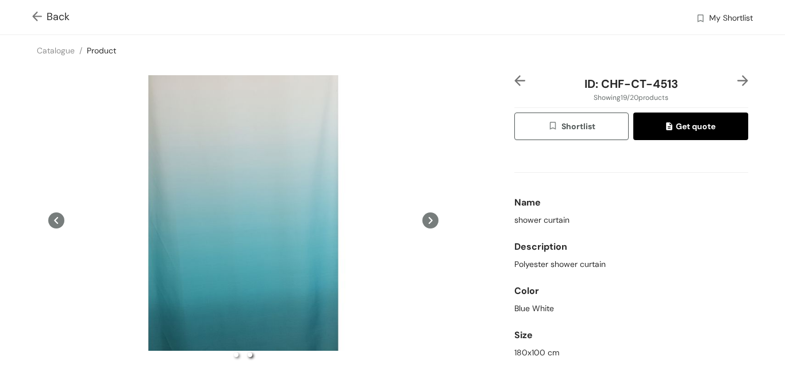
click at [428, 221] on icon at bounding box center [430, 220] width 4 height 7
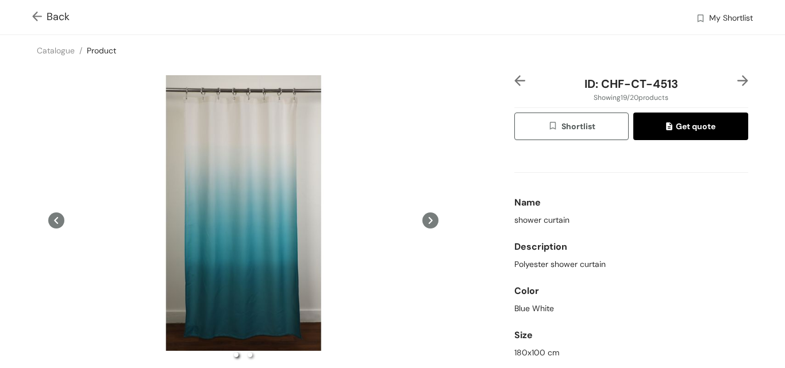
click at [428, 221] on icon at bounding box center [430, 220] width 4 height 7
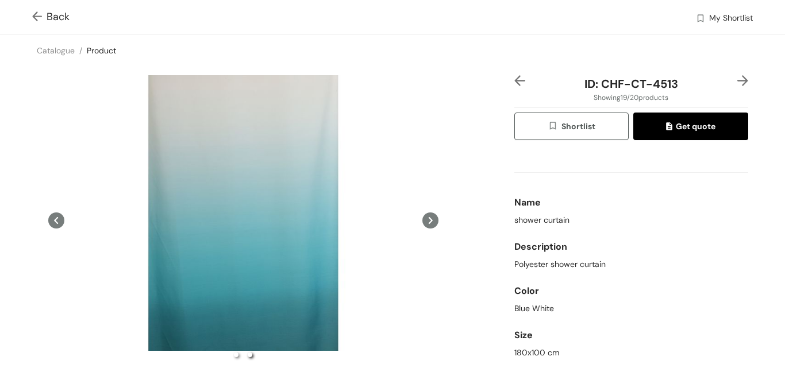
click at [428, 221] on icon at bounding box center [430, 220] width 4 height 7
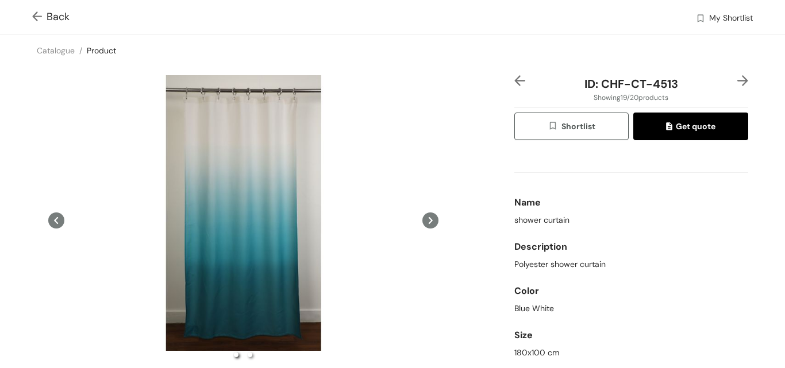
click at [36, 17] on img at bounding box center [39, 17] width 14 height 12
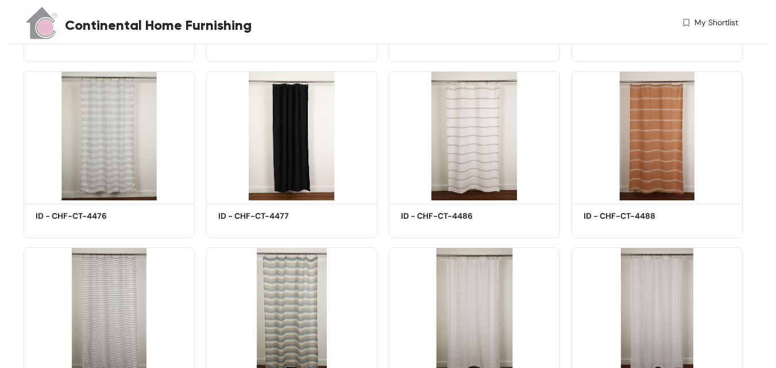
scroll to position [862, 0]
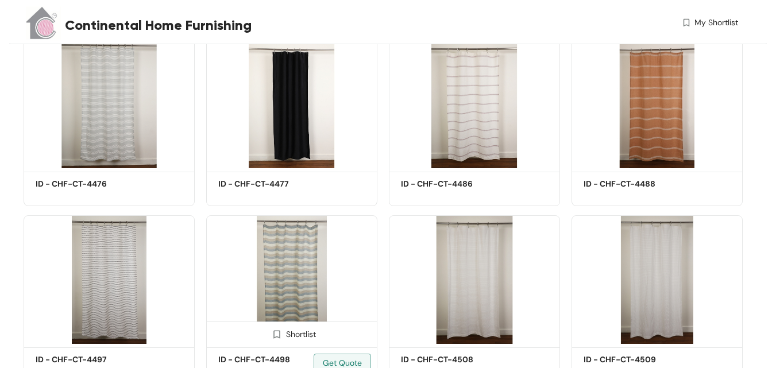
click at [305, 246] on img at bounding box center [291, 279] width 171 height 129
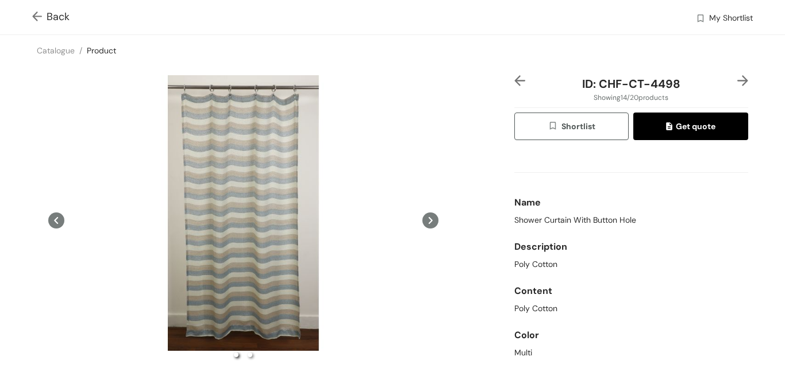
click at [430, 218] on icon at bounding box center [430, 221] width 16 height 16
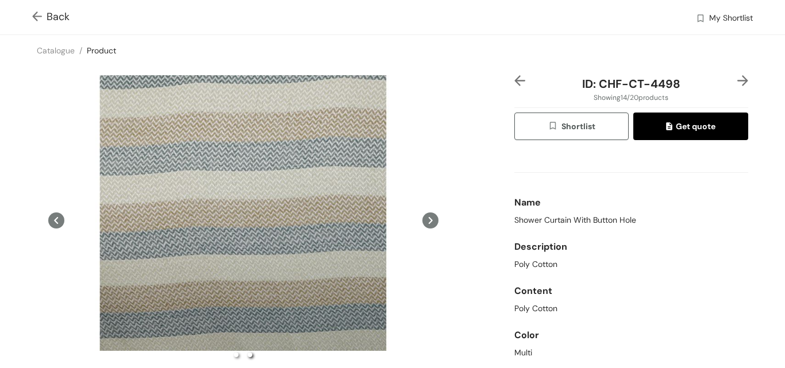
click at [38, 13] on img at bounding box center [39, 17] width 14 height 12
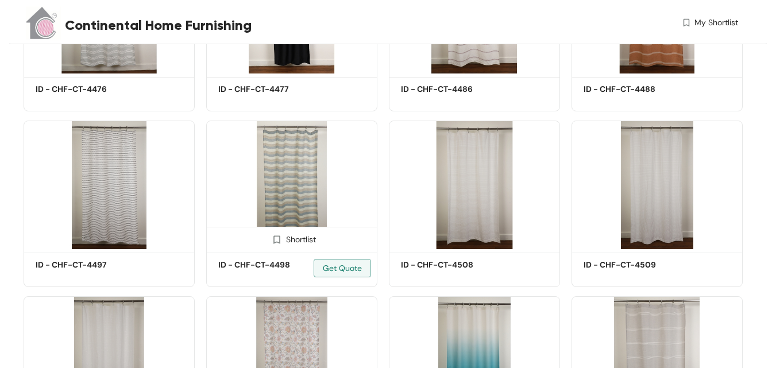
scroll to position [976, 0]
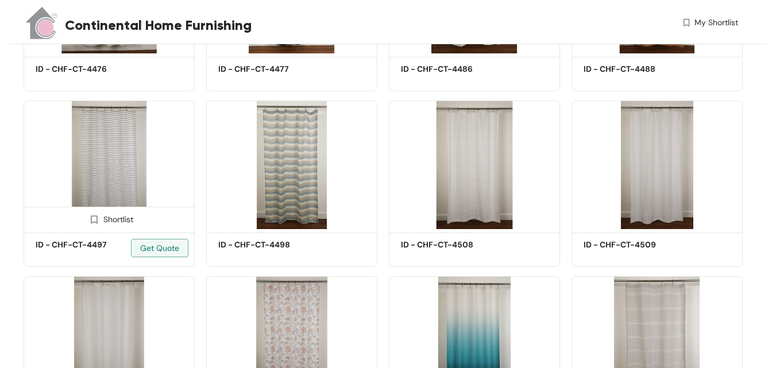
click at [133, 127] on img at bounding box center [109, 165] width 171 height 129
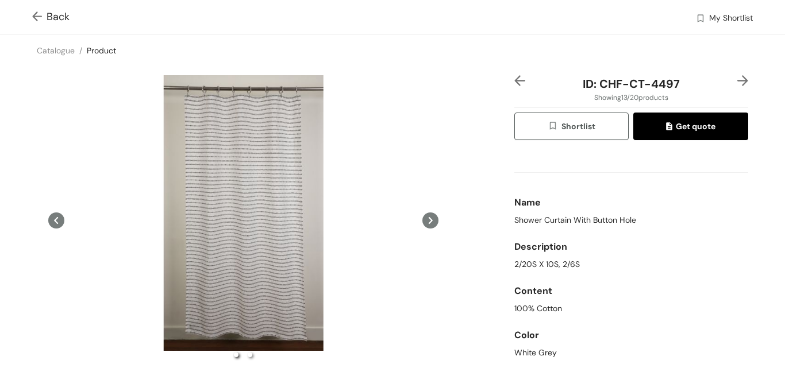
click at [427, 223] on icon at bounding box center [430, 221] width 16 height 16
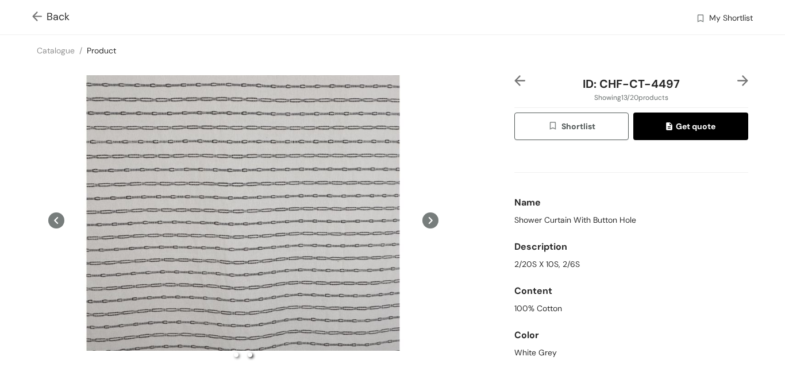
click at [33, 16] on img at bounding box center [39, 17] width 14 height 12
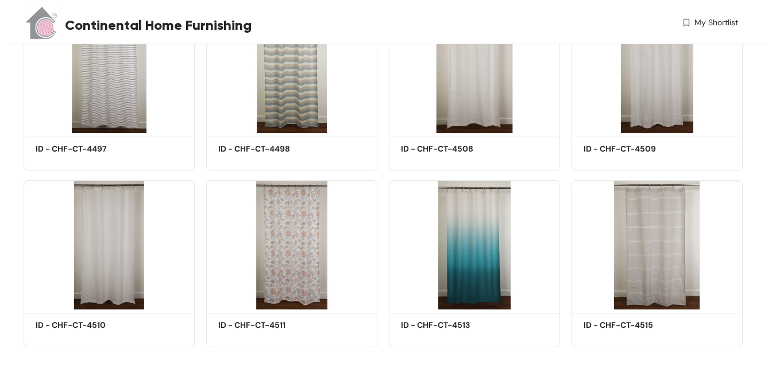
scroll to position [1088, 0]
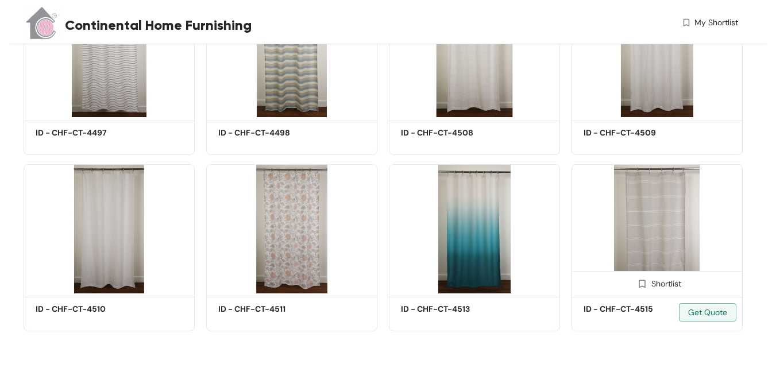
click at [641, 197] on img at bounding box center [657, 228] width 171 height 129
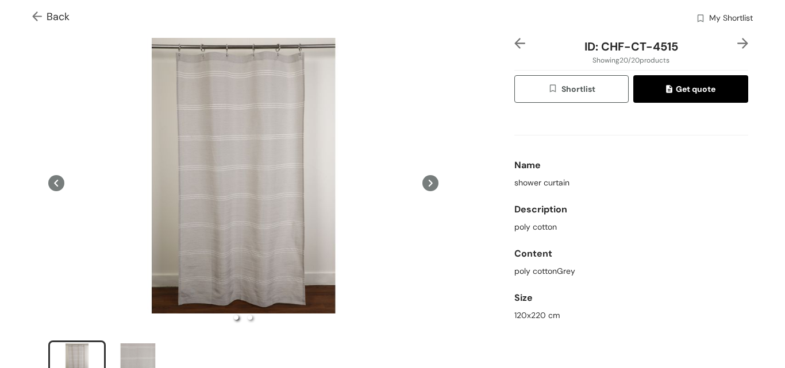
scroll to position [57, 0]
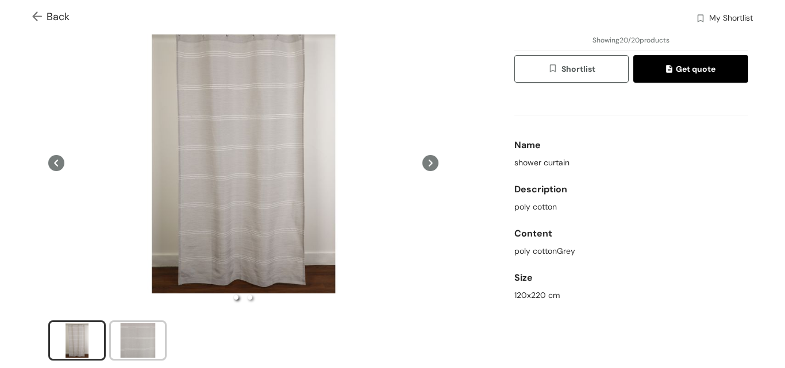
drag, startPoint x: 139, startPoint y: 335, endPoint x: 168, endPoint y: 314, distance: 36.2
click at [138, 334] on div "slide item 2" at bounding box center [138, 340] width 52 height 34
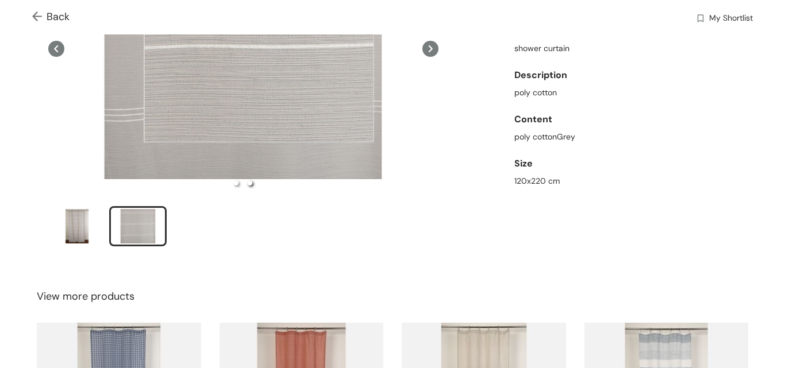
scroll to position [172, 0]
click at [651, 196] on div "ID: CHF-CT-4515 Showing 20 / 20 products Shortlist Get quote Name shower curtai…" at bounding box center [631, 81] width 238 height 357
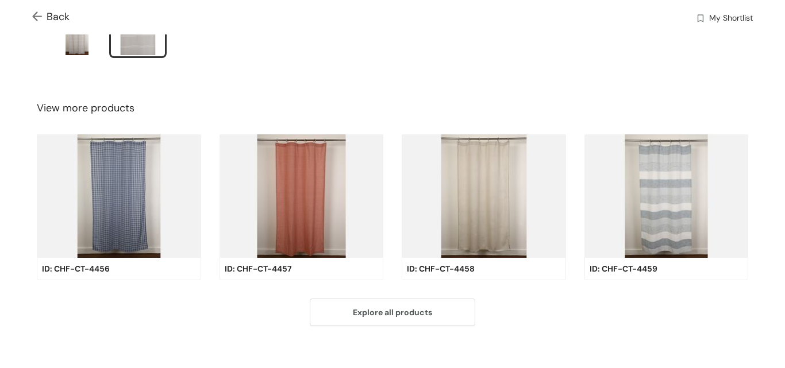
scroll to position [369, 0]
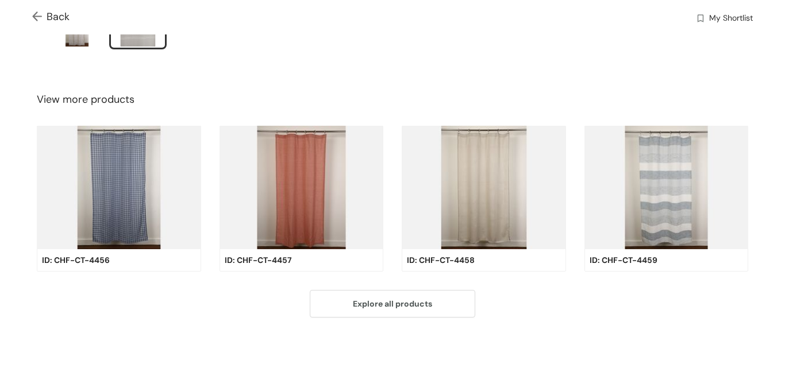
click at [654, 182] on img at bounding box center [666, 188] width 164 height 124
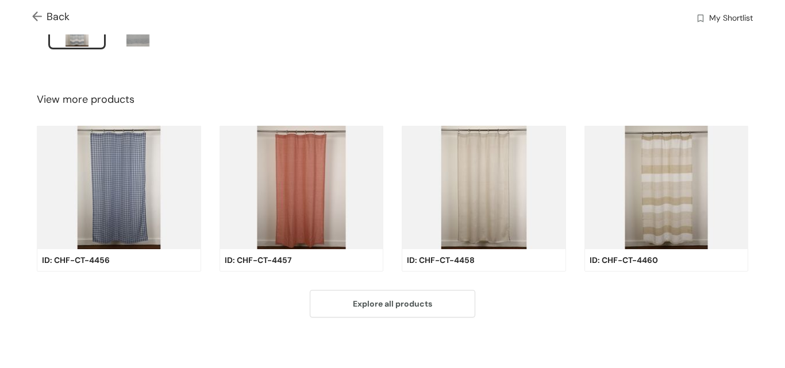
click at [678, 146] on img at bounding box center [666, 188] width 164 height 124
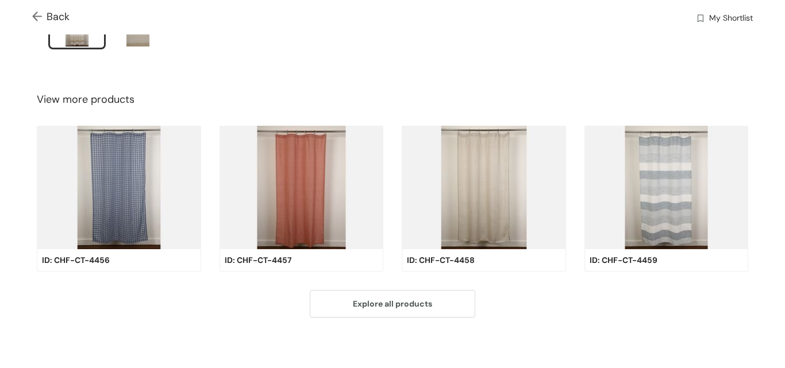
click at [666, 158] on img at bounding box center [666, 188] width 164 height 124
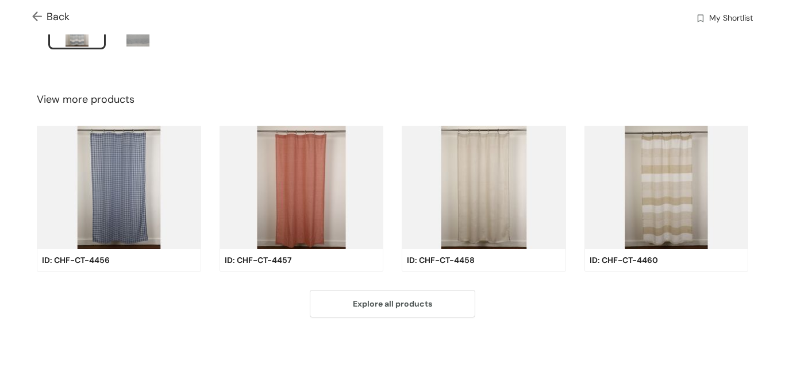
scroll to position [139, 0]
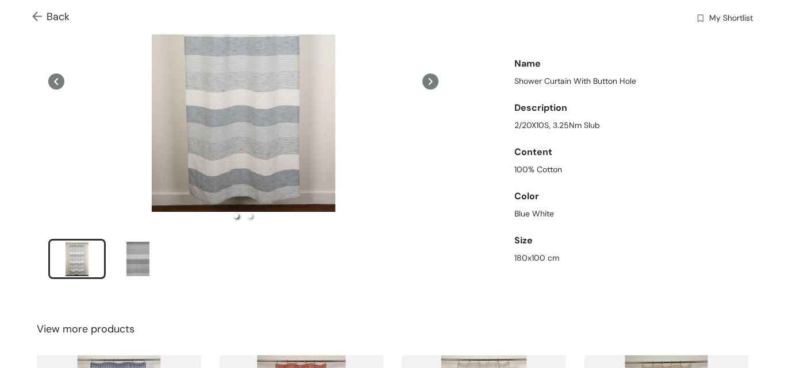
click at [428, 79] on icon at bounding box center [430, 81] width 4 height 7
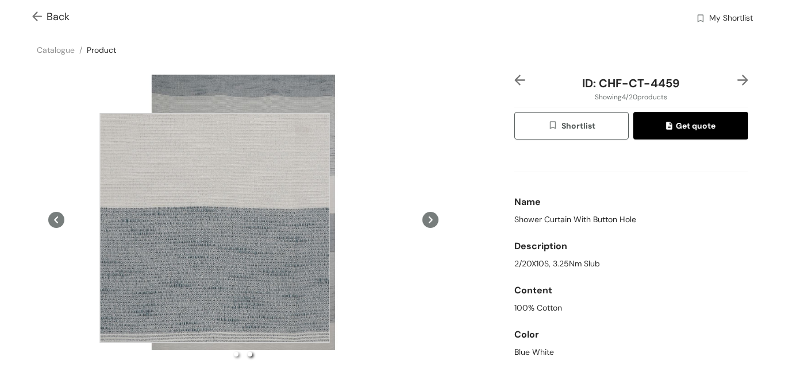
scroll to position [0, 0]
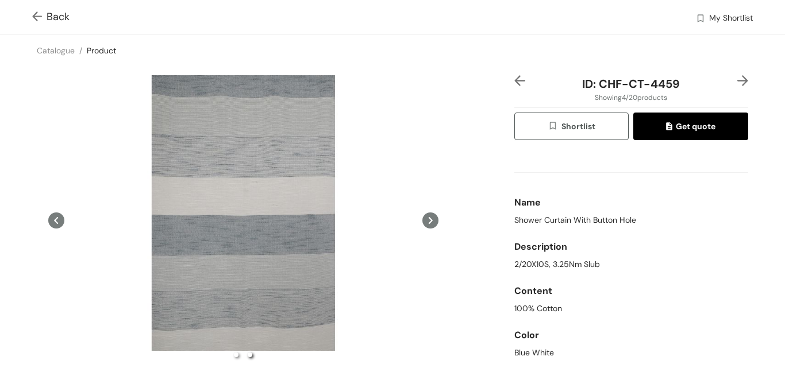
click at [737, 79] on img at bounding box center [742, 80] width 11 height 11
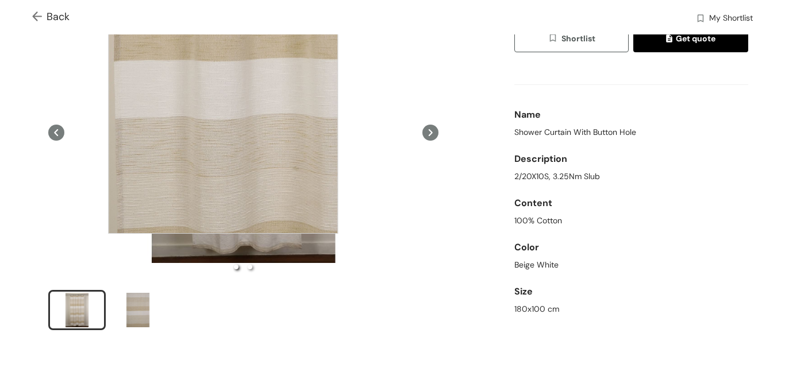
scroll to position [115, 0]
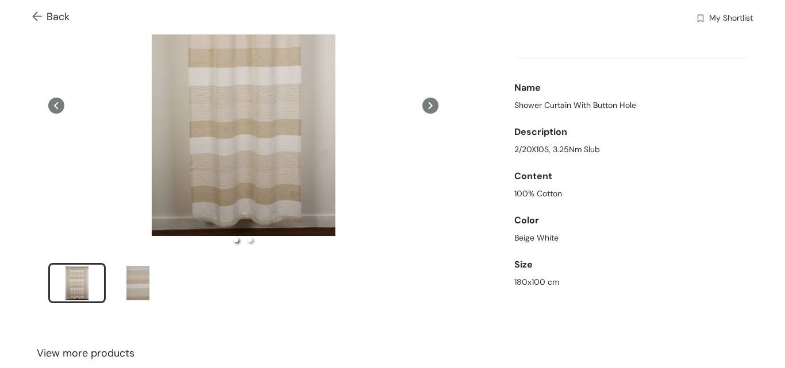
click at [424, 105] on icon at bounding box center [430, 106] width 16 height 16
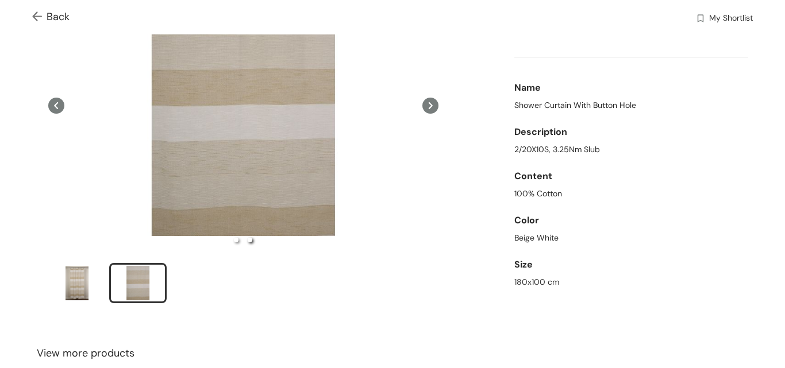
click at [427, 104] on icon at bounding box center [430, 106] width 16 height 16
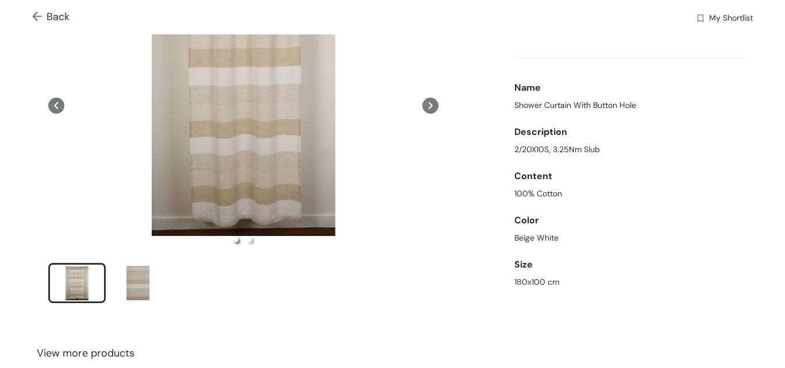
click at [55, 103] on icon at bounding box center [56, 106] width 16 height 16
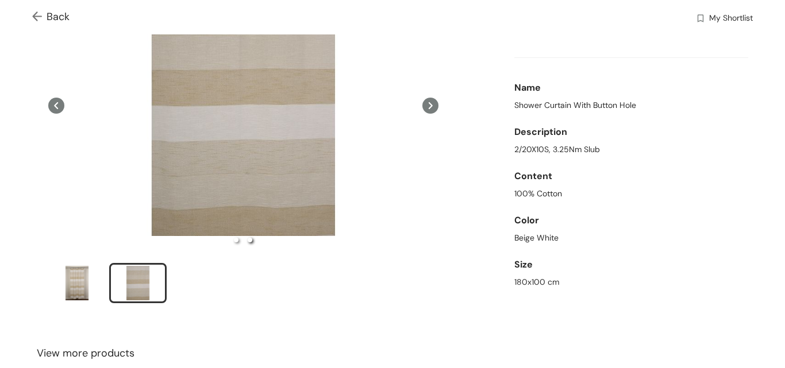
click at [674, 196] on div "100% Cotton" at bounding box center [631, 194] width 234 height 12
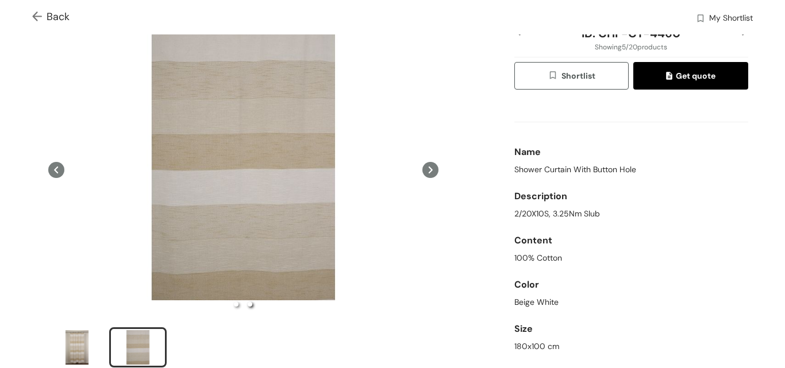
scroll to position [0, 0]
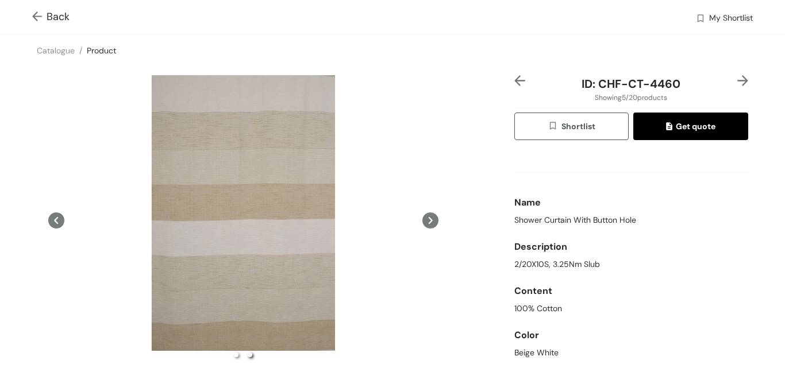
click at [38, 16] on img at bounding box center [39, 17] width 14 height 12
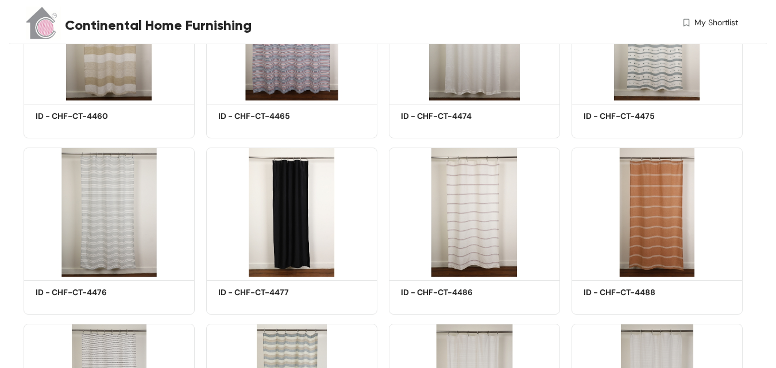
scroll to position [634, 0]
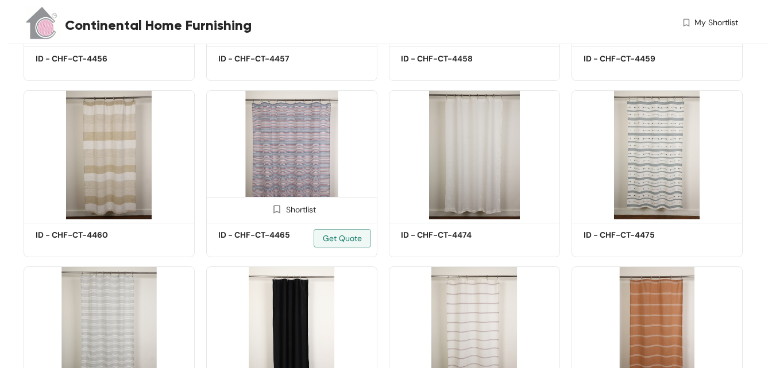
click at [269, 99] on img at bounding box center [291, 154] width 171 height 129
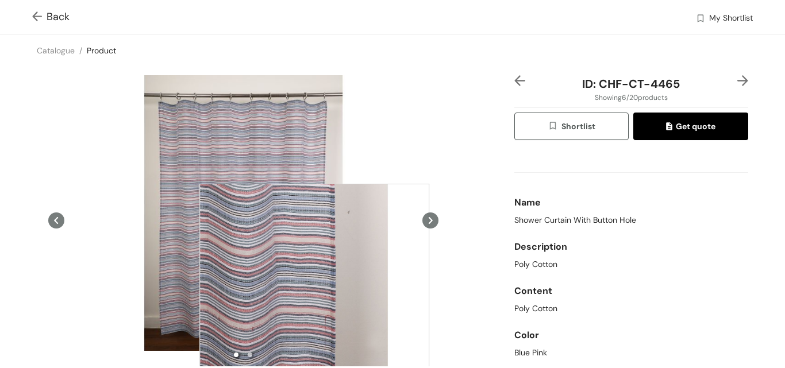
scroll to position [57, 0]
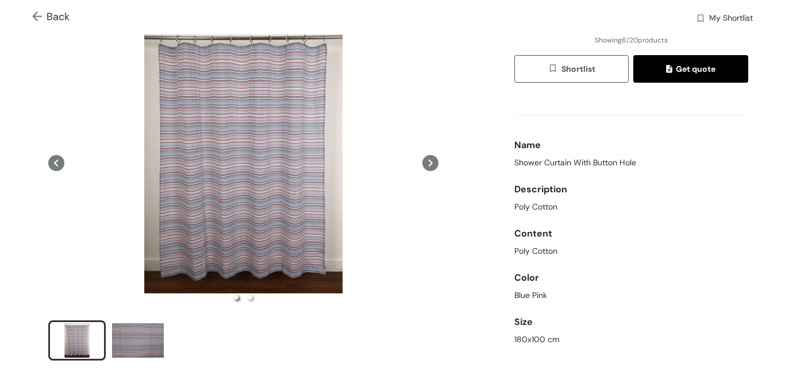
click at [425, 159] on icon at bounding box center [430, 163] width 16 height 16
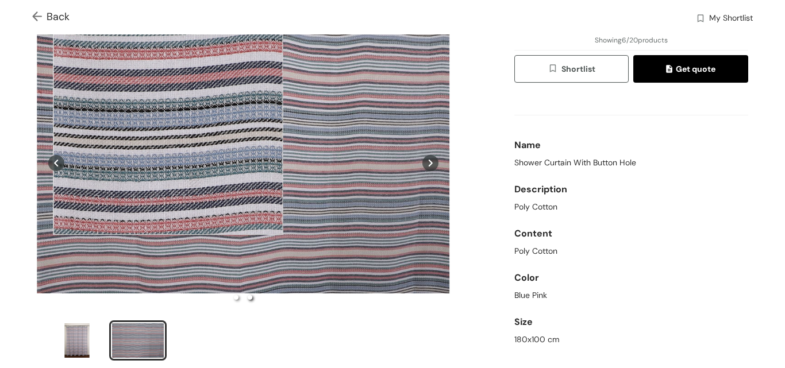
scroll to position [0, 0]
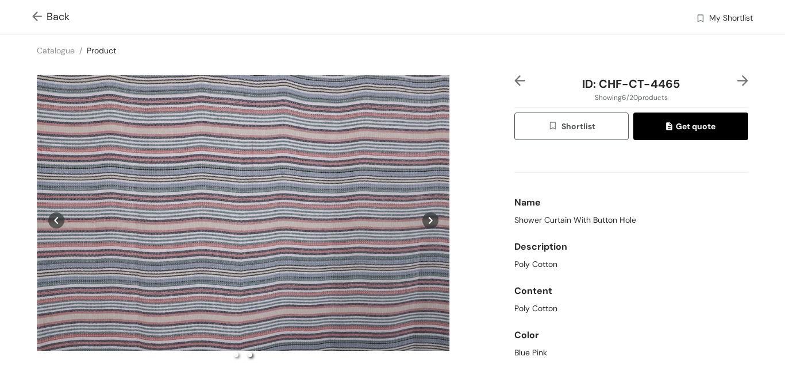
click at [459, 49] on div "Catalogue / Product /" at bounding box center [392, 50] width 785 height 31
click at [423, 220] on icon at bounding box center [430, 221] width 16 height 16
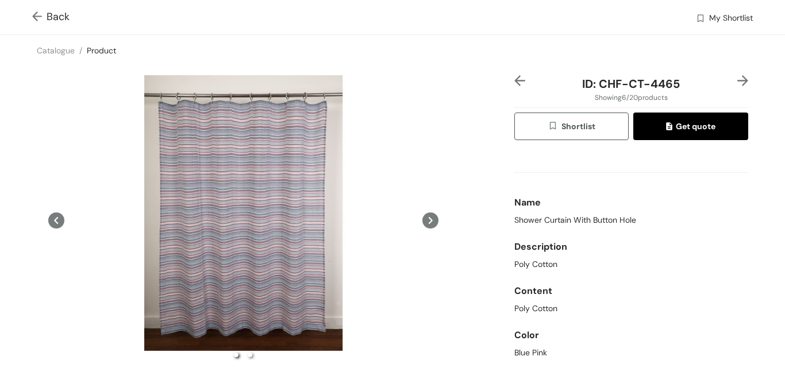
click at [423, 220] on icon at bounding box center [430, 221] width 16 height 16
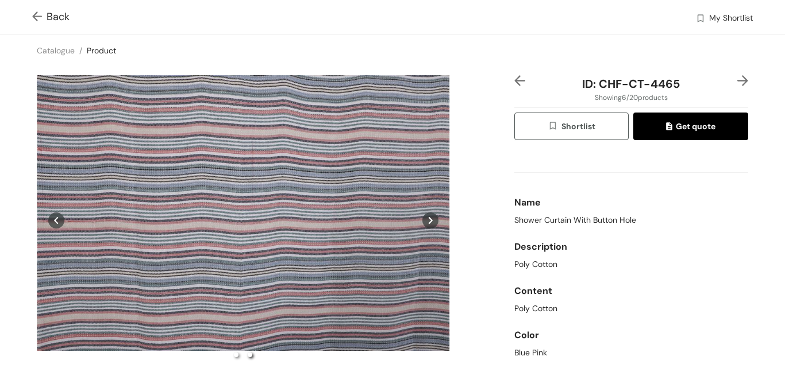
click at [428, 217] on icon at bounding box center [430, 220] width 4 height 7
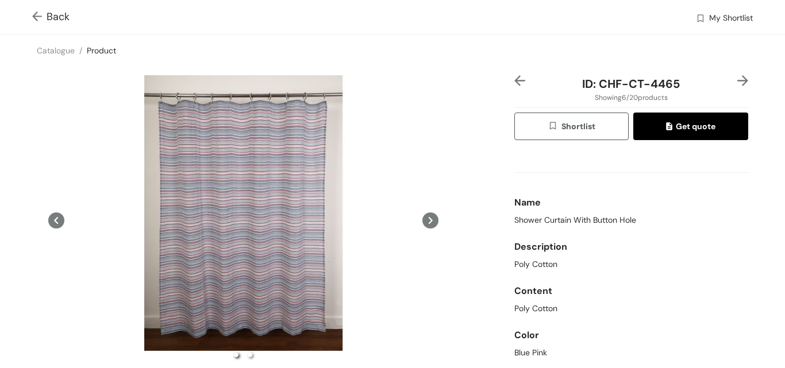
click at [423, 219] on icon at bounding box center [430, 221] width 16 height 16
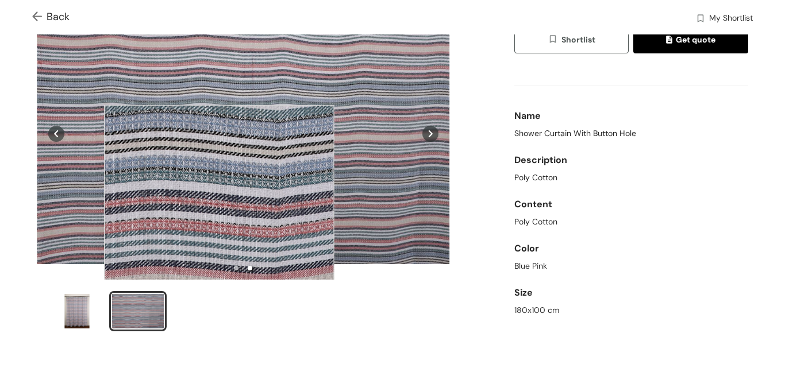
scroll to position [115, 0]
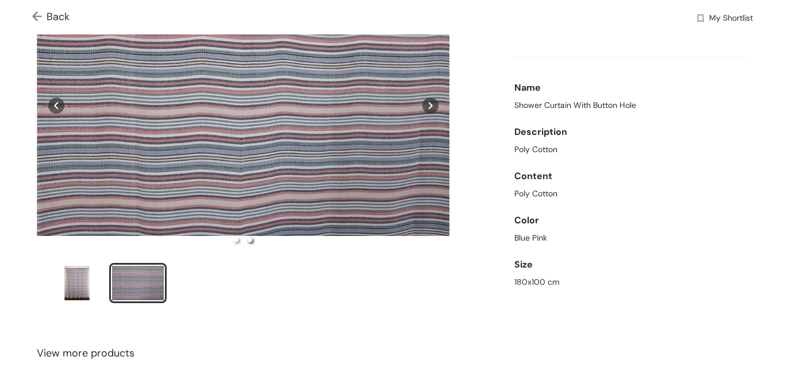
click at [428, 103] on icon at bounding box center [430, 105] width 4 height 7
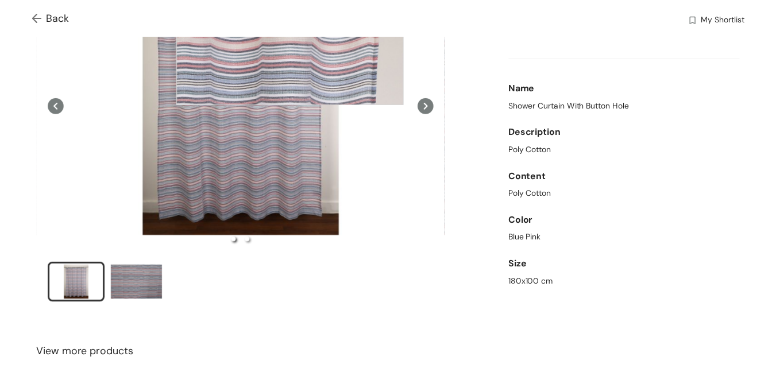
scroll to position [345, 0]
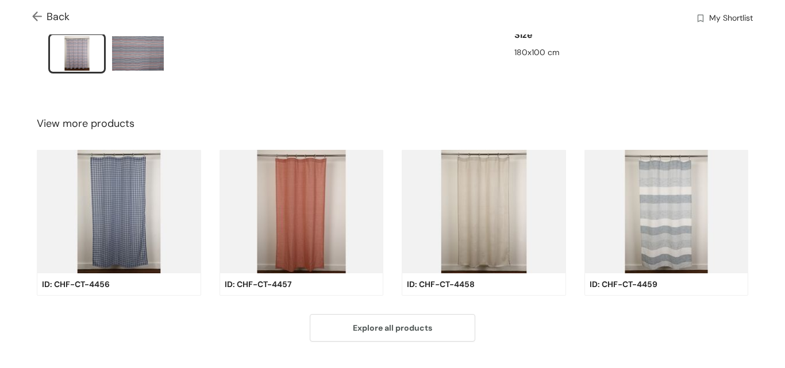
click at [35, 14] on img at bounding box center [39, 17] width 14 height 12
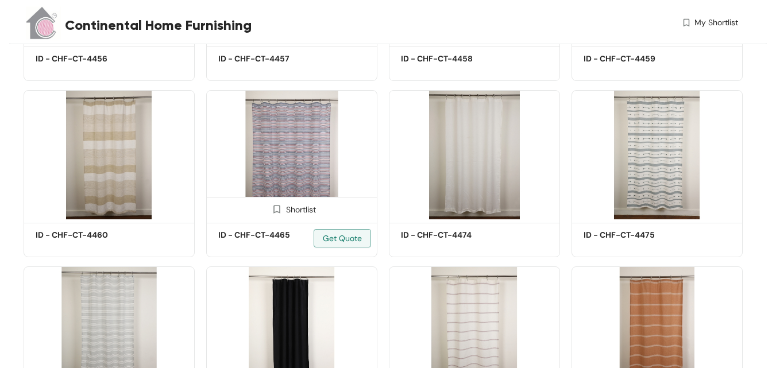
scroll to position [864, 0]
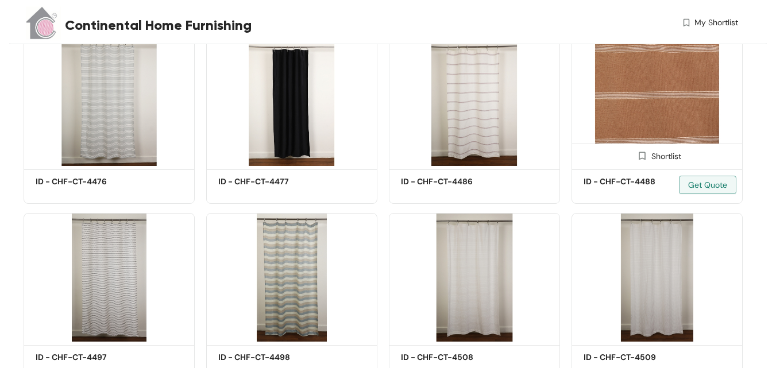
click at [647, 96] on img at bounding box center [657, 101] width 171 height 129
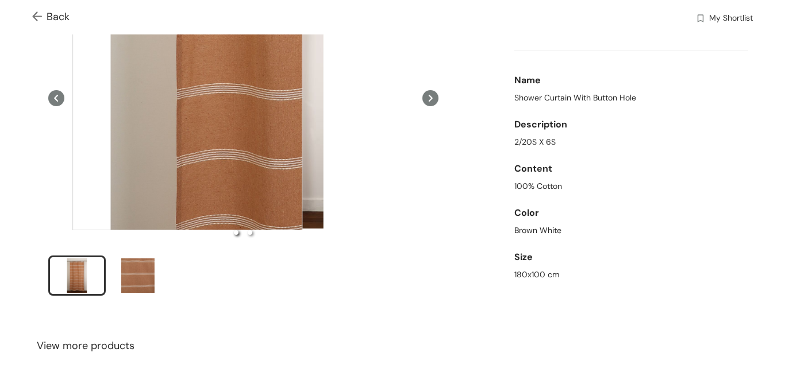
scroll to position [172, 0]
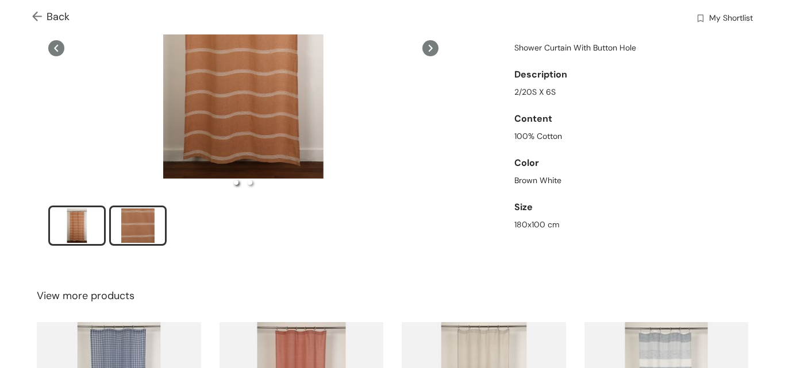
click at [147, 219] on div "slide item 2" at bounding box center [138, 226] width 52 height 34
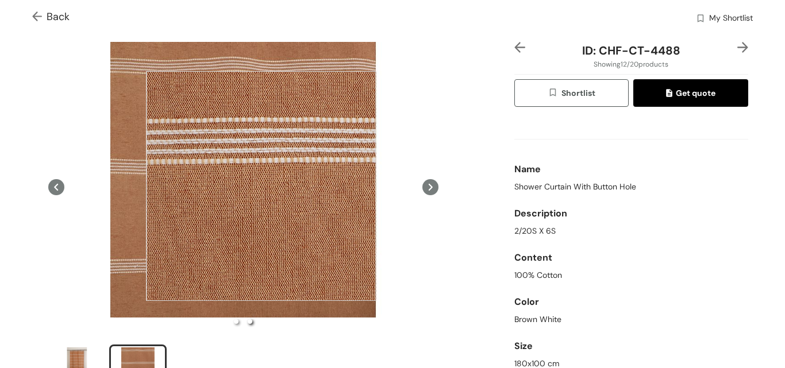
scroll to position [0, 0]
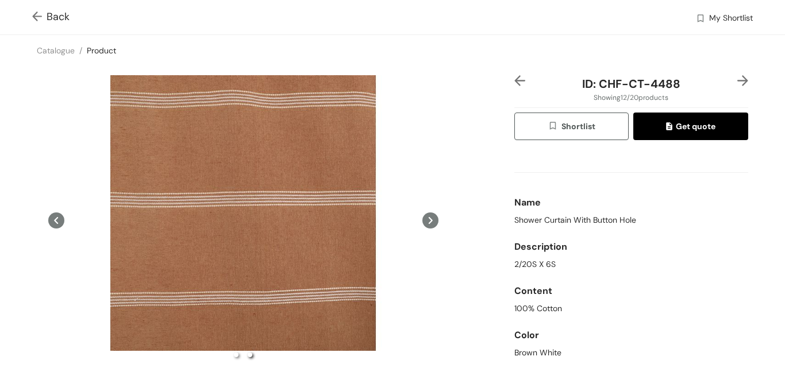
click at [36, 17] on img at bounding box center [39, 17] width 14 height 12
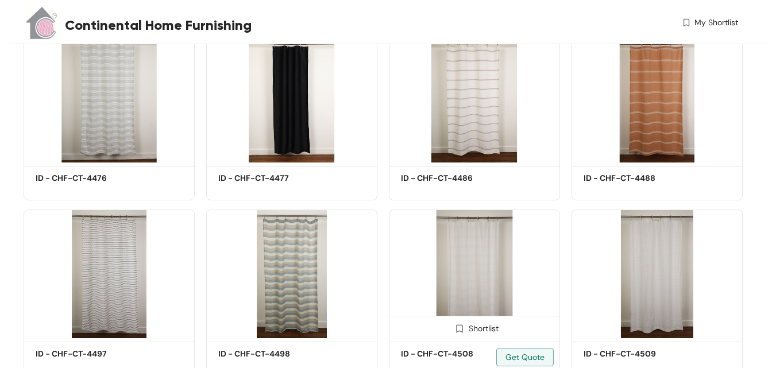
scroll to position [974, 0]
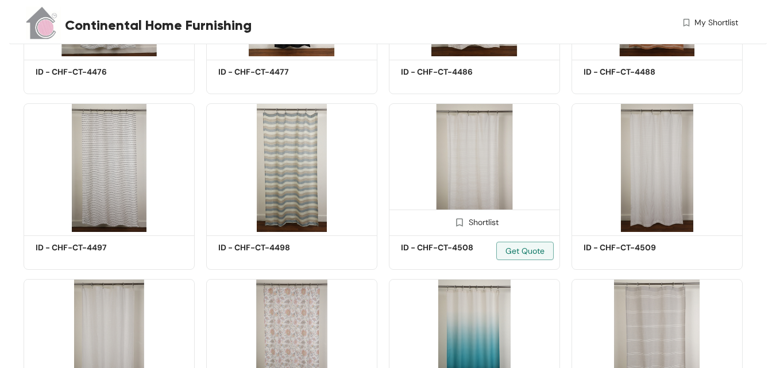
click at [496, 164] on img at bounding box center [474, 167] width 171 height 129
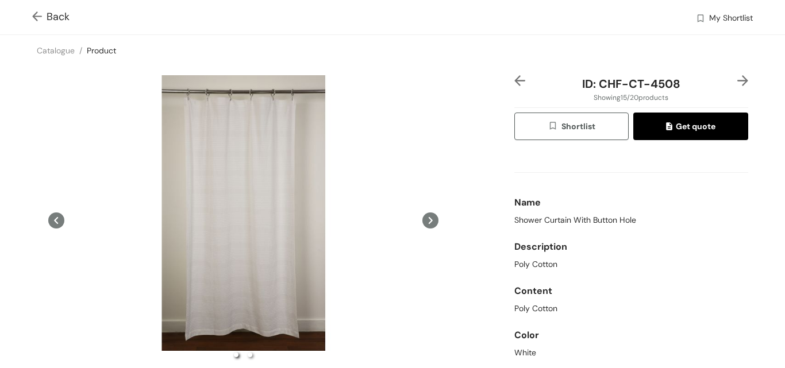
click at [737, 75] on img at bounding box center [742, 80] width 11 height 11
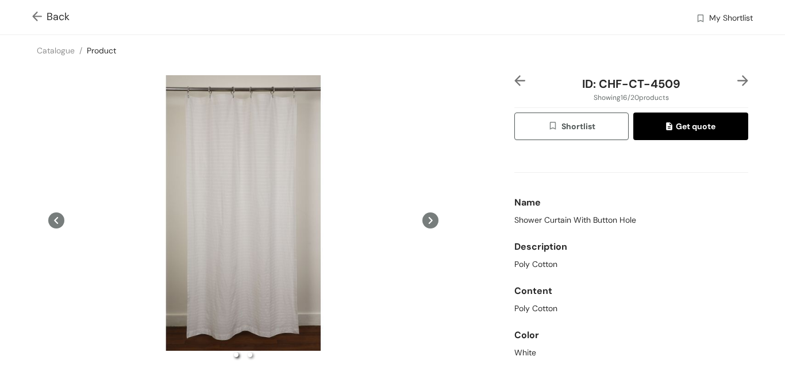
click at [514, 76] on img at bounding box center [519, 80] width 11 height 11
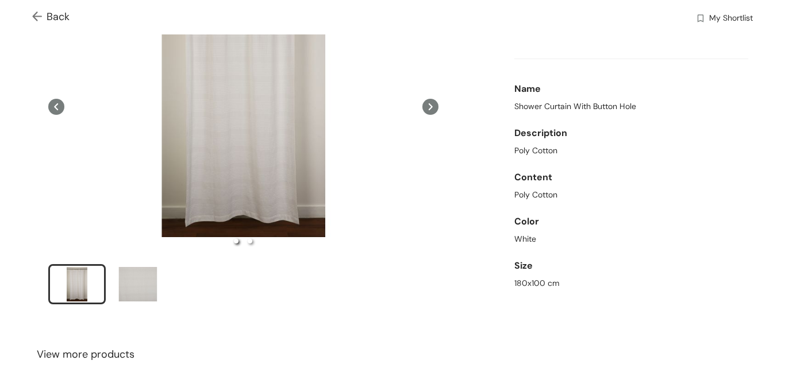
scroll to position [115, 0]
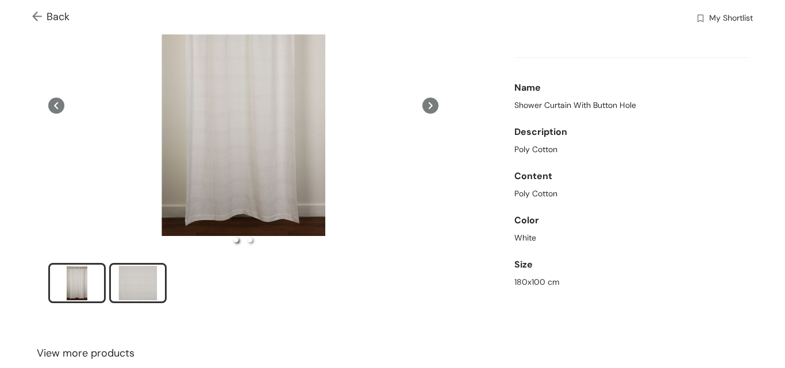
click at [134, 283] on div "slide item 2" at bounding box center [138, 283] width 52 height 34
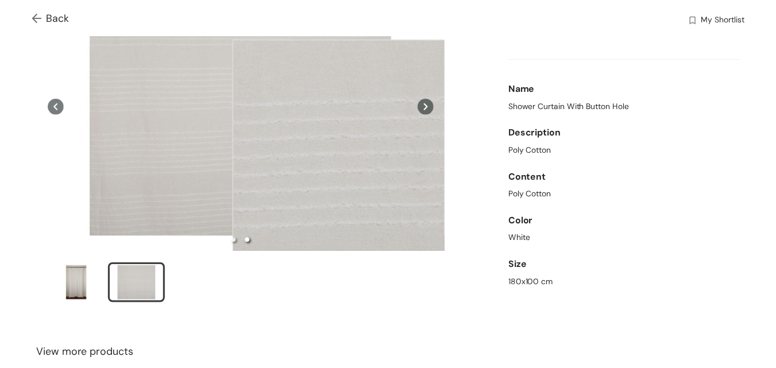
scroll to position [0, 0]
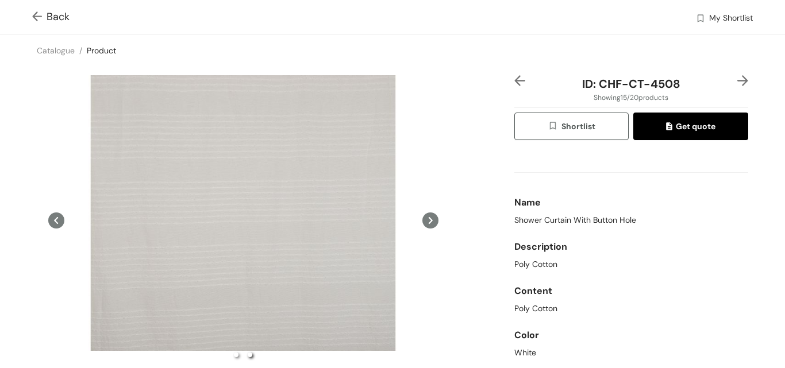
click at [34, 17] on img at bounding box center [39, 17] width 14 height 12
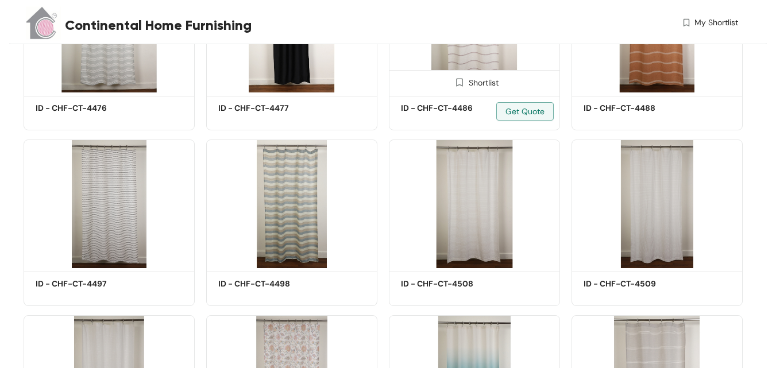
scroll to position [1088, 0]
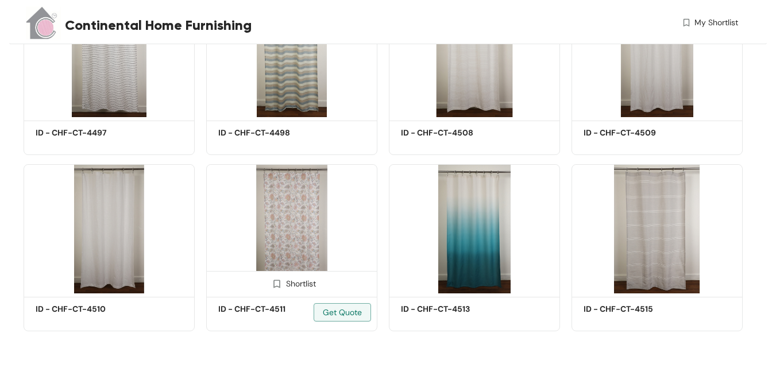
click at [294, 202] on img at bounding box center [291, 228] width 171 height 129
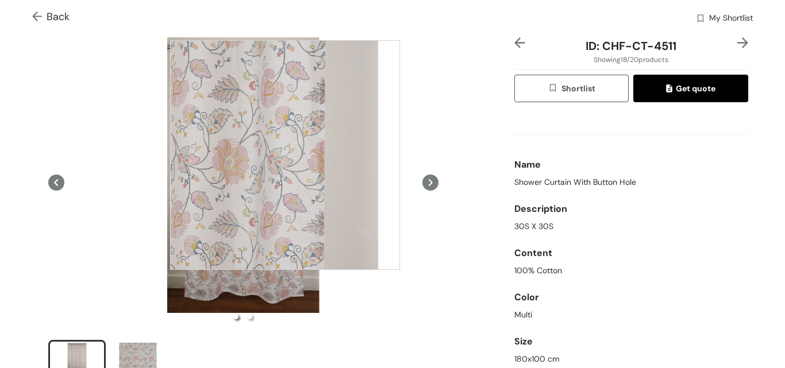
scroll to position [230, 0]
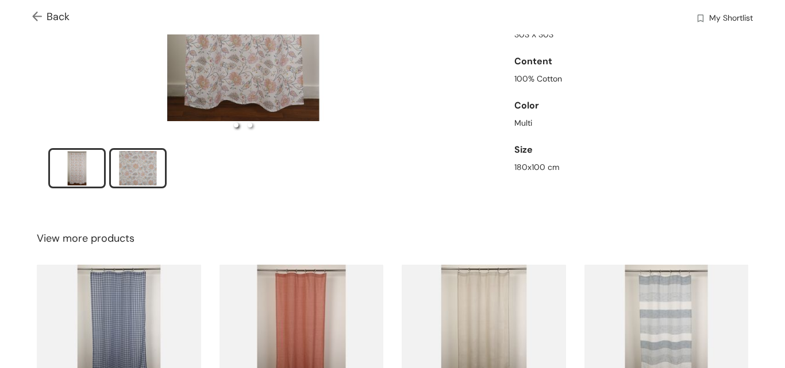
click at [142, 164] on div "slide item 2" at bounding box center [138, 168] width 52 height 34
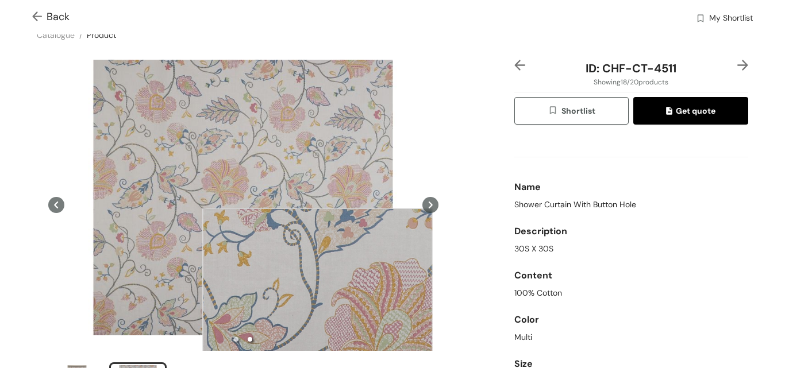
scroll to position [0, 0]
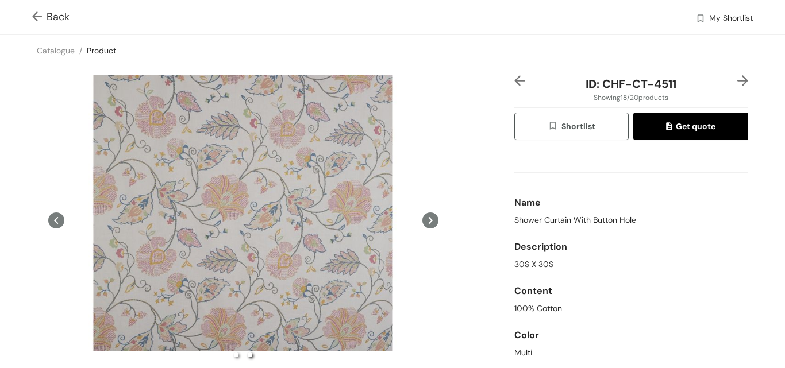
click at [753, 200] on div "ID: CHF-CT-4511 Showing 18 / 20 products Shortlist Get quote Name Shower Curtai…" at bounding box center [392, 254] width 789 height 376
click at [33, 14] on img at bounding box center [39, 17] width 14 height 12
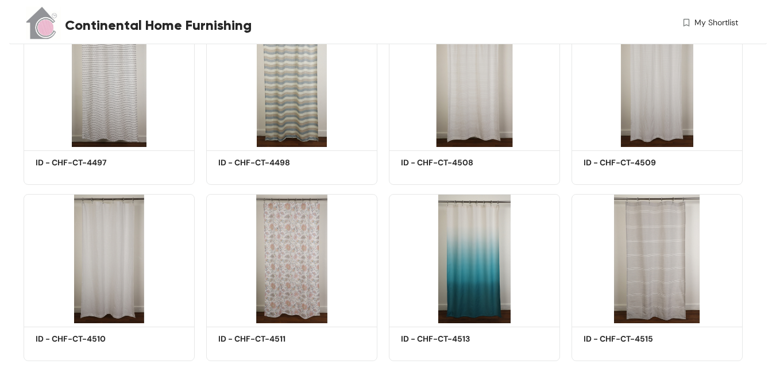
scroll to position [1088, 0]
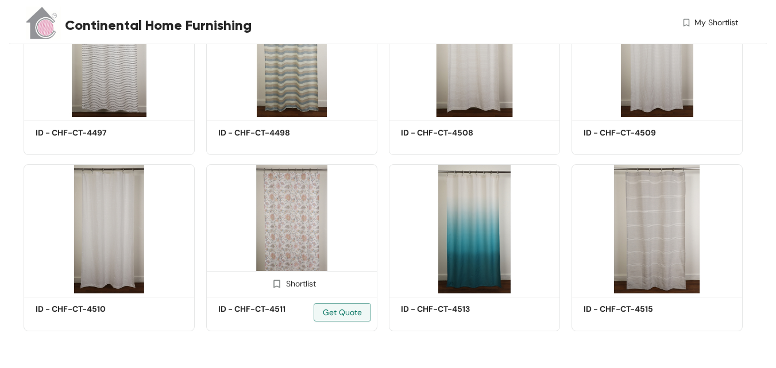
click at [301, 177] on img at bounding box center [291, 228] width 171 height 129
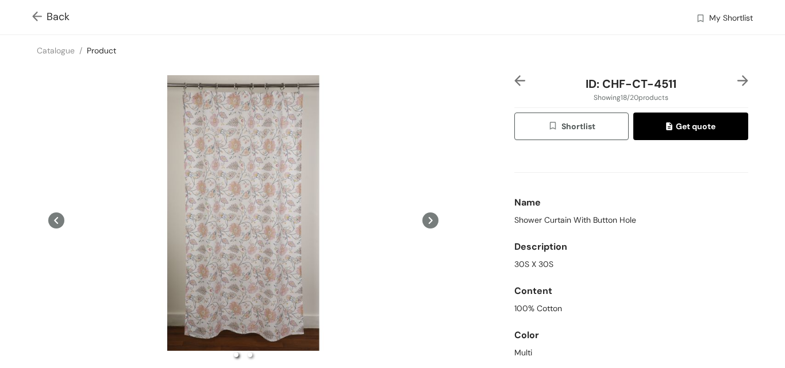
click at [737, 82] on img at bounding box center [742, 80] width 11 height 11
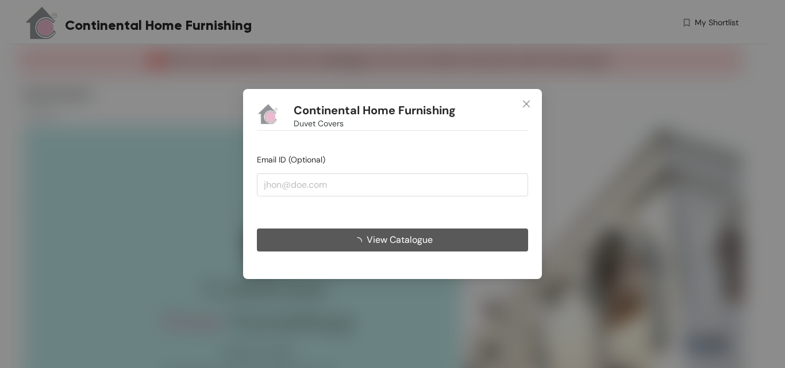
click at [379, 240] on span "View Catalogue" at bounding box center [399, 240] width 66 height 14
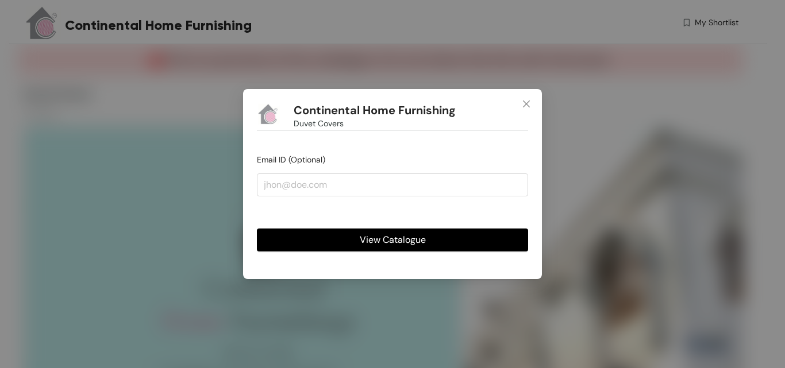
click at [403, 236] on span "View Catalogue" at bounding box center [393, 240] width 66 height 14
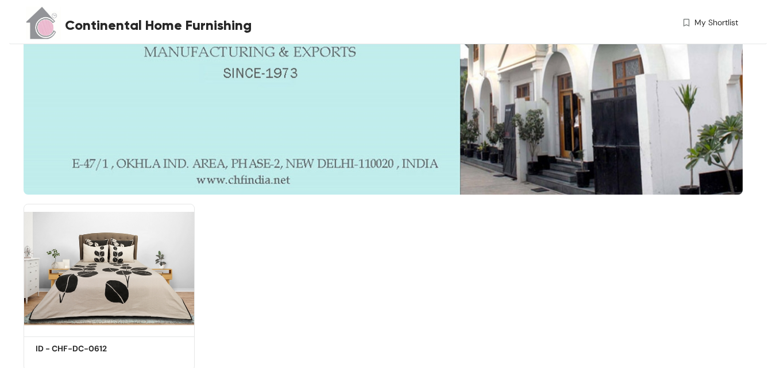
scroll to position [269, 0]
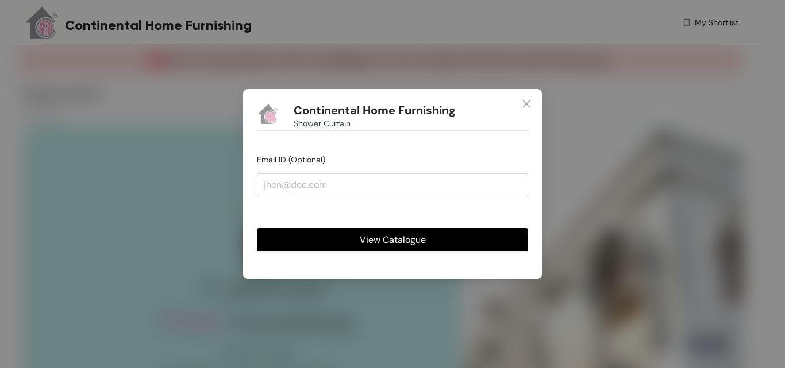
click at [385, 238] on span "View Catalogue" at bounding box center [393, 240] width 66 height 14
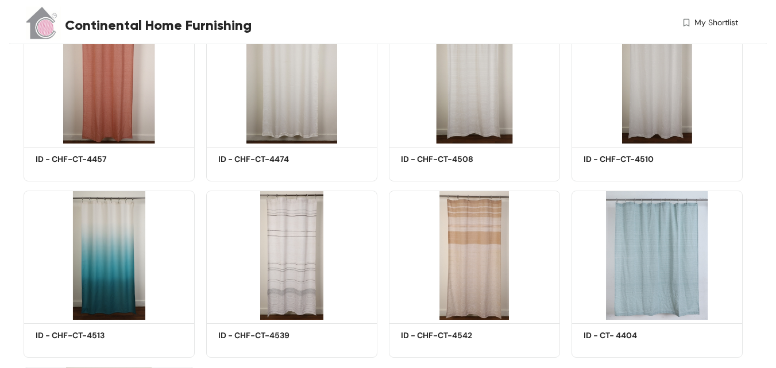
scroll to position [507, 0]
